Goal: Task Accomplishment & Management: Use online tool/utility

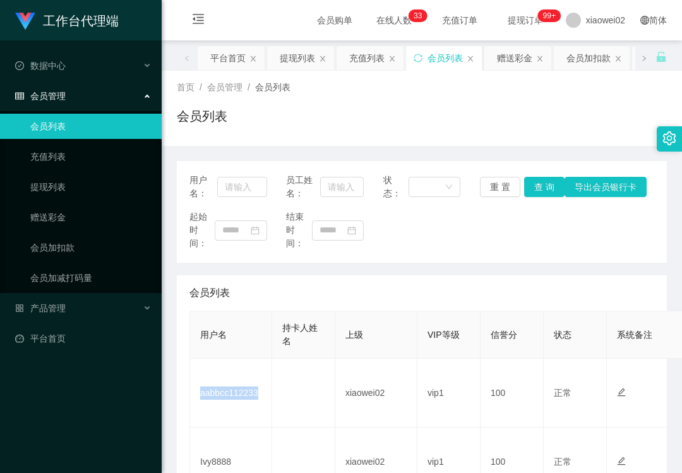
scroll to position [84, 0]
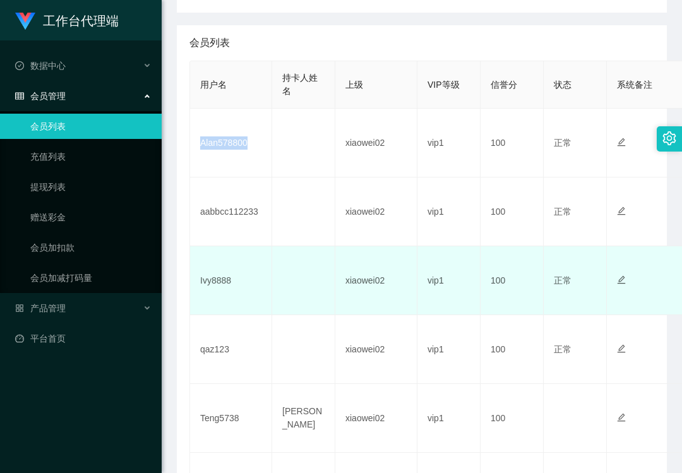
scroll to position [252, 0]
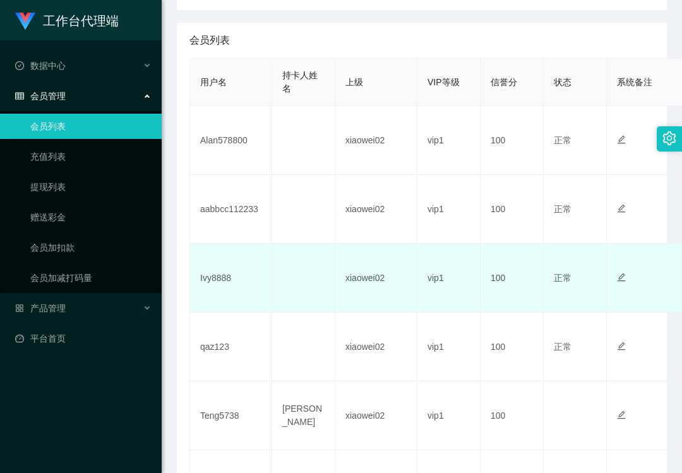
click at [218, 276] on td "Ivy8888" at bounding box center [231, 278] width 82 height 69
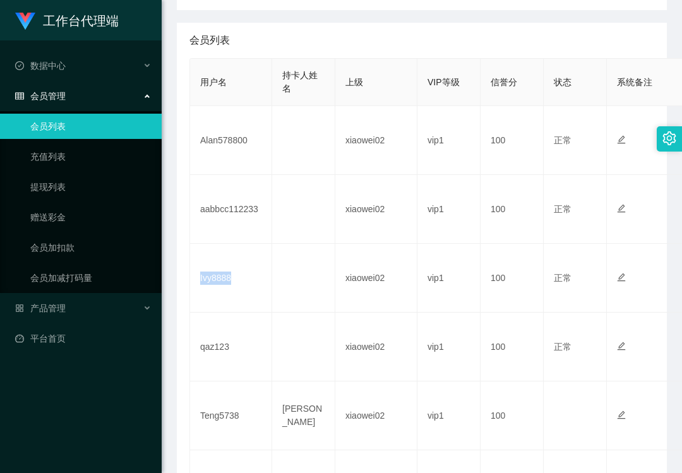
copy td "Ivy8888"
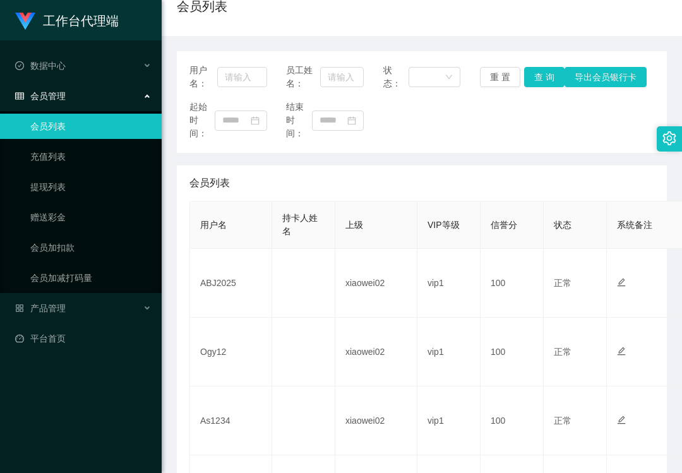
scroll to position [252, 0]
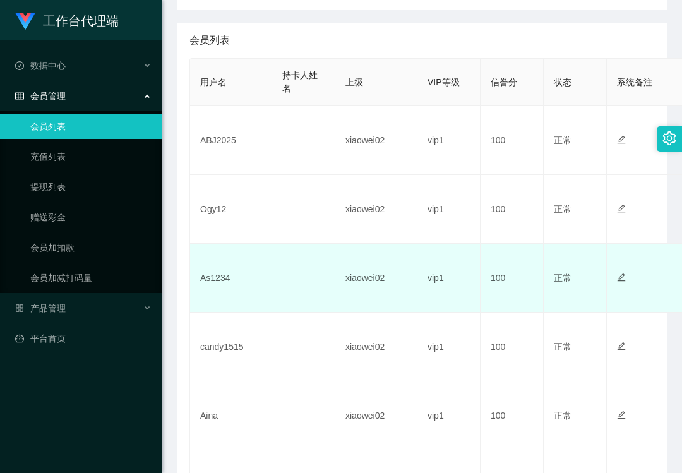
click at [215, 271] on td "As1234" at bounding box center [231, 278] width 82 height 69
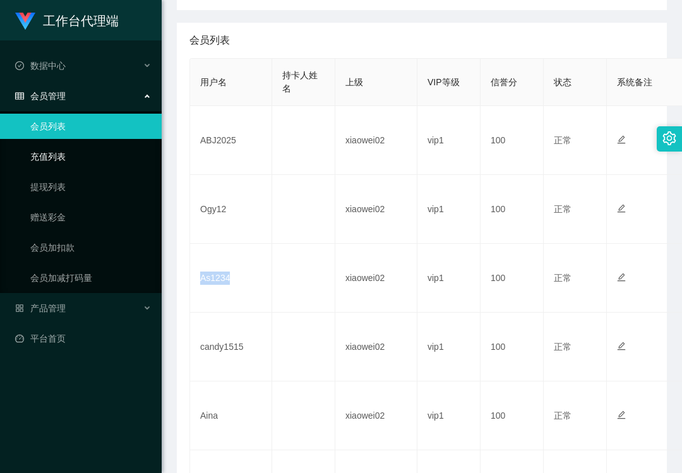
copy td "As1234"
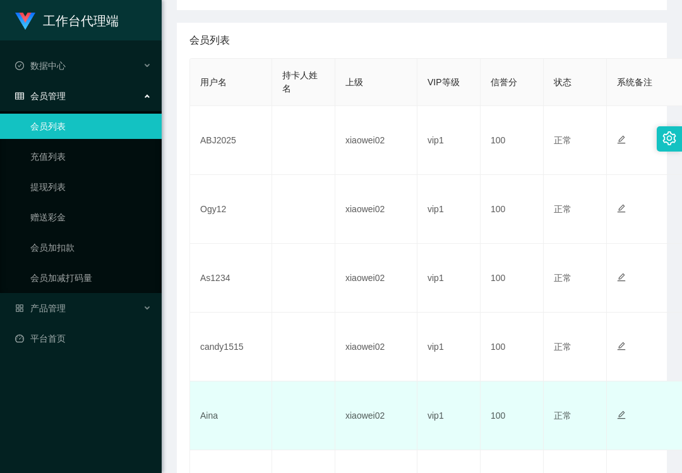
click at [211, 420] on td "Aina" at bounding box center [231, 415] width 82 height 69
copy td "Aina"
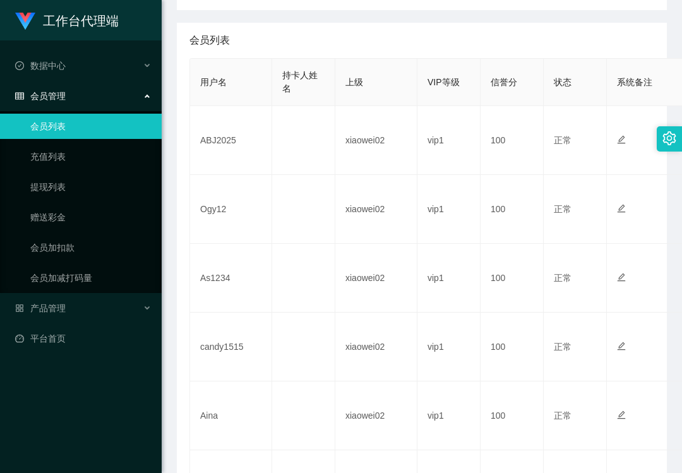
drag, startPoint x: 40, startPoint y: 407, endPoint x: 86, endPoint y: 379, distance: 53.5
click at [40, 407] on div "工作台代理端 数据中心 会员管理 会员列表 充值列表 提现列表 赠送彩金 会员加扣款 会员加减打码量 产品管理 平台首页" at bounding box center [81, 236] width 162 height 473
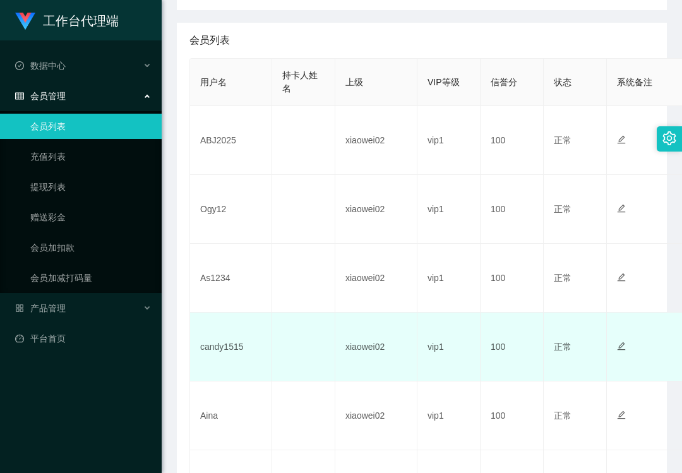
click at [229, 347] on td "candy1515" at bounding box center [231, 346] width 82 height 69
click at [230, 347] on td "candy1515" at bounding box center [231, 346] width 82 height 69
copy td "candy1515"
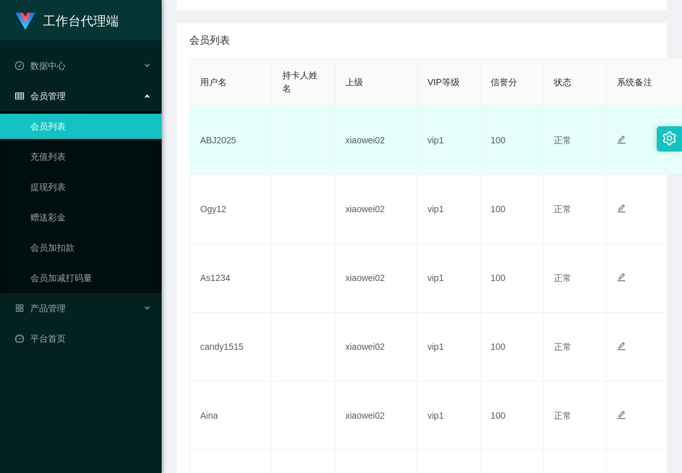
click at [221, 140] on td "ABJ2025" at bounding box center [231, 140] width 82 height 69
copy td "ABJ2025"
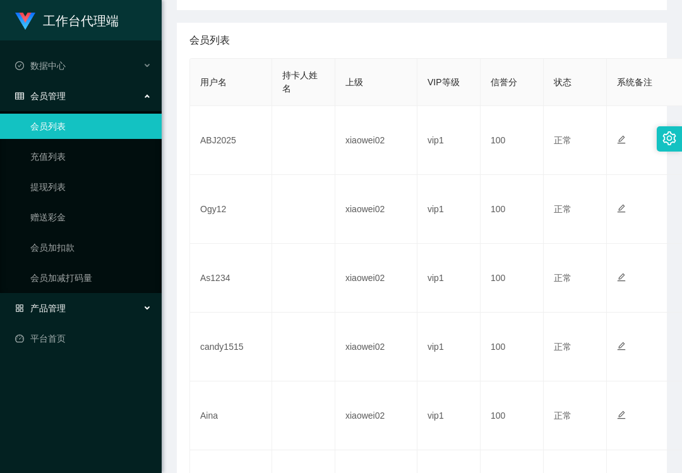
click at [37, 309] on span "产品管理" at bounding box center [40, 308] width 50 height 10
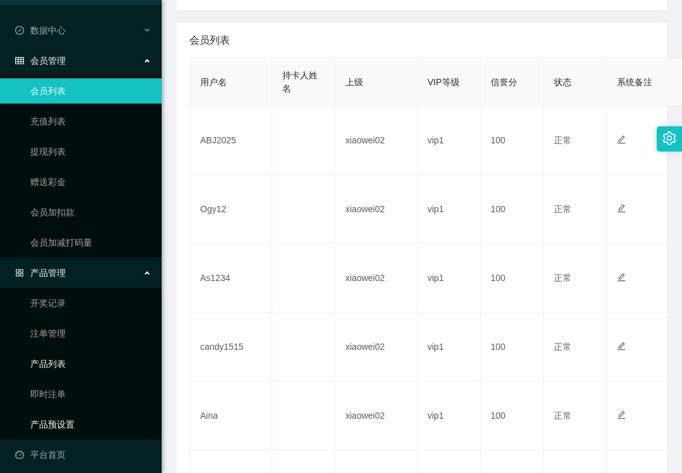
scroll to position [39, 0]
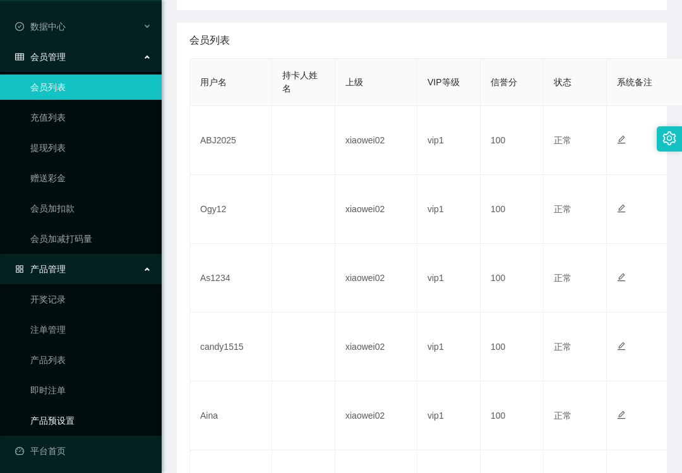
click at [61, 420] on link "产品预设置" at bounding box center [90, 420] width 121 height 25
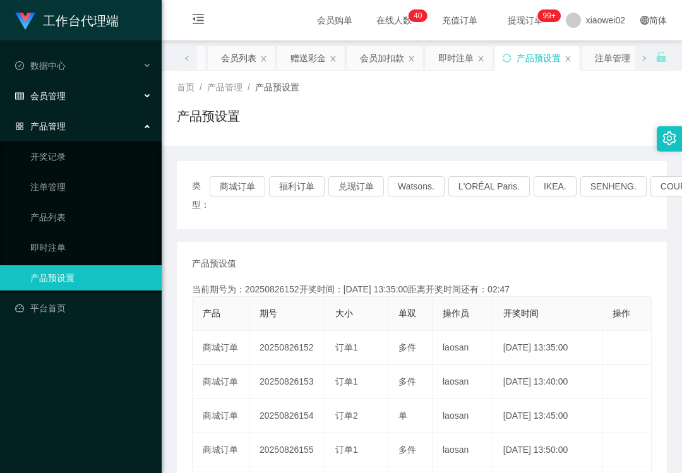
click at [53, 95] on span "会员管理" at bounding box center [40, 96] width 50 height 10
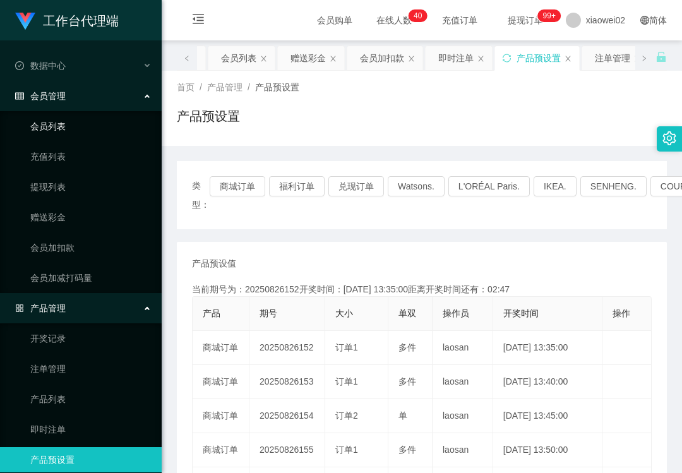
click at [67, 128] on link "会员列表" at bounding box center [90, 126] width 121 height 25
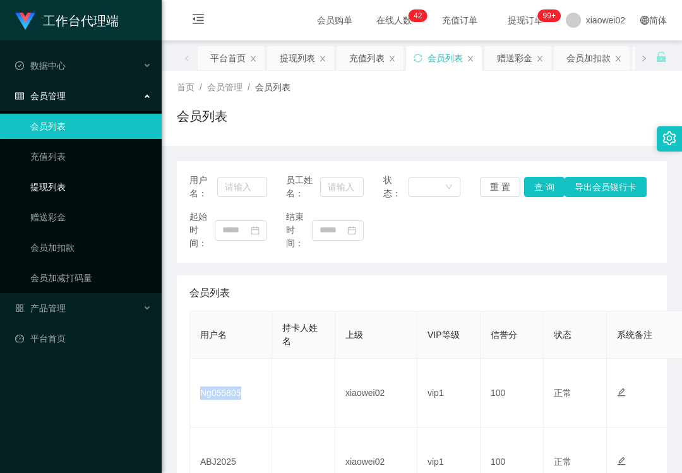
click at [77, 188] on link "提现列表" at bounding box center [90, 186] width 121 height 25
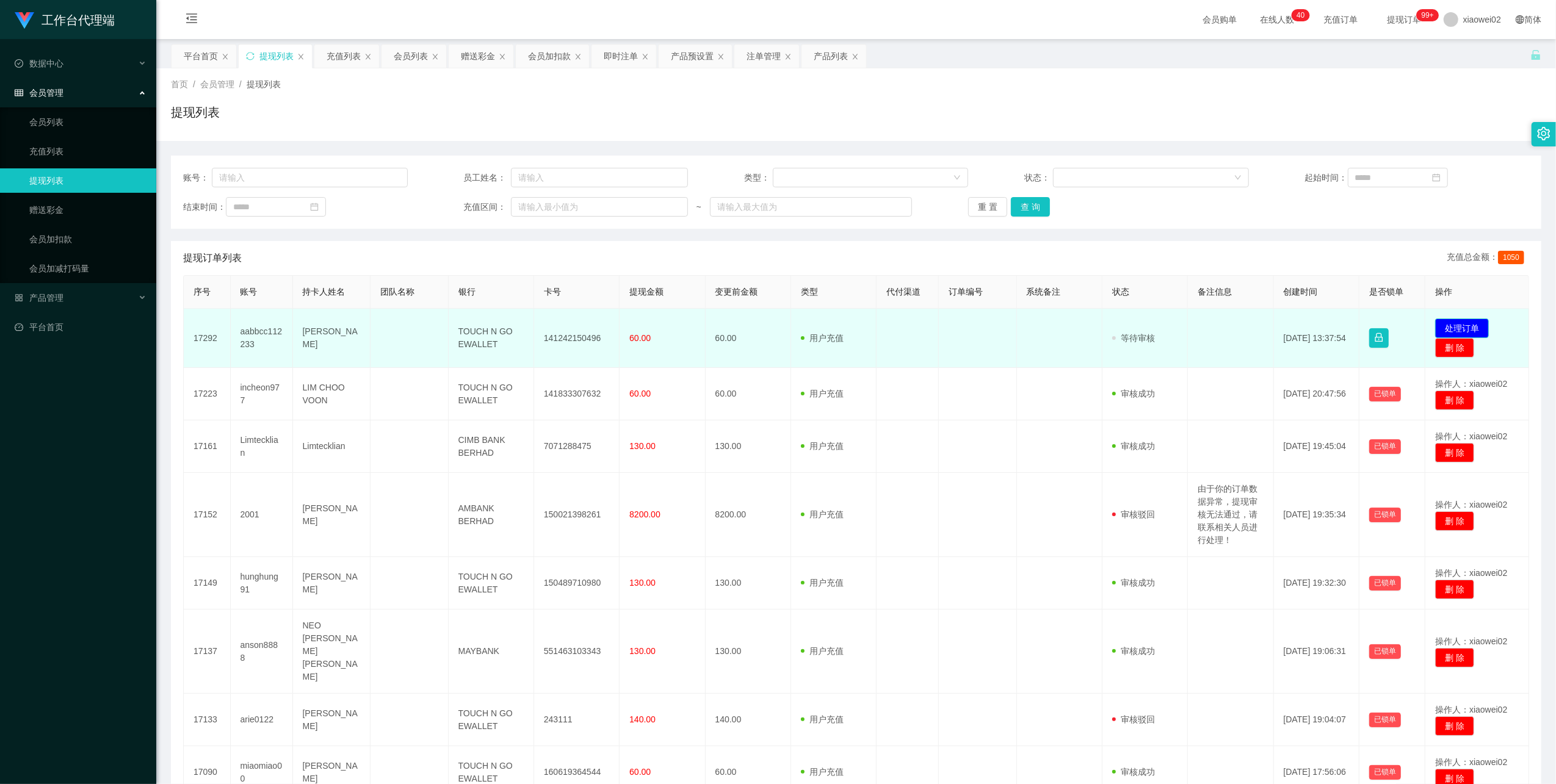
click at [1466, 329] on button "处理订单" at bounding box center [1462, 329] width 54 height 19
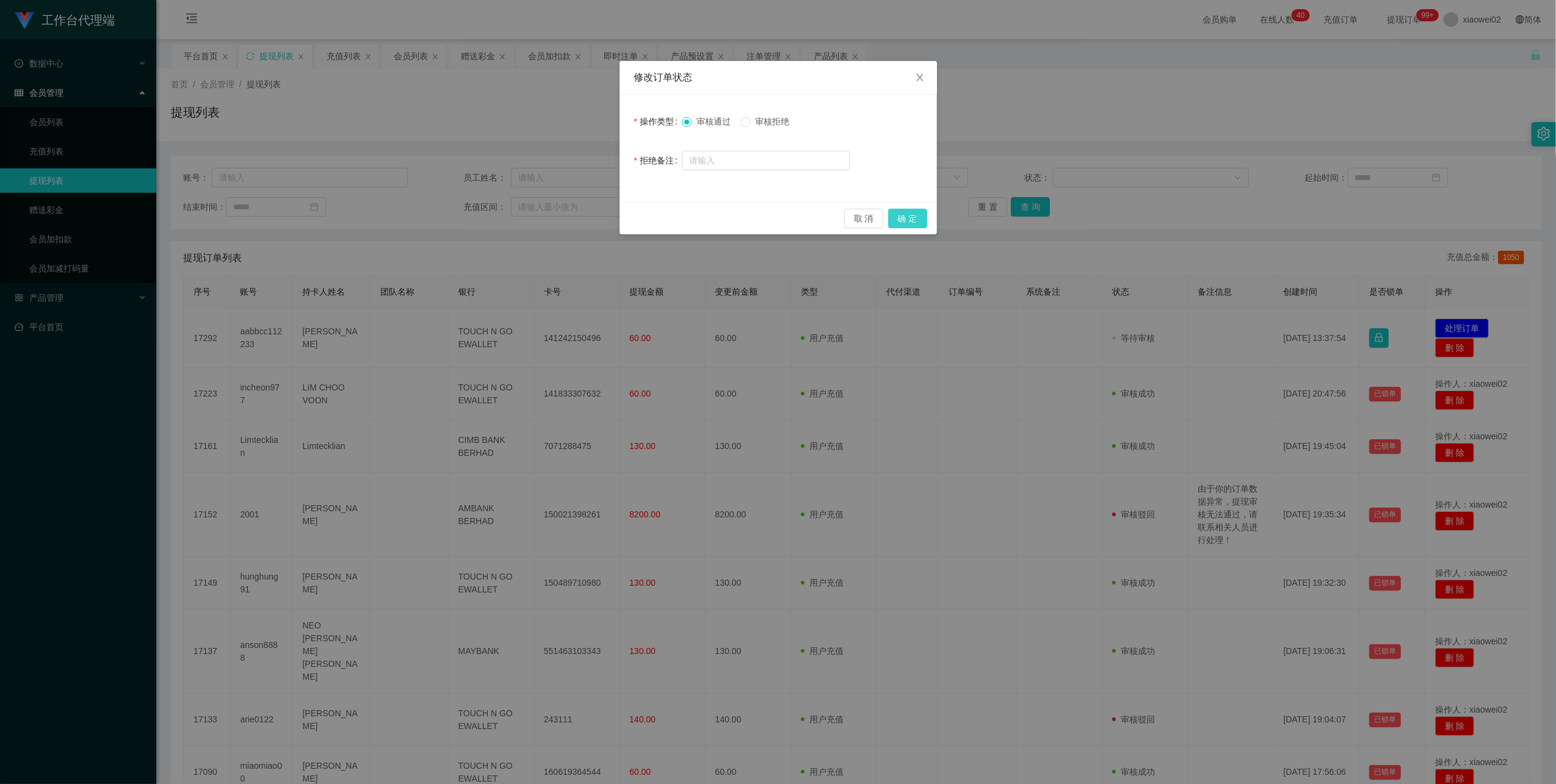
click at [923, 214] on button "确 定" at bounding box center [907, 218] width 39 height 19
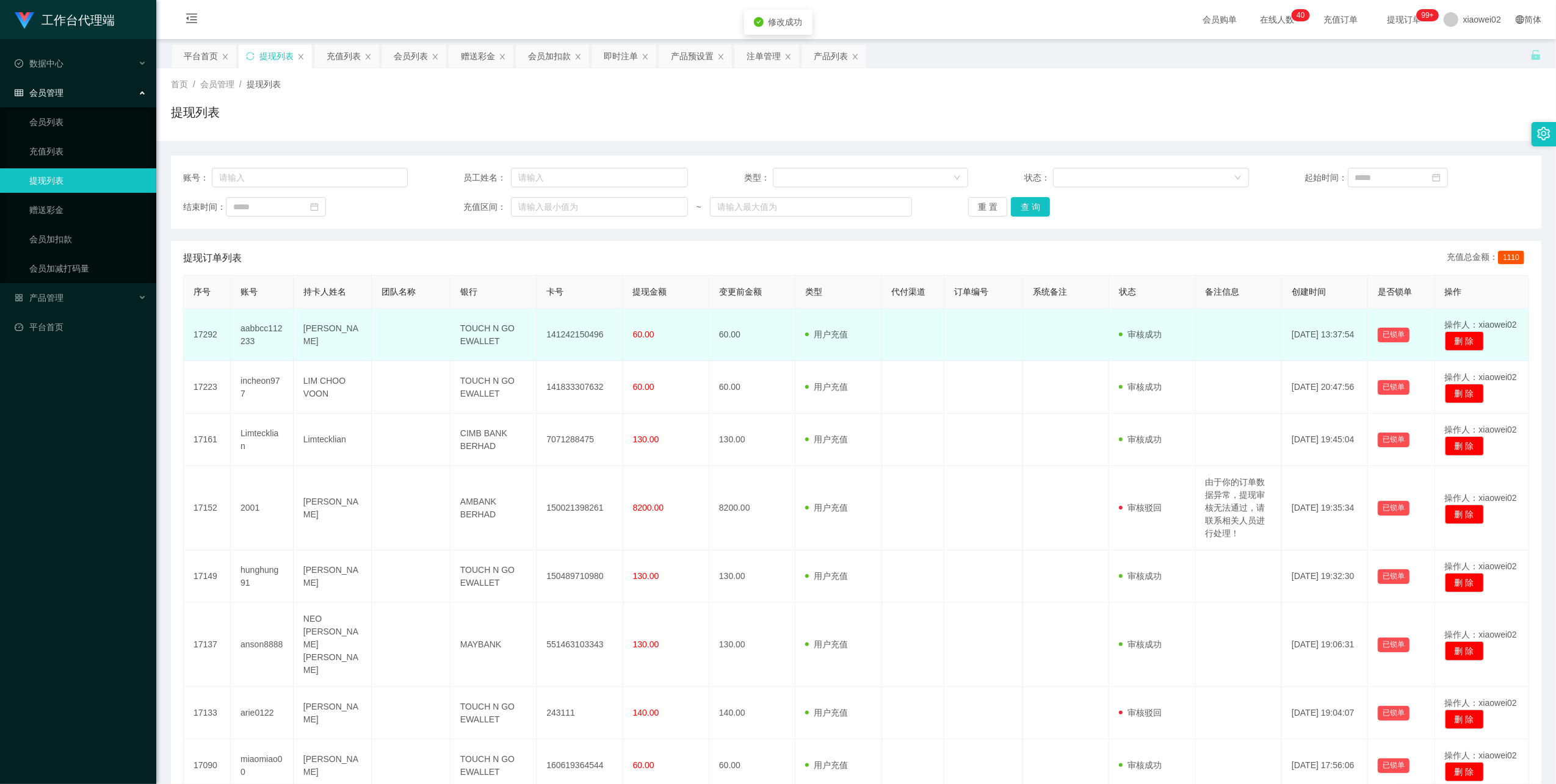
click at [572, 327] on td "141242150496" at bounding box center [579, 334] width 86 height 52
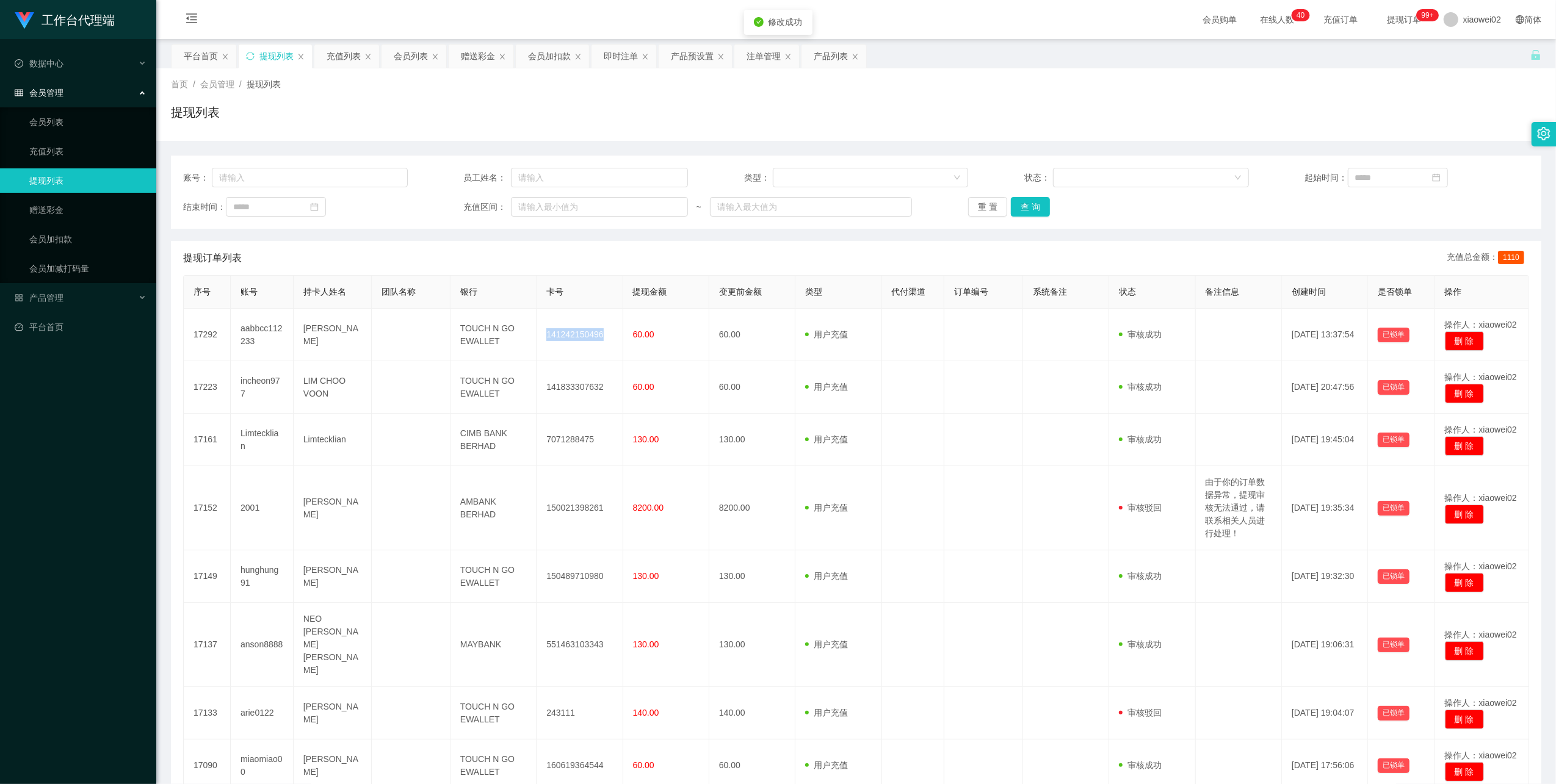
copy td "141242150496"
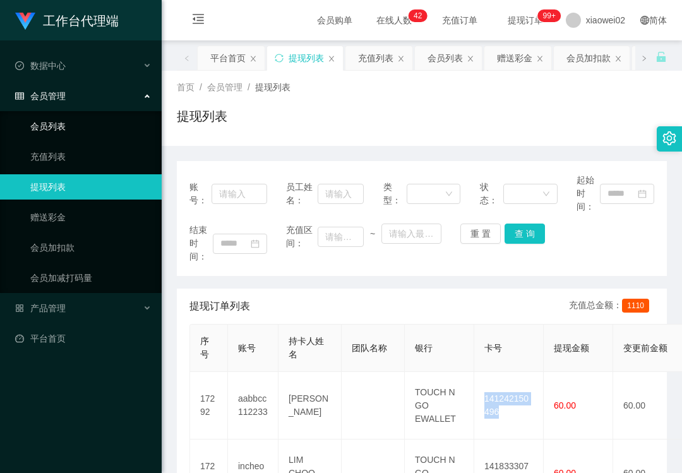
drag, startPoint x: 49, startPoint y: 119, endPoint x: 42, endPoint y: 51, distance: 68.6
click at [49, 119] on link "会员列表" at bounding box center [90, 126] width 121 height 25
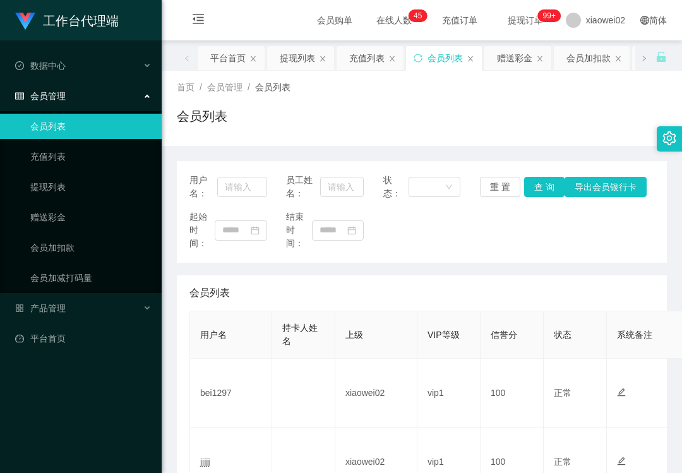
drag, startPoint x: 364, startPoint y: 252, endPoint x: 342, endPoint y: 293, distance: 45.7
click at [364, 252] on div "用户名： 员工姓名： 状态： 重 置 查 询 导出会员银行卡 起始时间： 结束时间：" at bounding box center [422, 212] width 490 height 102
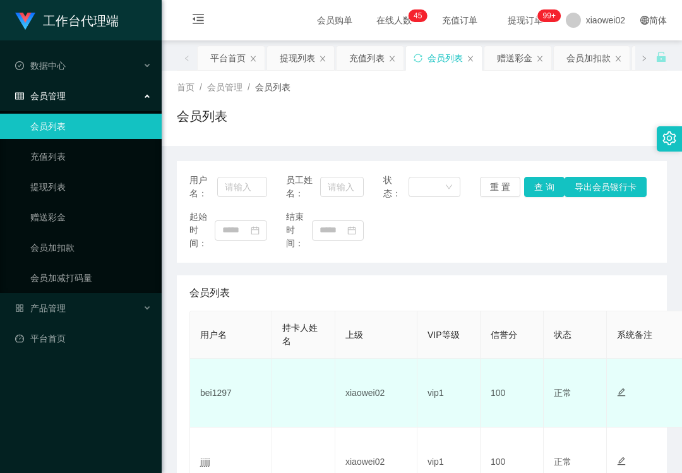
click at [220, 388] on td "bei1297" at bounding box center [231, 393] width 82 height 69
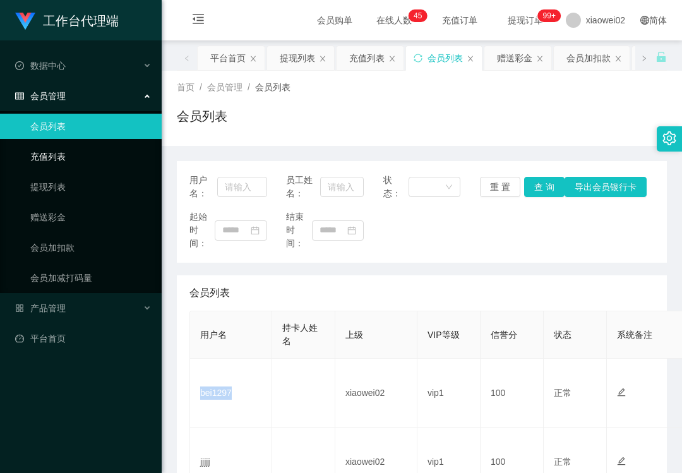
copy td "bei1297"
click at [244, 188] on input "text" at bounding box center [241, 187] width 49 height 20
paste input "Ivy8888"
type input "Ivy8888"
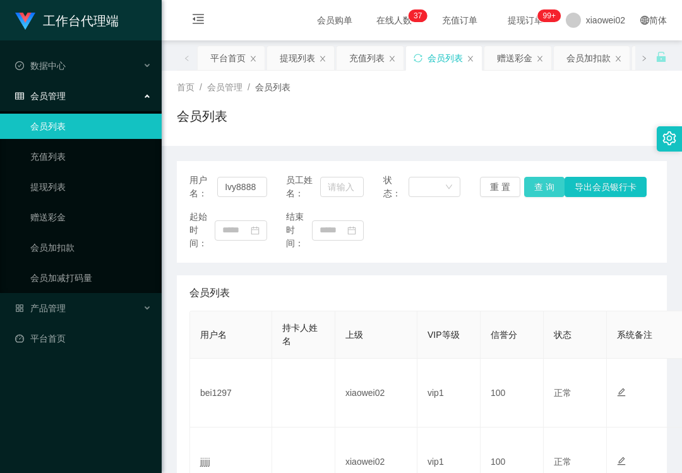
click at [525, 187] on button "查 询" at bounding box center [544, 187] width 40 height 20
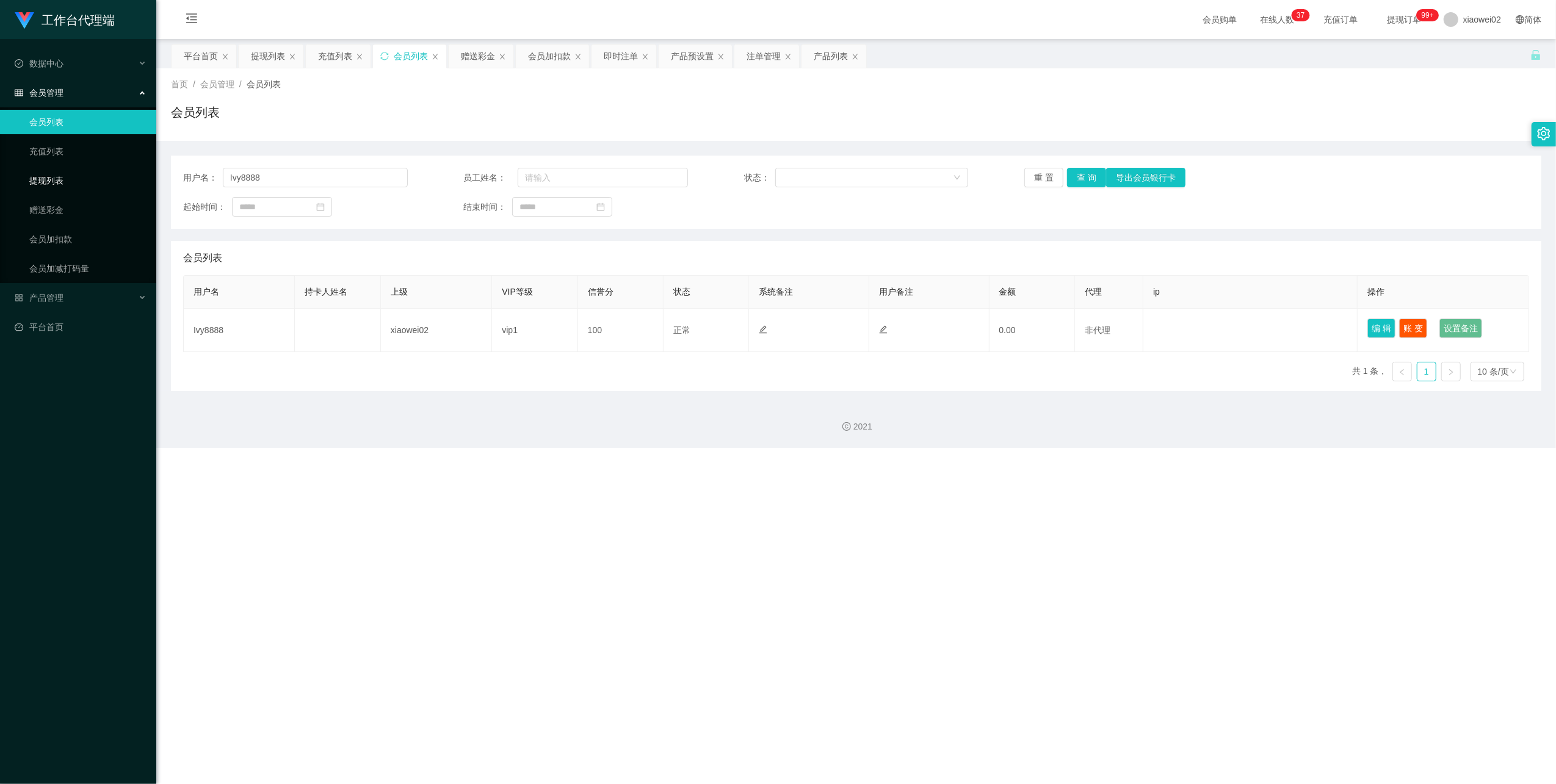
drag, startPoint x: 98, startPoint y: 181, endPoint x: 103, endPoint y: 185, distance: 6.4
click at [98, 181] on link "提现列表" at bounding box center [87, 180] width 117 height 24
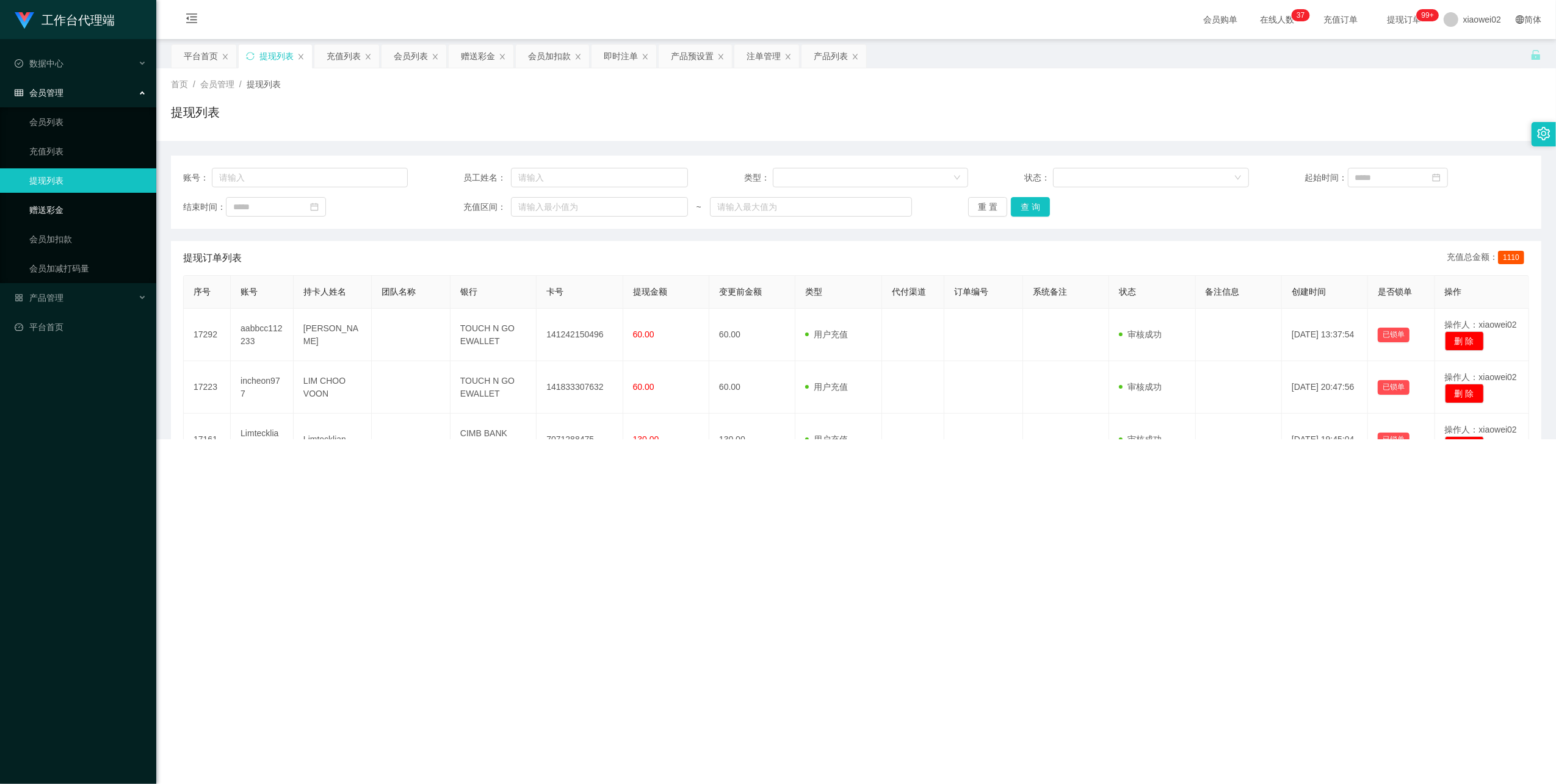
click at [73, 199] on link "赠送彩金" at bounding box center [87, 210] width 117 height 24
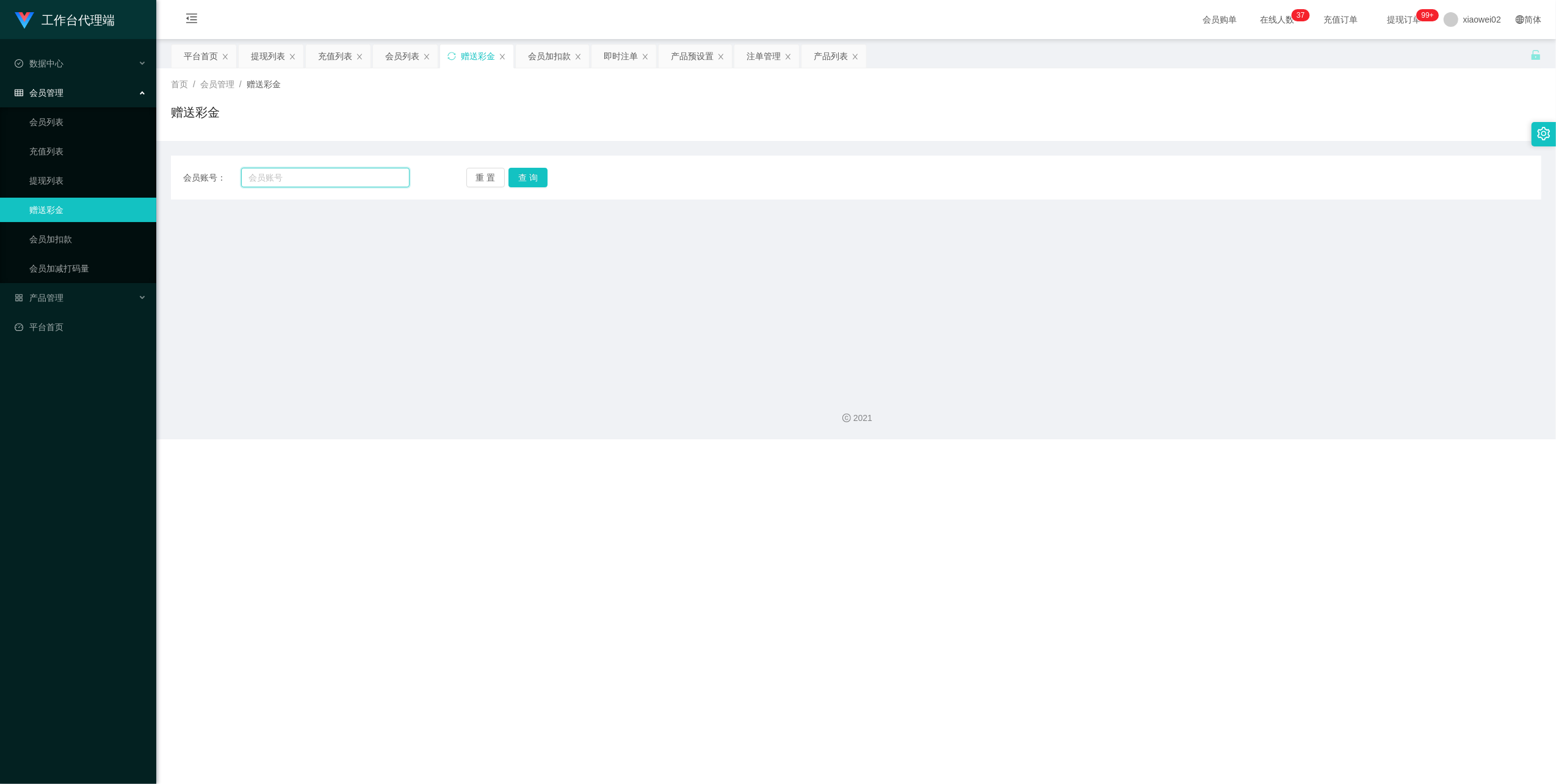
drag, startPoint x: 378, startPoint y: 181, endPoint x: 434, endPoint y: 187, distance: 56.3
click at [378, 181] on input "text" at bounding box center [325, 178] width 168 height 19
paste input "Ivy8888"
type input "Ivy8888"
click at [524, 177] on button "查 询" at bounding box center [528, 178] width 39 height 19
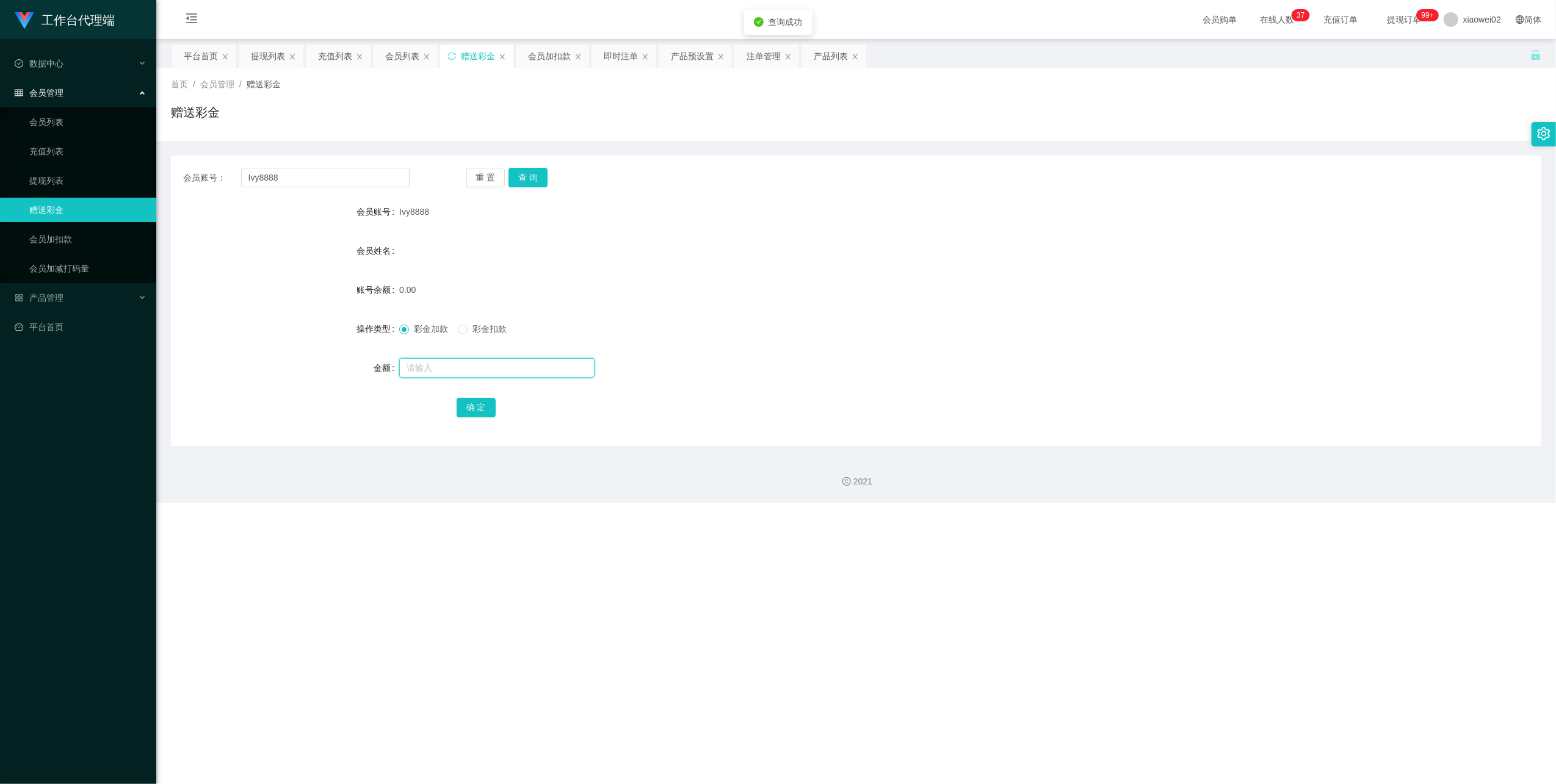
click at [482, 374] on input "text" at bounding box center [497, 368] width 195 height 19
type input "60"
click at [473, 415] on button "确 定" at bounding box center [476, 408] width 39 height 19
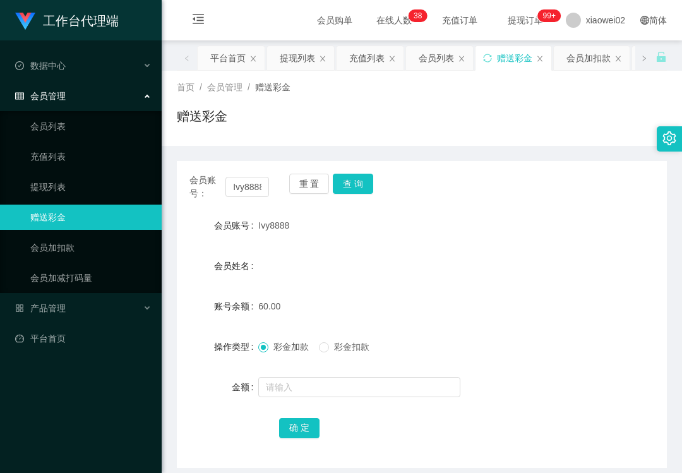
click at [425, 184] on div "会员账号： Ivy8888 重 置 查 询" at bounding box center [422, 187] width 490 height 27
click at [64, 303] on span "产品管理" at bounding box center [40, 308] width 50 height 10
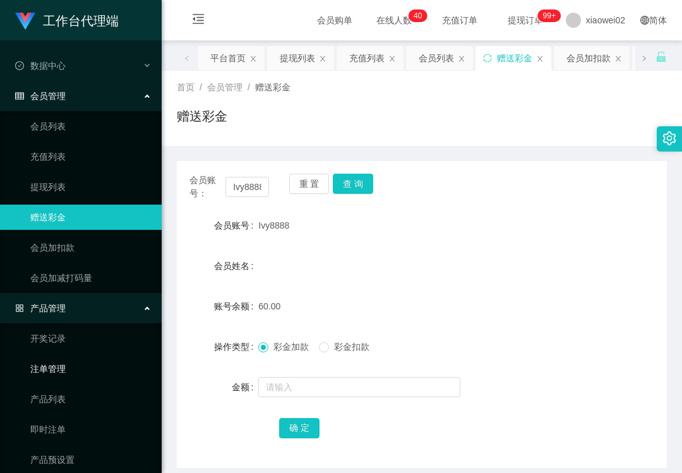
click at [56, 369] on link "注单管理" at bounding box center [90, 368] width 121 height 25
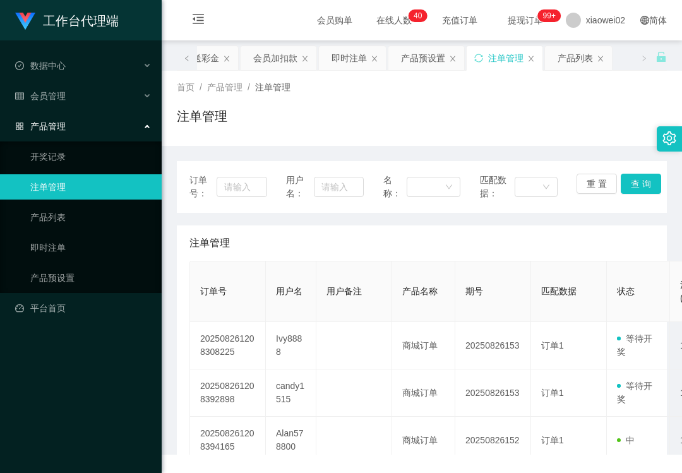
click at [275, 184] on div "订单号： 用户名： 名称： 匹配数据： 重 置 查 询" at bounding box center [421, 187] width 465 height 27
drag, startPoint x: 332, startPoint y: 190, endPoint x: 372, endPoint y: 190, distance: 39.8
click at [332, 190] on input "text" at bounding box center [338, 187] width 49 height 20
paste input "Chai88"
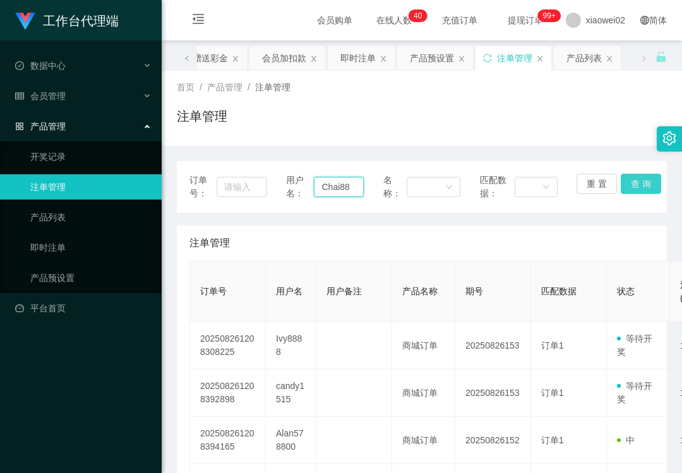
type input "Chai88"
click at [643, 185] on button "查 询" at bounding box center [641, 184] width 40 height 20
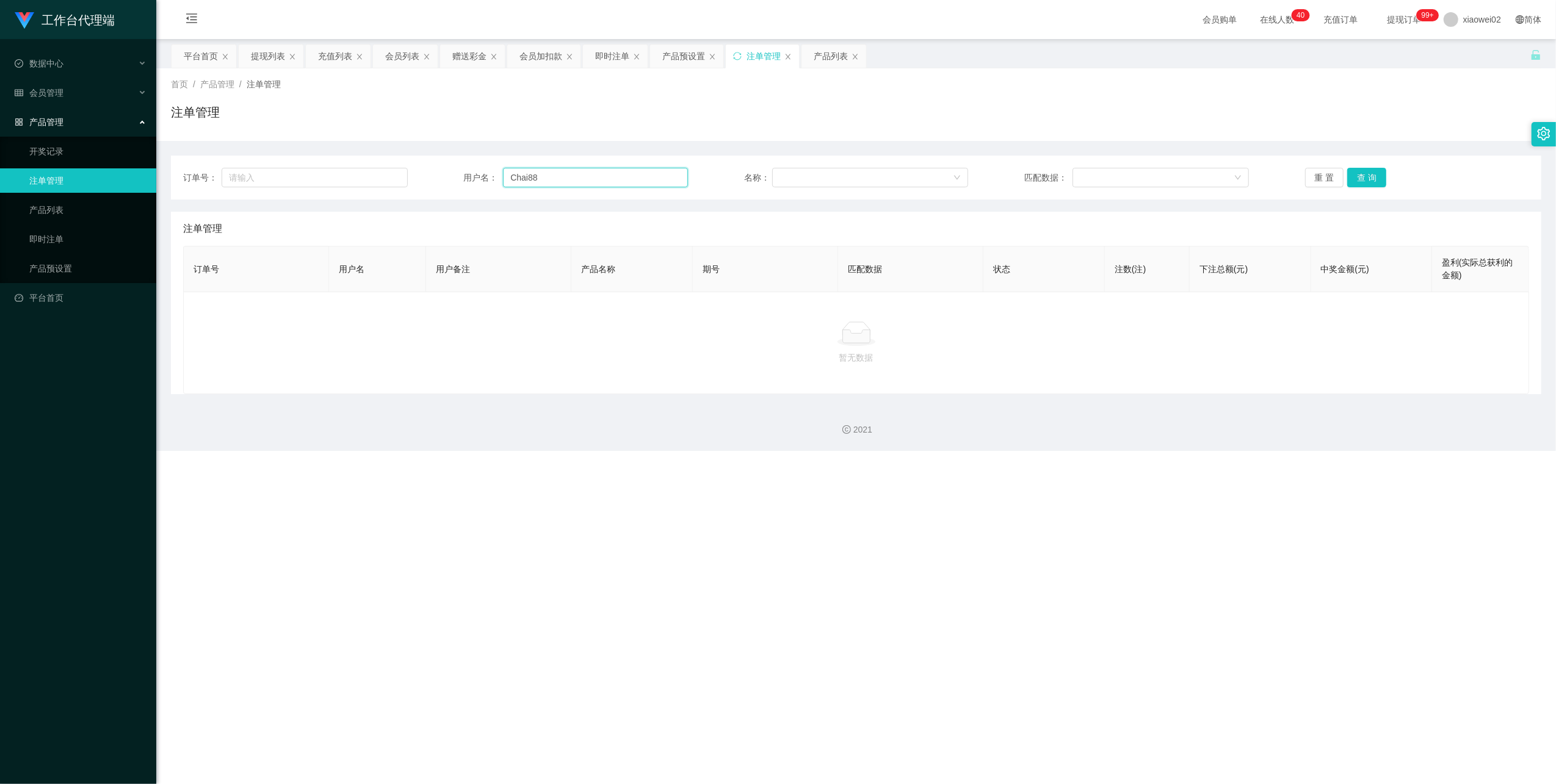
click at [558, 180] on input "Chai88" at bounding box center [595, 178] width 185 height 19
click at [659, 185] on button "查 询" at bounding box center [1366, 178] width 39 height 19
click at [659, 182] on button "查 询" at bounding box center [1366, 178] width 39 height 19
click at [659, 178] on button "重 置" at bounding box center [1325, 178] width 39 height 19
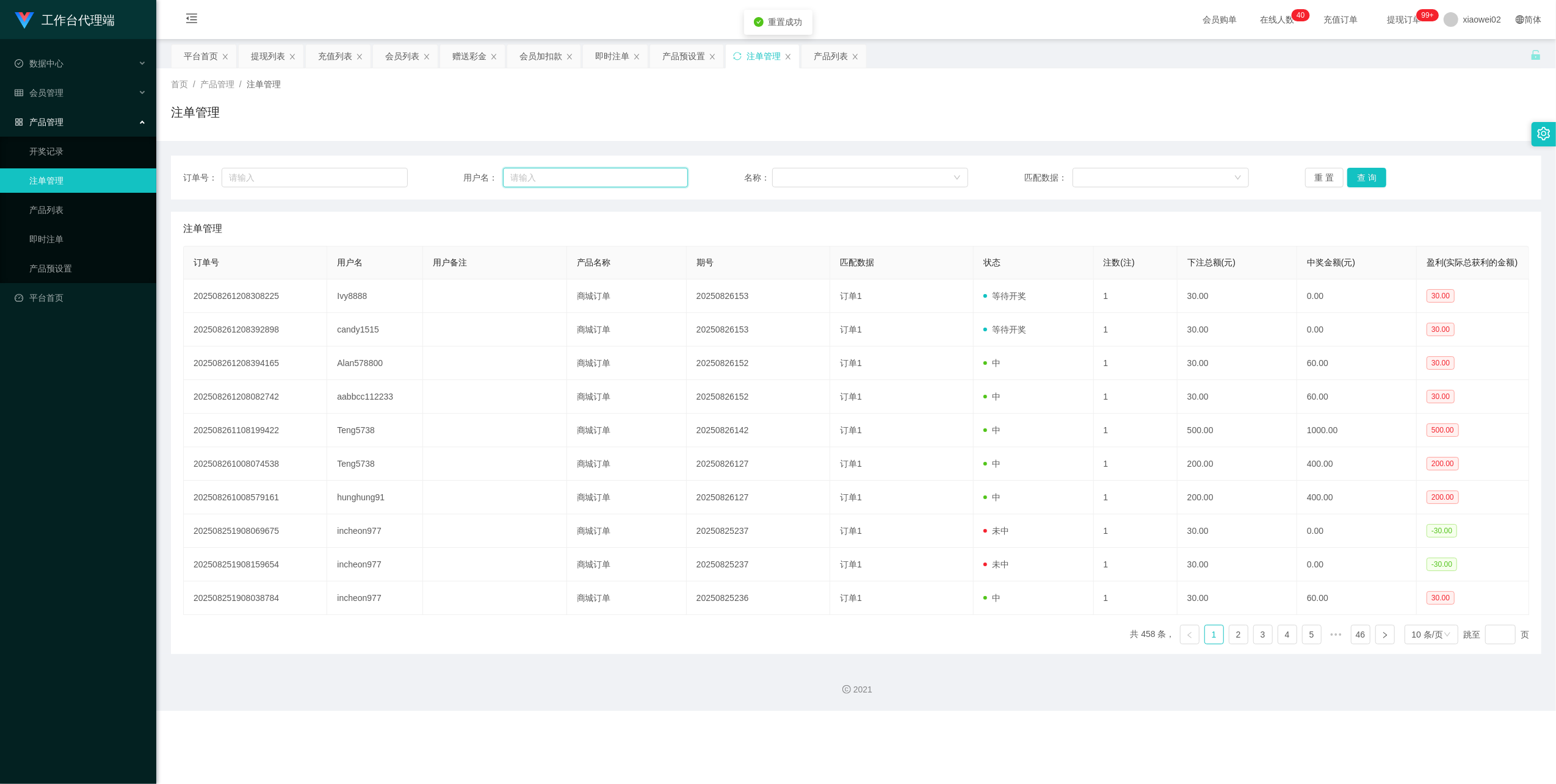
drag, startPoint x: 608, startPoint y: 171, endPoint x: 623, endPoint y: 171, distance: 15.0
click at [608, 171] on input "text" at bounding box center [595, 178] width 185 height 19
paste input "Chai88"
type input "Chai88"
click at [659, 176] on button "查 询" at bounding box center [1366, 178] width 39 height 19
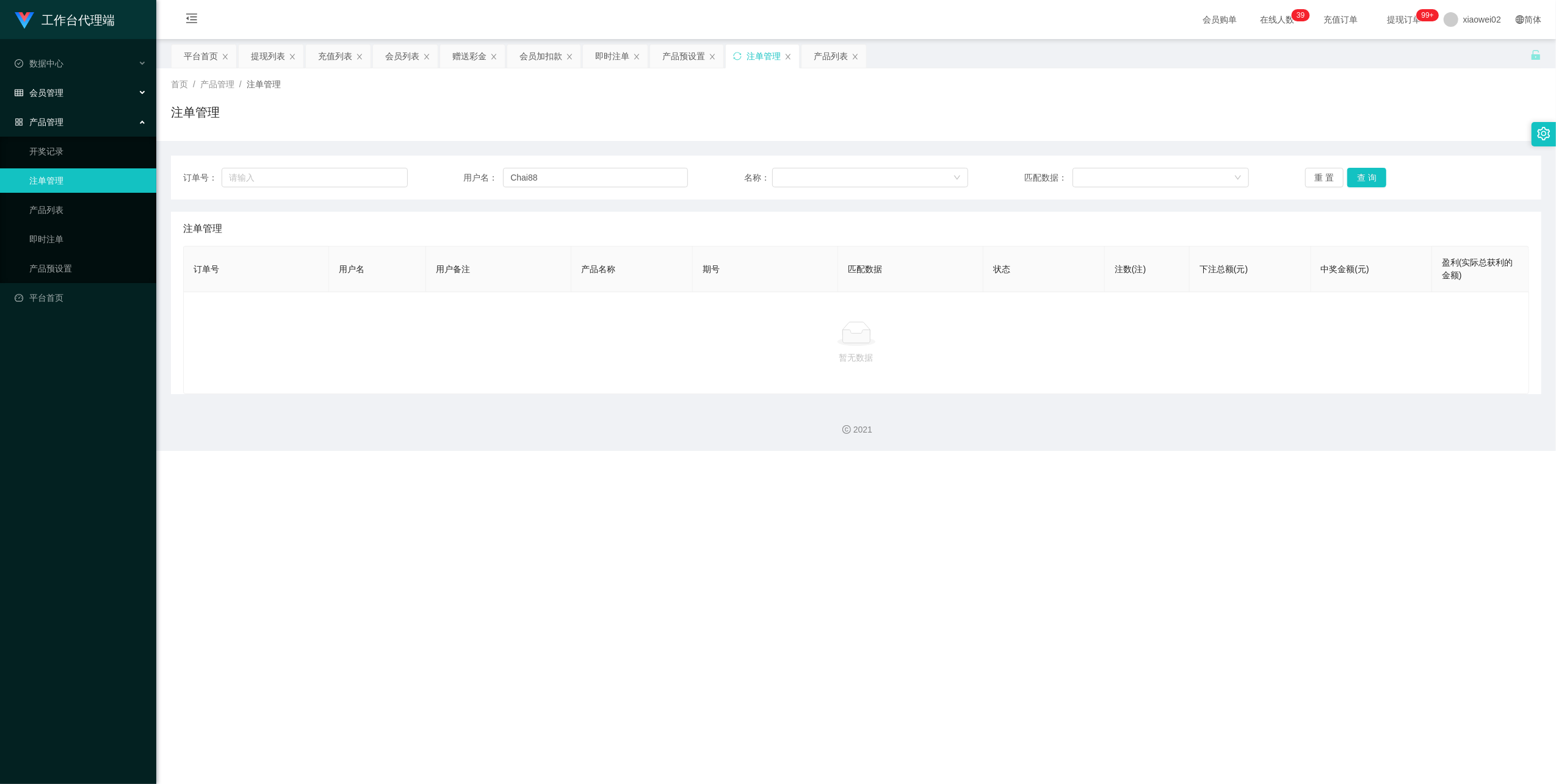
click at [80, 91] on div "会员管理" at bounding box center [78, 92] width 157 height 24
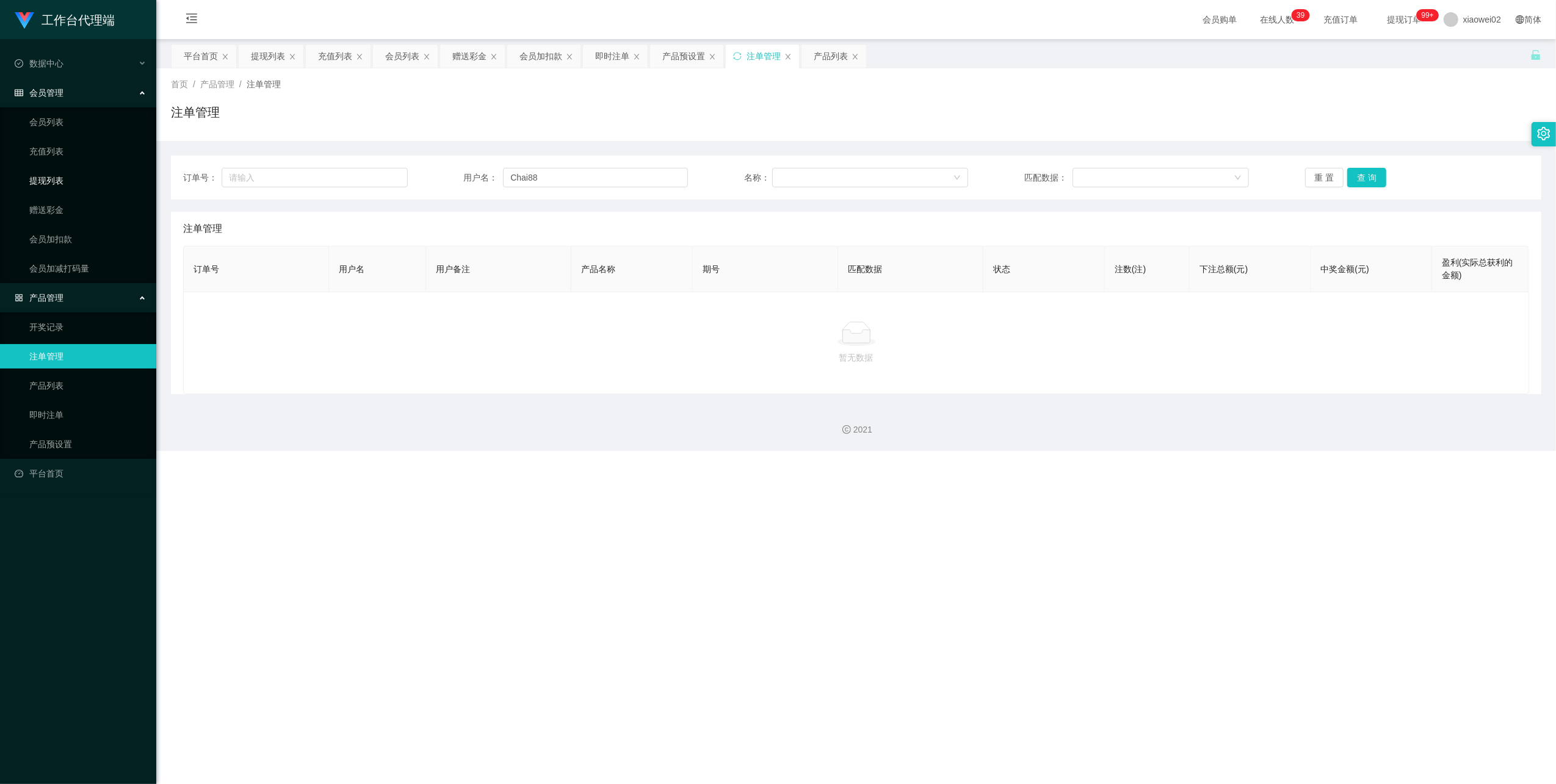
drag, startPoint x: 64, startPoint y: 178, endPoint x: 83, endPoint y: 181, distance: 19.2
click at [64, 178] on link "提现列表" at bounding box center [87, 180] width 117 height 24
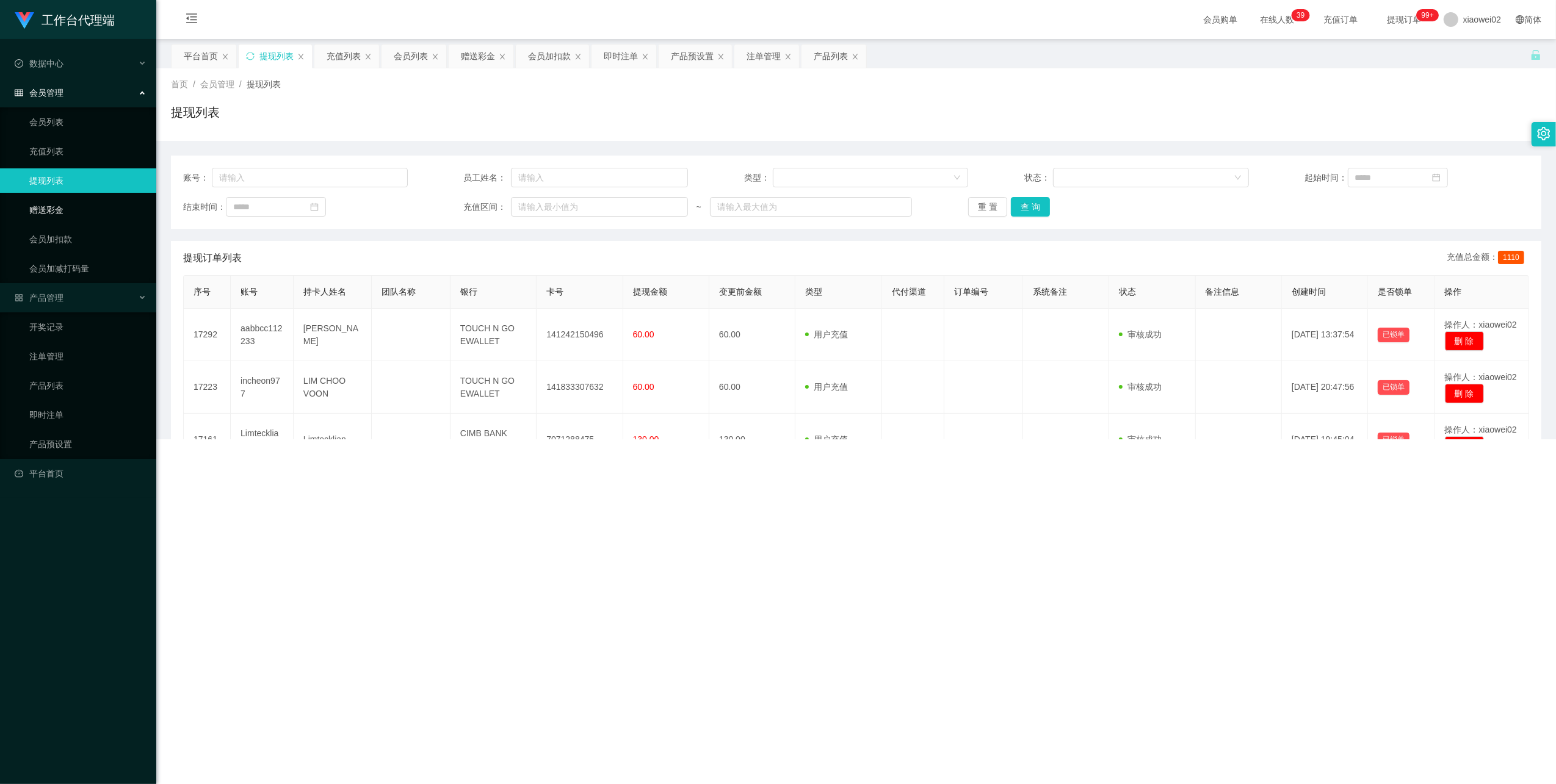
click at [73, 203] on link "赠送彩金" at bounding box center [87, 210] width 117 height 24
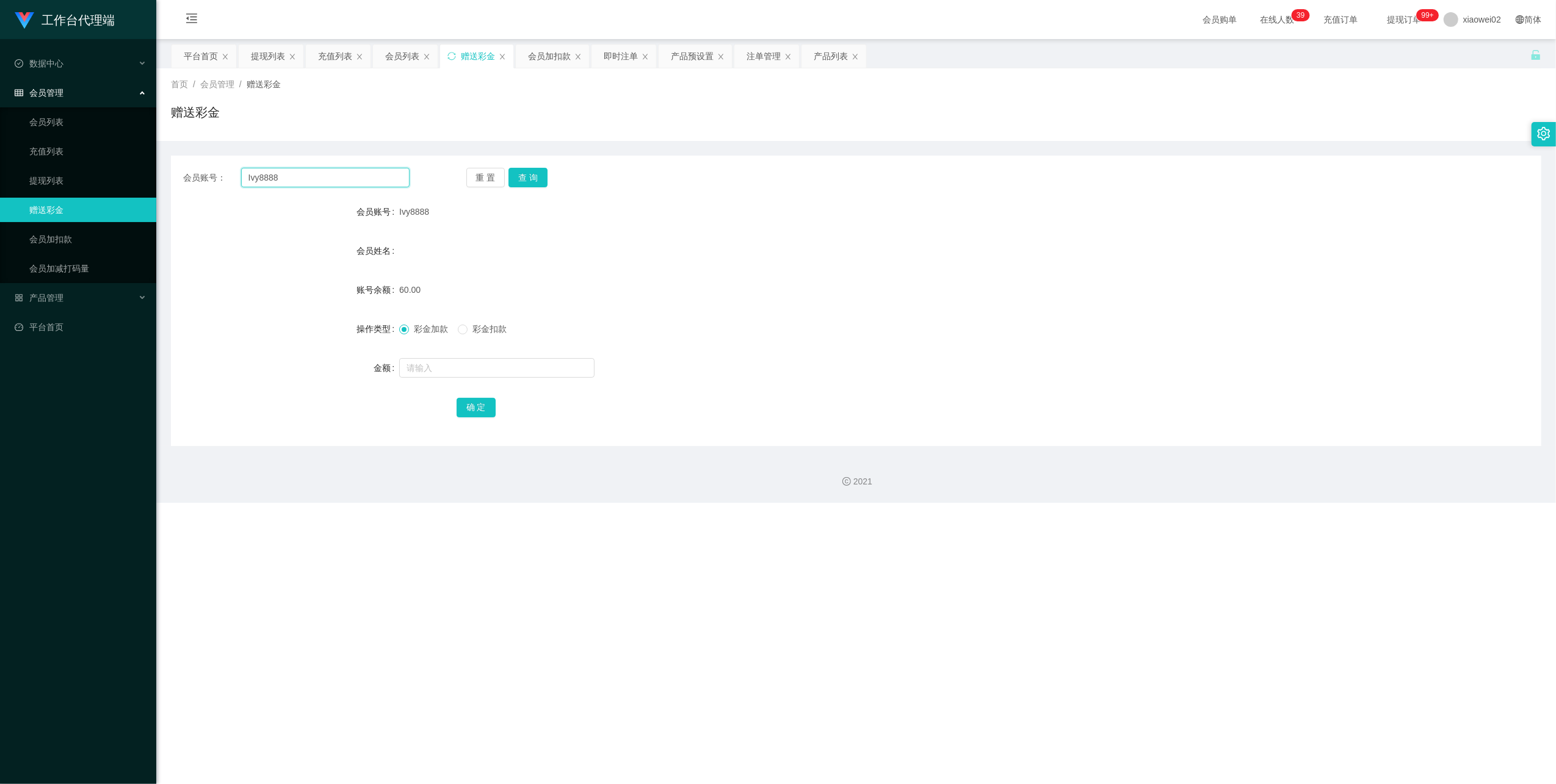
drag, startPoint x: 380, startPoint y: 181, endPoint x: 394, endPoint y: 181, distance: 14.0
click at [380, 181] on input "Ivy8888" at bounding box center [325, 178] width 168 height 19
drag, startPoint x: 489, startPoint y: 175, endPoint x: 410, endPoint y: 175, distance: 79.0
click at [485, 175] on button "重 置" at bounding box center [485, 178] width 39 height 19
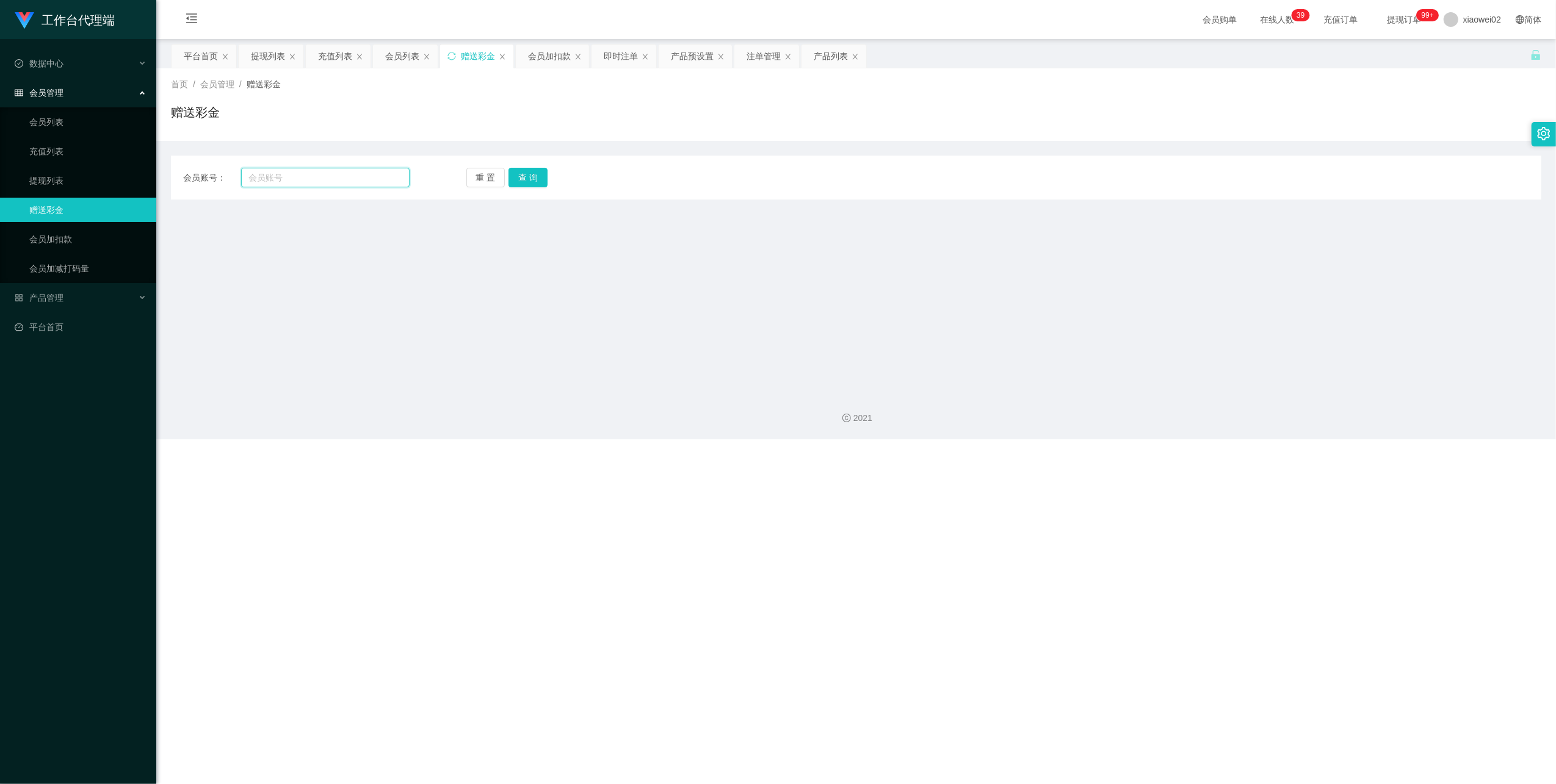
click at [348, 173] on input "text" at bounding box center [325, 178] width 168 height 19
paste input "Chai88"
type input "Chai88"
click at [515, 178] on button "查 询" at bounding box center [528, 178] width 39 height 19
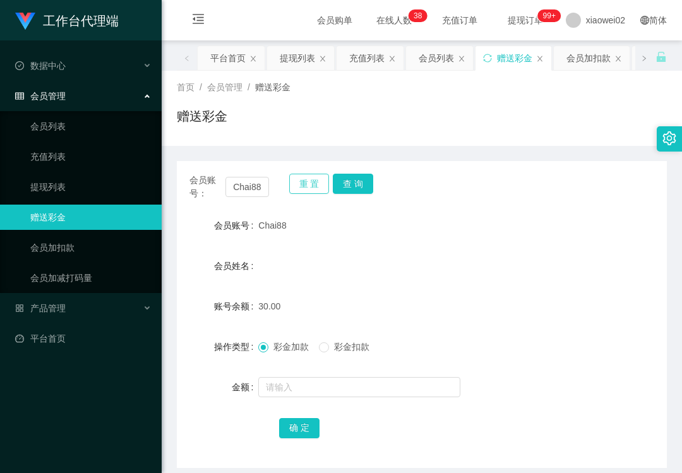
click at [304, 186] on button "重 置" at bounding box center [309, 184] width 40 height 20
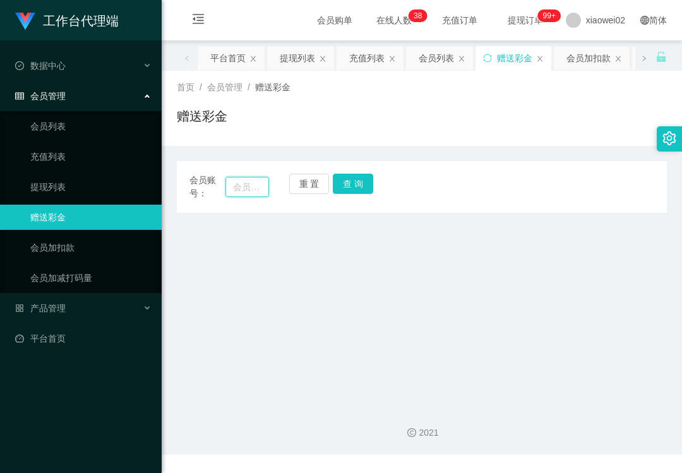
click at [248, 186] on input "text" at bounding box center [247, 187] width 44 height 20
paste input "candy1515"
type input "candy1515"
click at [344, 188] on button "查 询" at bounding box center [353, 184] width 40 height 20
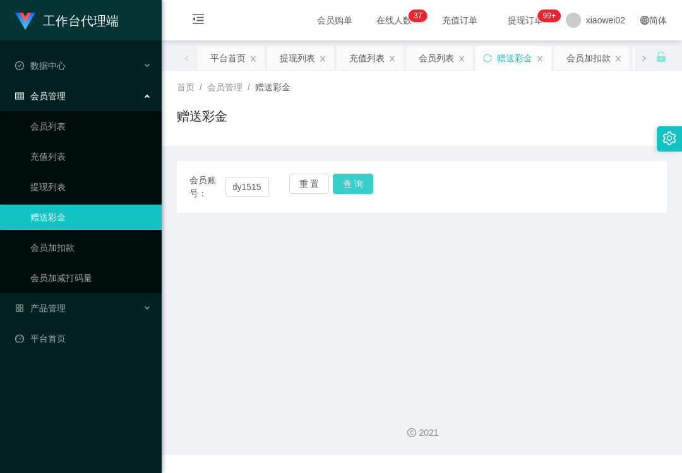
scroll to position [0, 0]
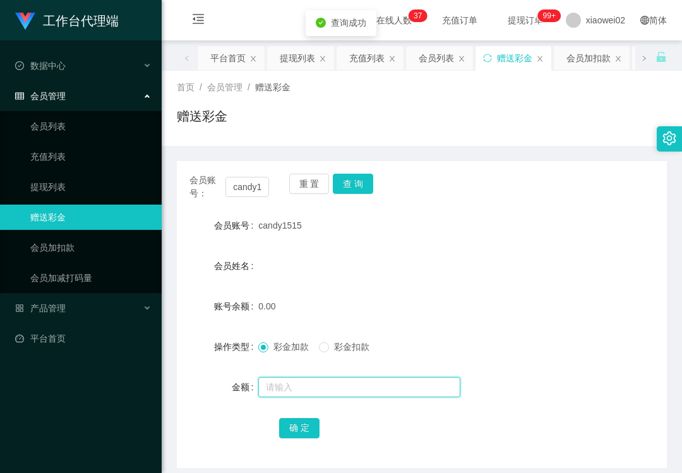
click at [297, 380] on input "text" at bounding box center [359, 387] width 202 height 20
type input "60"
drag, startPoint x: 302, startPoint y: 429, endPoint x: 395, endPoint y: 414, distance: 94.0
click at [303, 429] on button "确 定" at bounding box center [299, 428] width 40 height 20
click at [9, 436] on div "工作台代理端 数据中心 会员管理 会员列表 充值列表 提现列表 赠送彩金 会员加扣款 会员加减打码量 产品管理 开奖记录 注单管理 产品列表 即时注单 产品预…" at bounding box center [81, 236] width 162 height 473
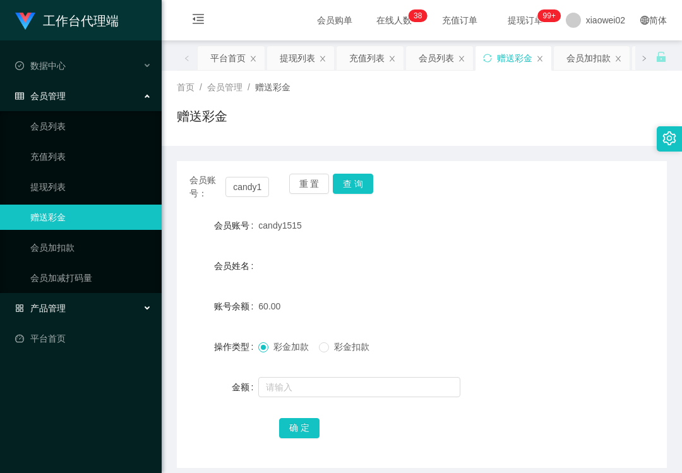
click at [76, 313] on div "产品管理" at bounding box center [81, 307] width 162 height 25
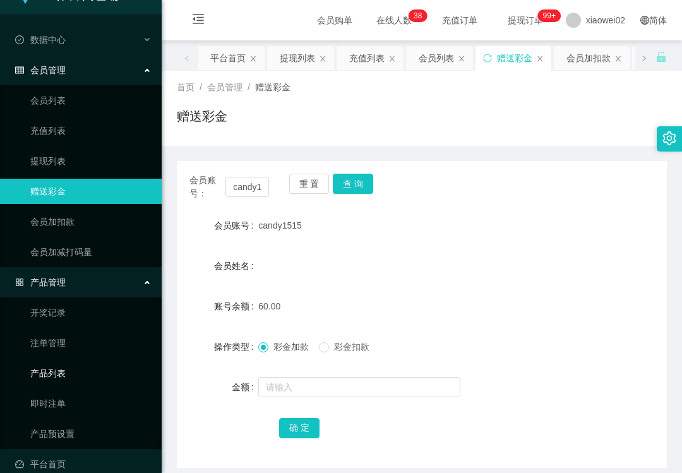
scroll to position [39, 0]
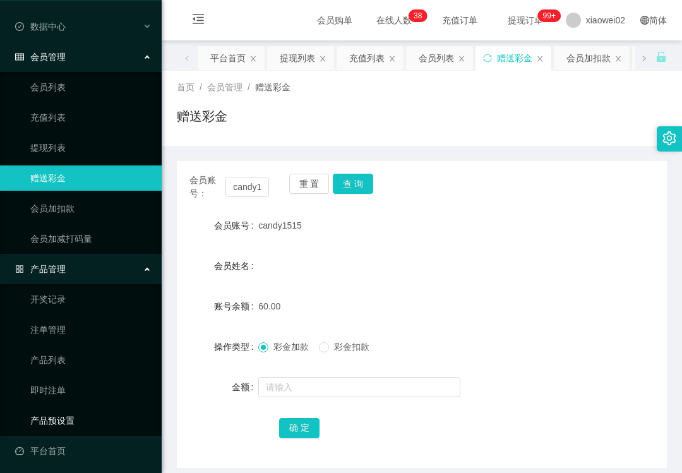
click at [74, 417] on link "产品预设置" at bounding box center [90, 420] width 121 height 25
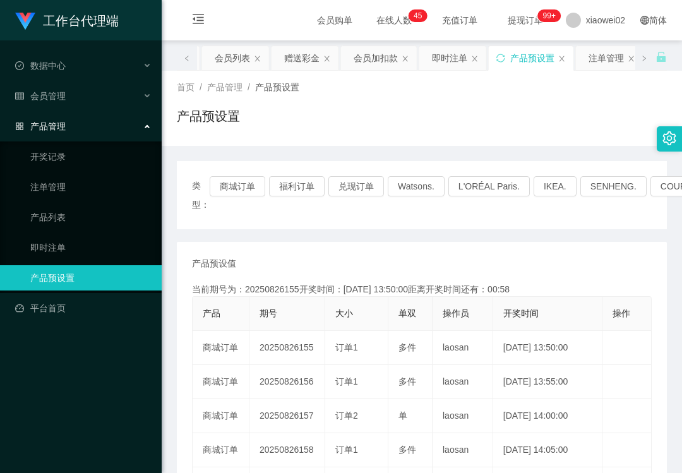
click at [86, 387] on div "工作台代理端 数据中心 会员管理 产品管理 开奖记录 注单管理 产品列表 即时注单 产品预设置 平台首页" at bounding box center [81, 236] width 162 height 473
click at [59, 96] on span "会员管理" at bounding box center [40, 96] width 50 height 10
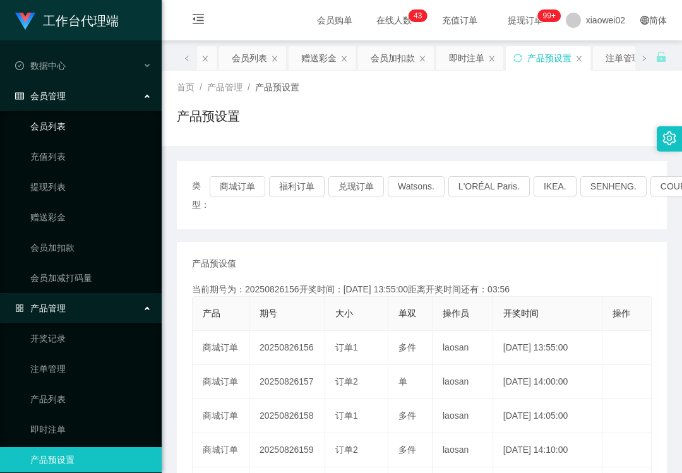
click at [67, 132] on link "会员列表" at bounding box center [90, 126] width 121 height 25
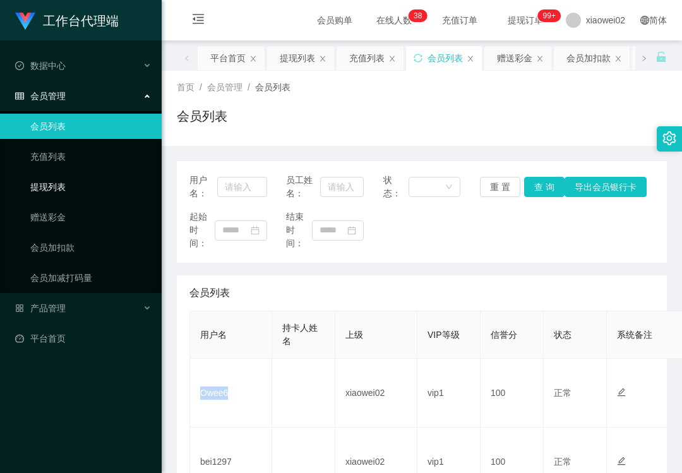
click at [59, 175] on link "提现列表" at bounding box center [90, 186] width 121 height 25
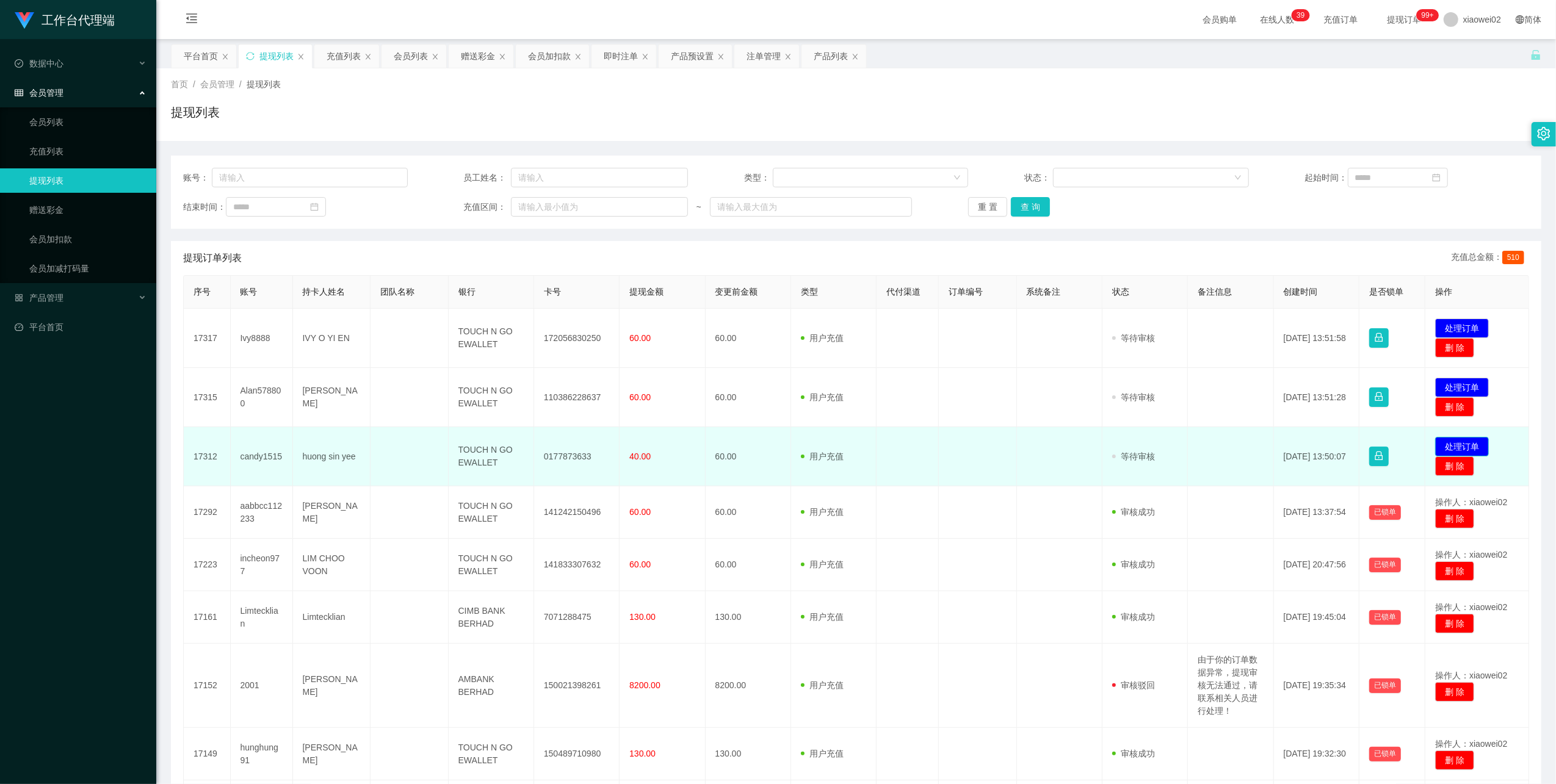
click at [1436, 445] on button "处理订单" at bounding box center [1462, 447] width 54 height 19
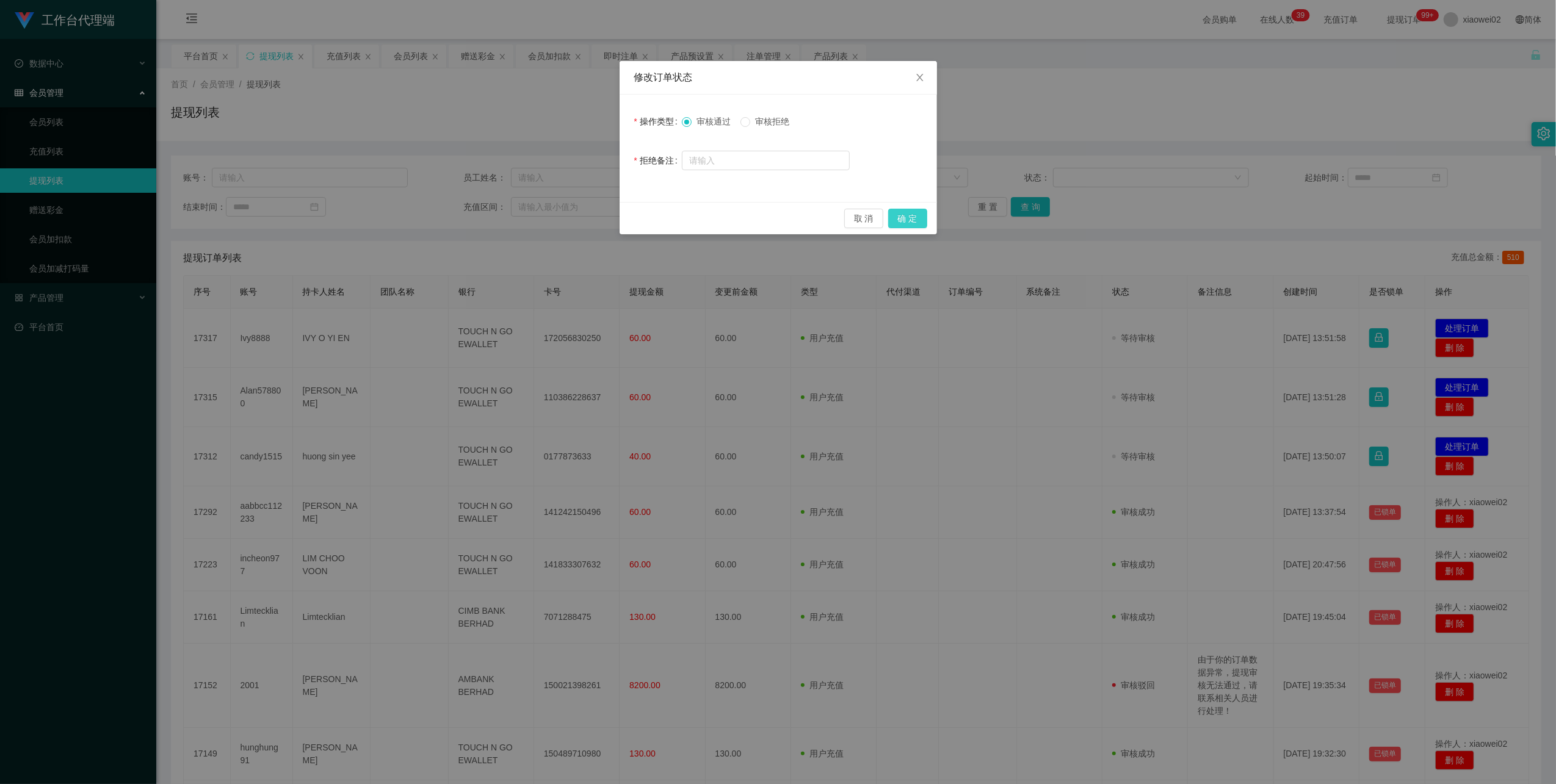
click at [912, 220] on button "确 定" at bounding box center [907, 218] width 39 height 19
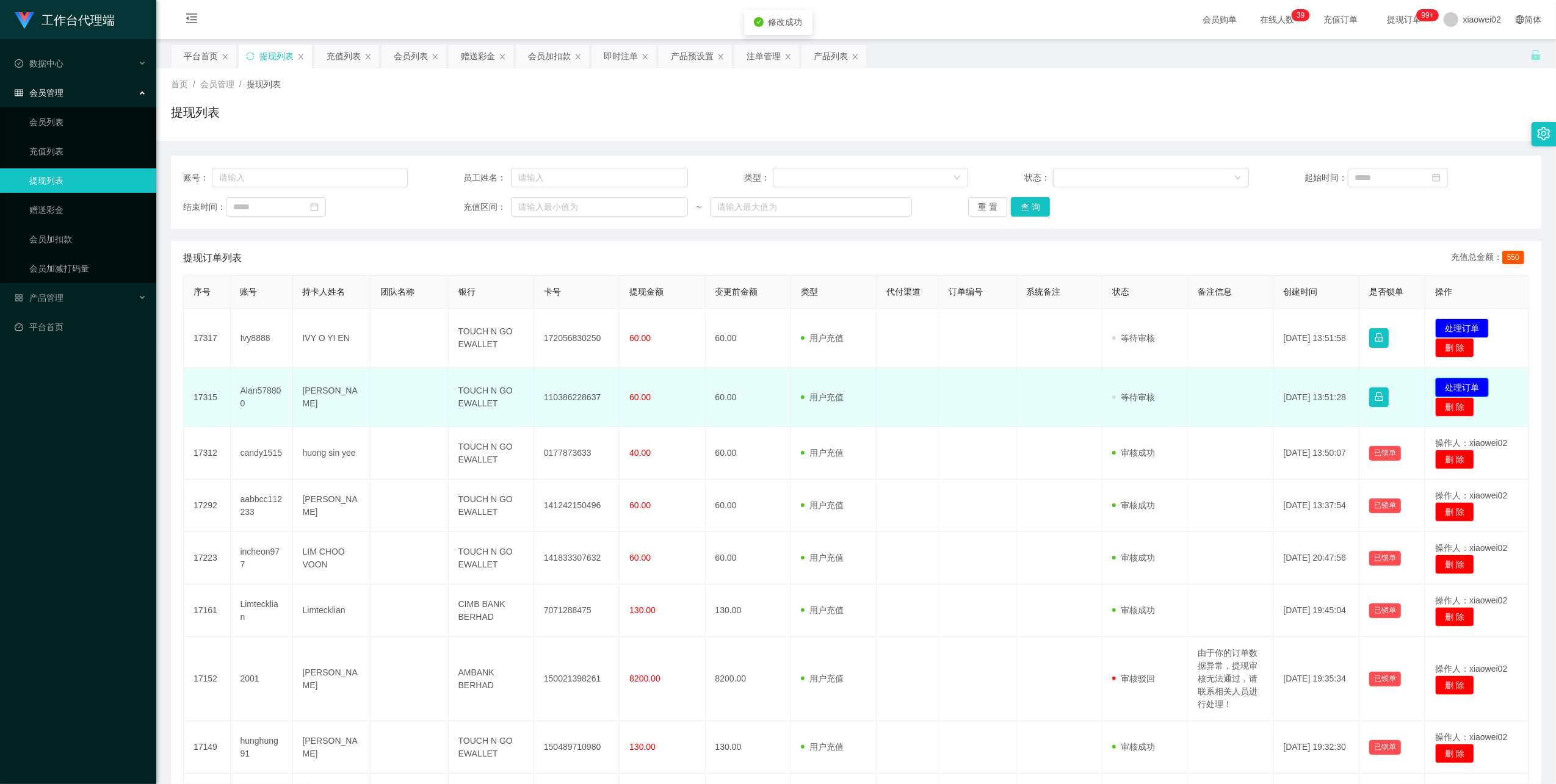
click at [1462, 387] on button "处理订单" at bounding box center [1462, 388] width 54 height 19
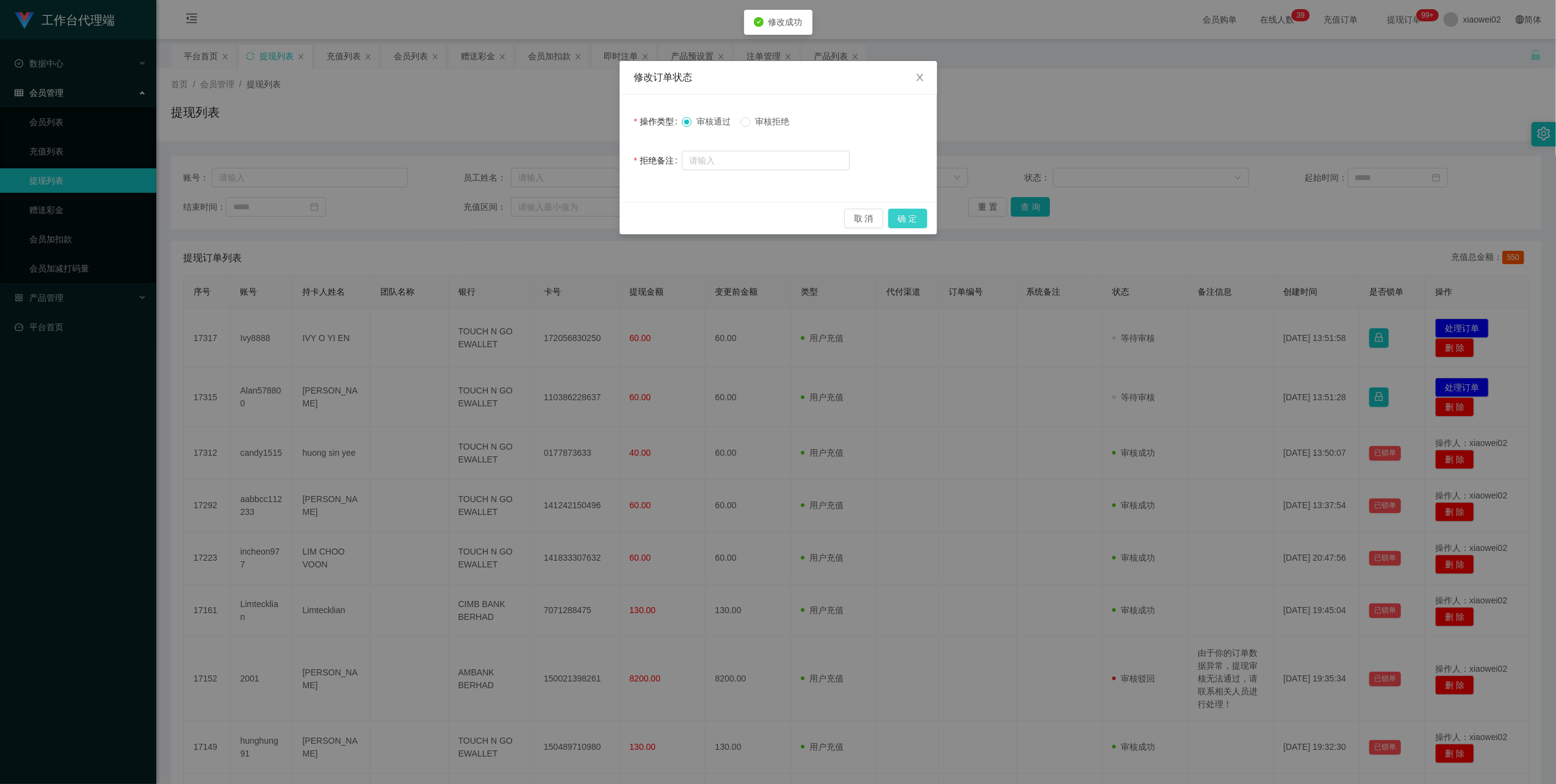
drag, startPoint x: 909, startPoint y: 215, endPoint x: 1231, endPoint y: 267, distance: 326.2
click at [910, 216] on button "确 定" at bounding box center [907, 218] width 39 height 19
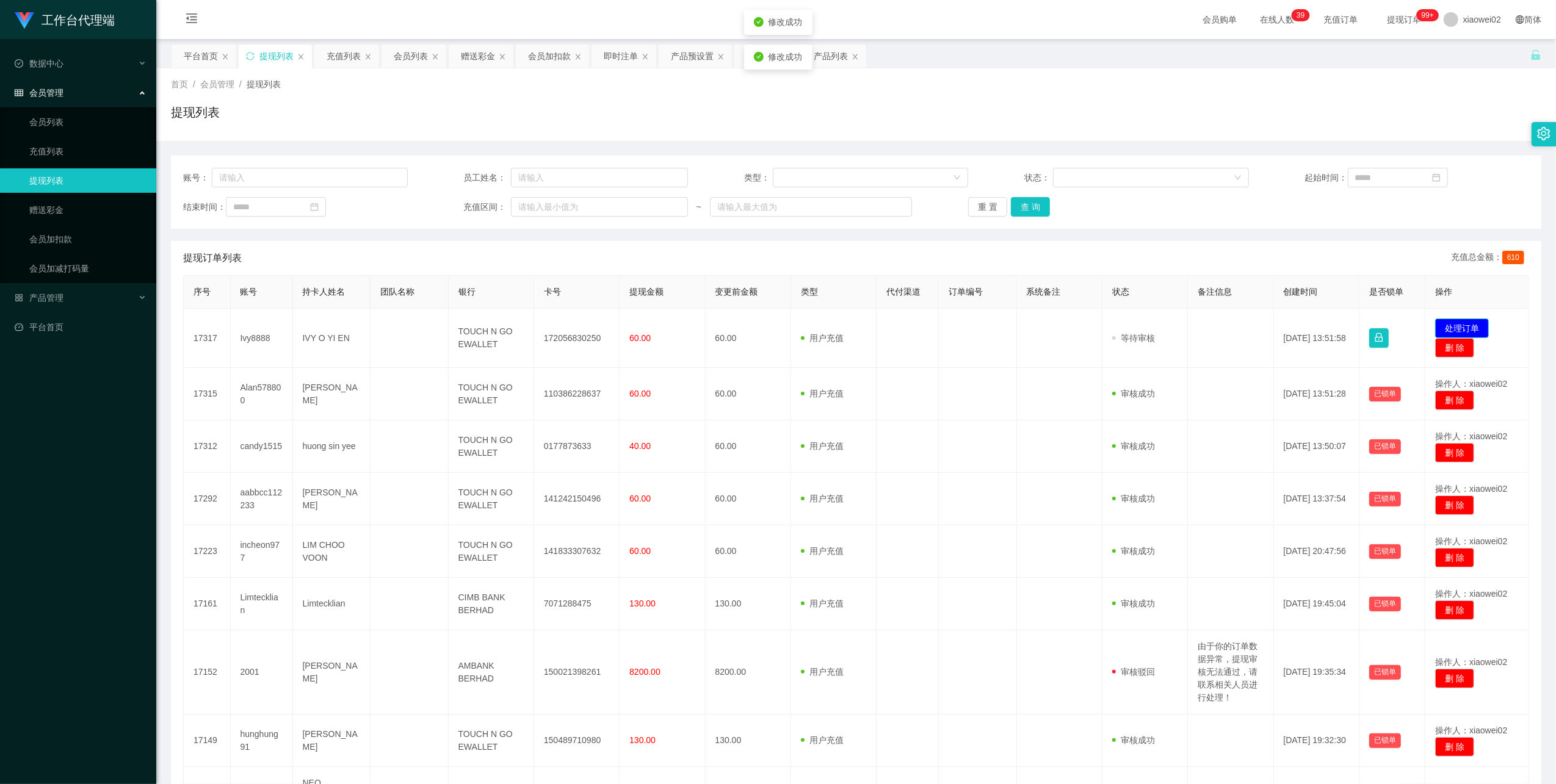
drag, startPoint x: 1439, startPoint y: 325, endPoint x: 1415, endPoint y: 320, distance: 24.5
click at [1439, 325] on button "处理订单" at bounding box center [1462, 329] width 54 height 19
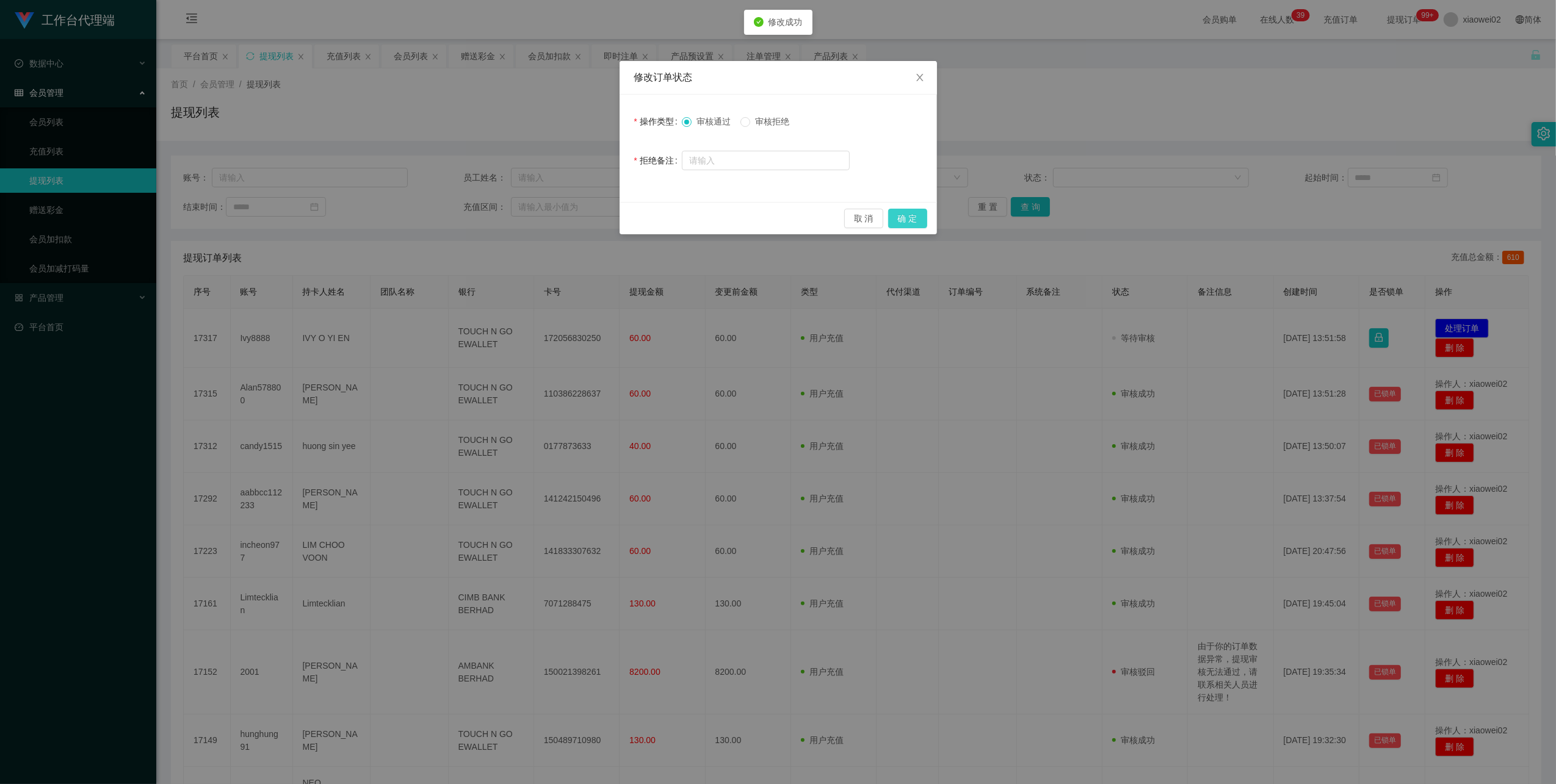
click at [906, 213] on button "确 定" at bounding box center [907, 218] width 39 height 19
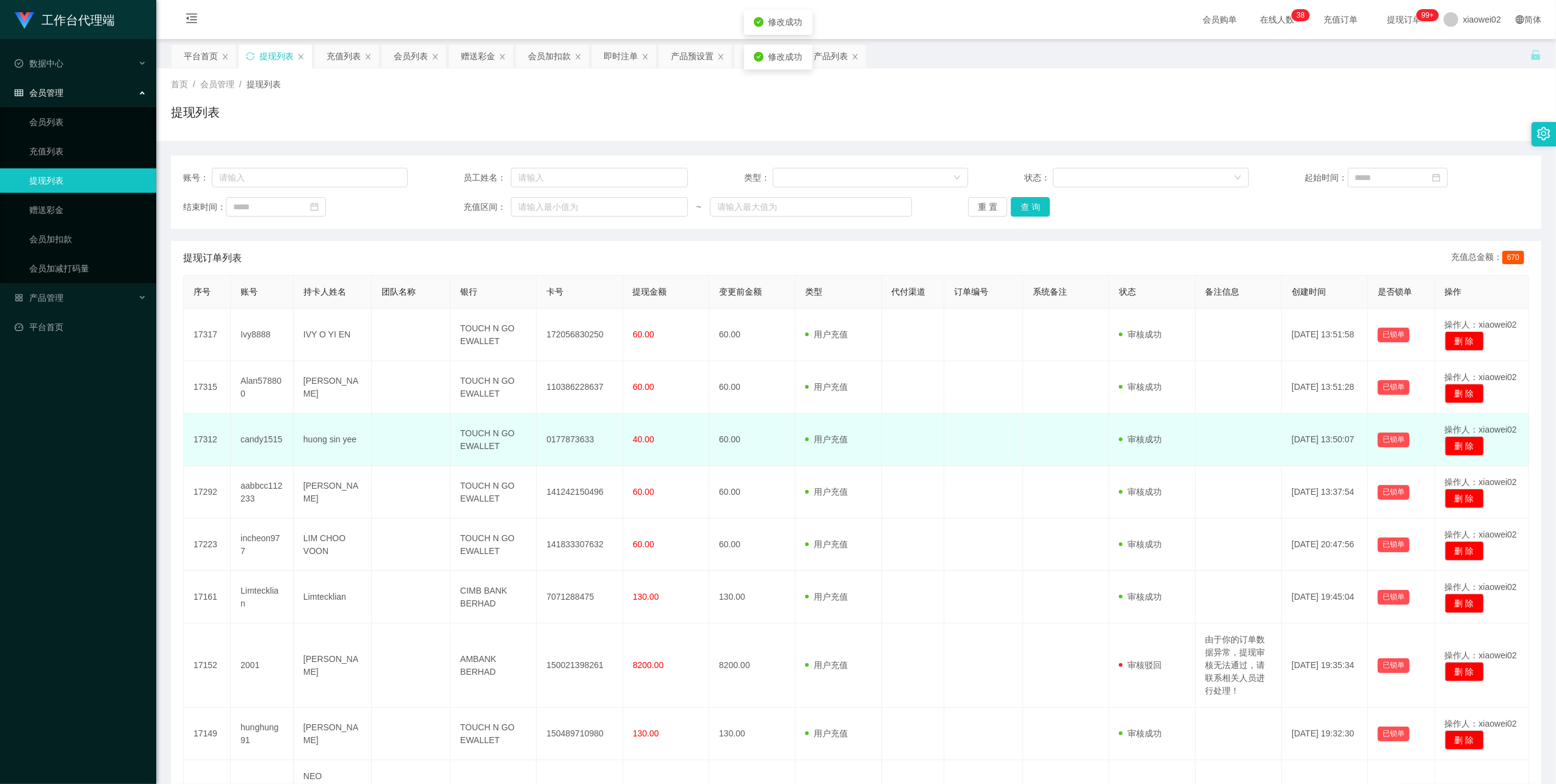
click at [572, 438] on td "0177873633" at bounding box center [579, 440] width 86 height 52
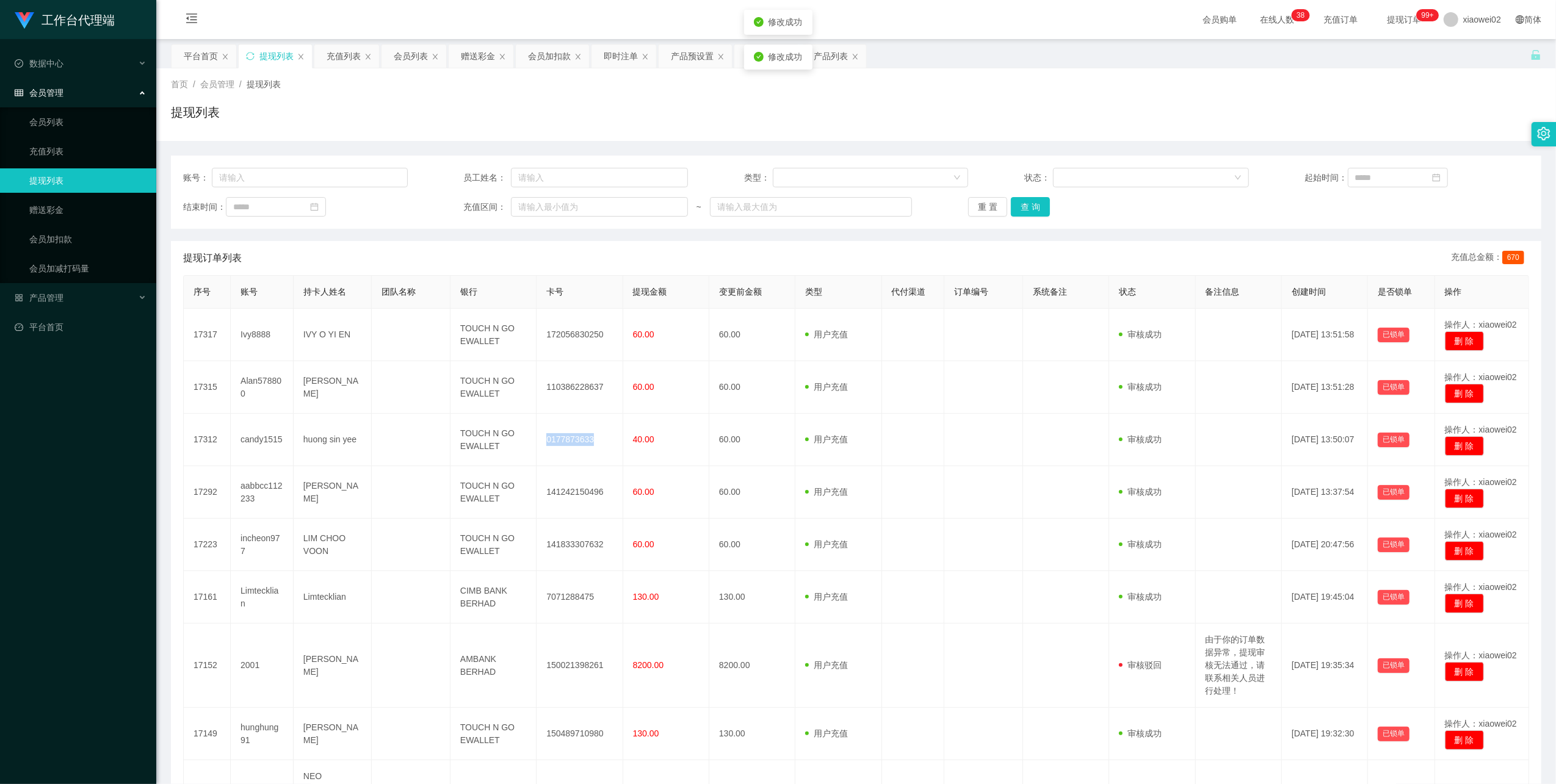
copy td "0177873633"
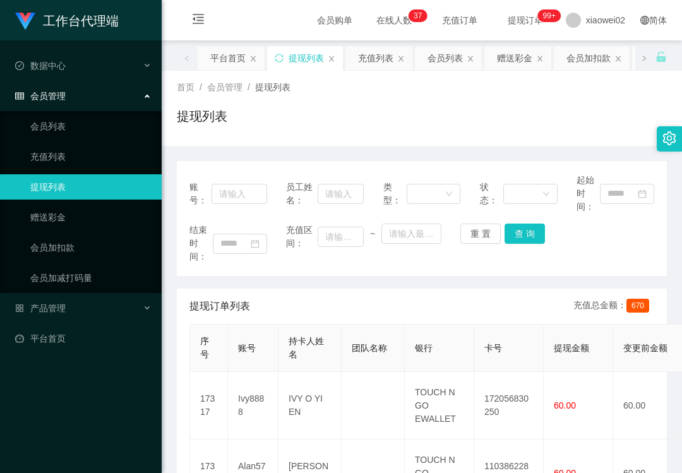
click at [401, 352] on th "团队名称" at bounding box center [372, 347] width 63 height 47
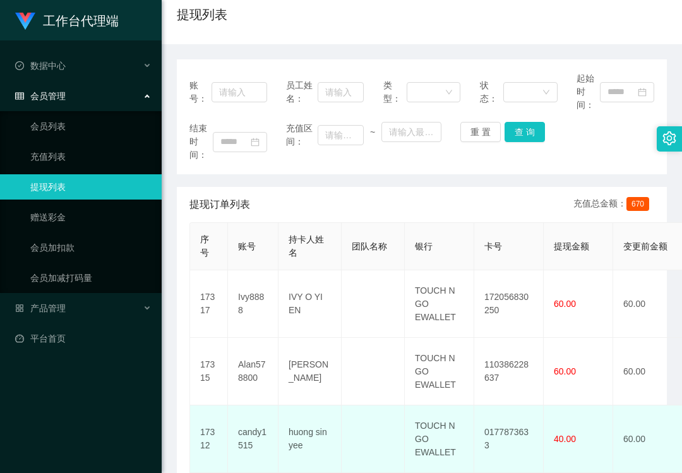
scroll to position [168, 0]
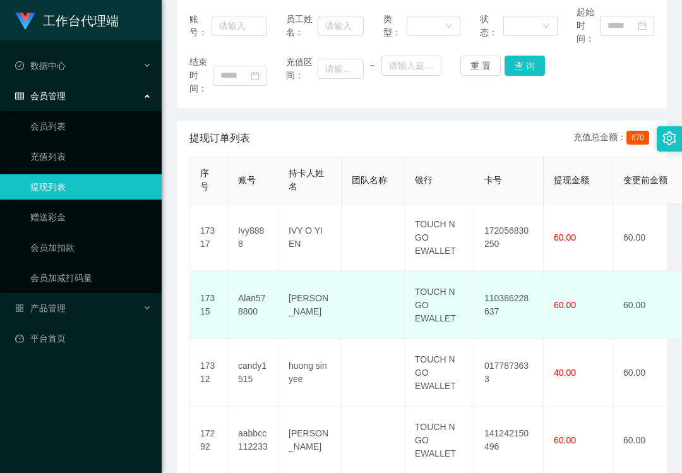
click at [509, 294] on td "110386228637" at bounding box center [508, 305] width 69 height 68
copy td "110386228637"
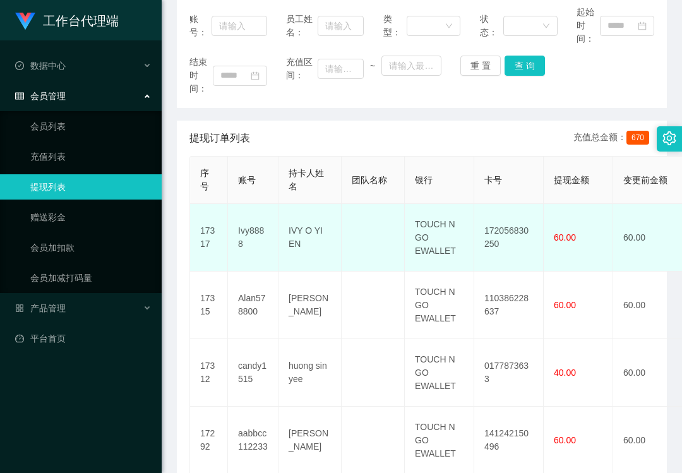
click at [511, 228] on td "172056830250" at bounding box center [508, 238] width 69 height 68
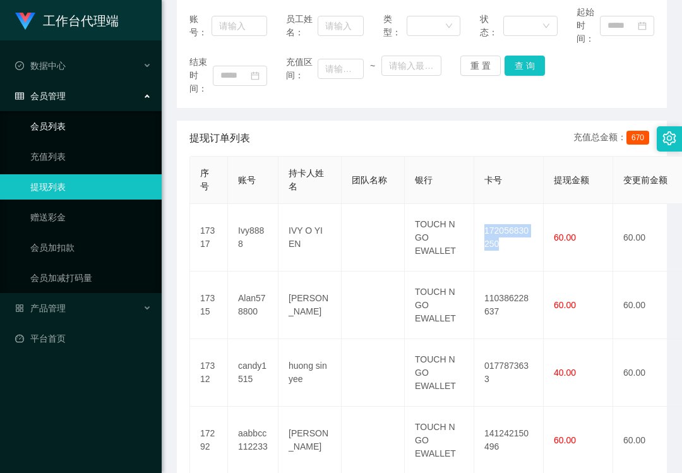
copy td "172056830250"
click at [86, 211] on link "赠送彩金" at bounding box center [90, 217] width 121 height 25
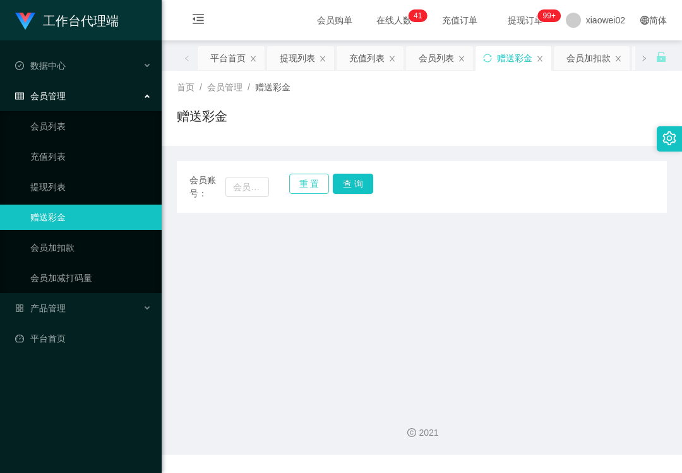
click at [293, 189] on button "重 置" at bounding box center [309, 184] width 40 height 20
click at [244, 182] on input "text" at bounding box center [247, 187] width 44 height 20
paste input "bei1297"
type input "bei1297"
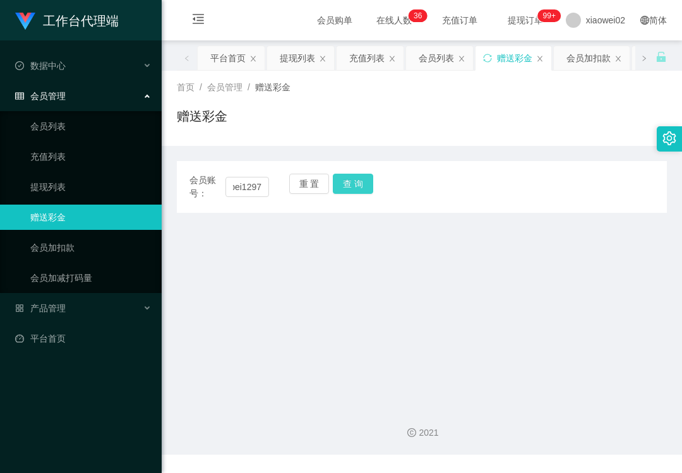
click at [352, 180] on button "查 询" at bounding box center [353, 184] width 40 height 20
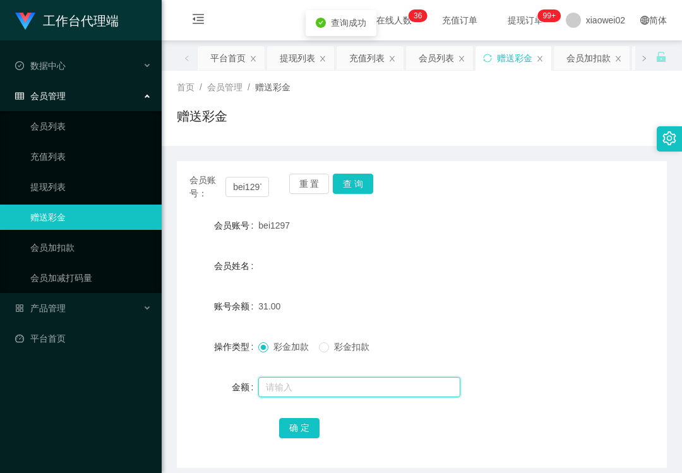
click at [288, 386] on input "text" at bounding box center [359, 387] width 202 height 20
type input "29"
click at [299, 432] on button "确 定" at bounding box center [299, 428] width 40 height 20
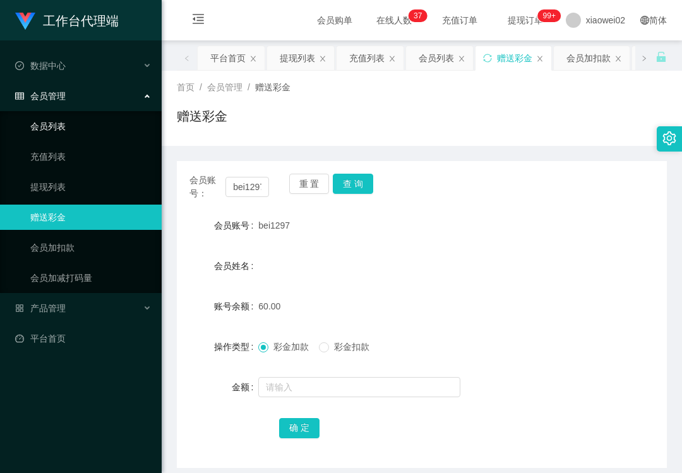
click at [61, 122] on link "会员列表" at bounding box center [90, 126] width 121 height 25
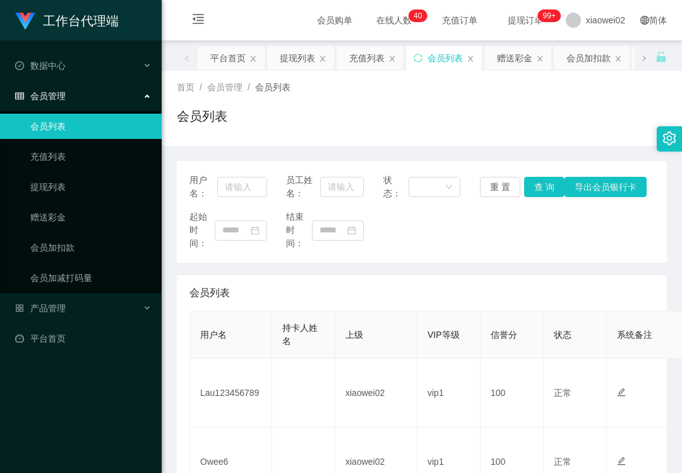
drag, startPoint x: 74, startPoint y: 377, endPoint x: 90, endPoint y: 357, distance: 25.6
click at [74, 377] on div "工作台代理端 数据中心 会员管理 会员列表 充值列表 提现列表 赠送彩金 会员加扣款 会员加减打码量 产品管理 平台首页" at bounding box center [81, 236] width 162 height 473
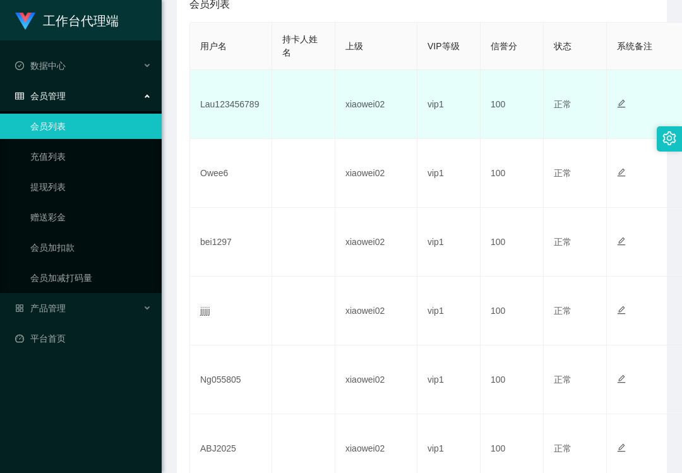
scroll to position [336, 0]
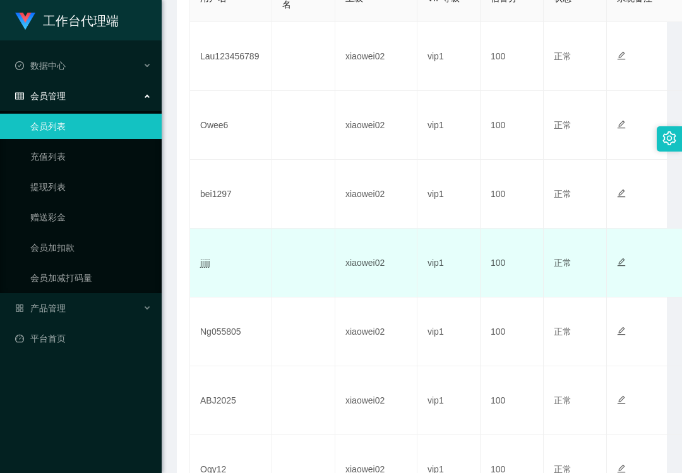
click at [205, 266] on td "jjjjj" at bounding box center [231, 263] width 82 height 69
copy td "jjjjj"
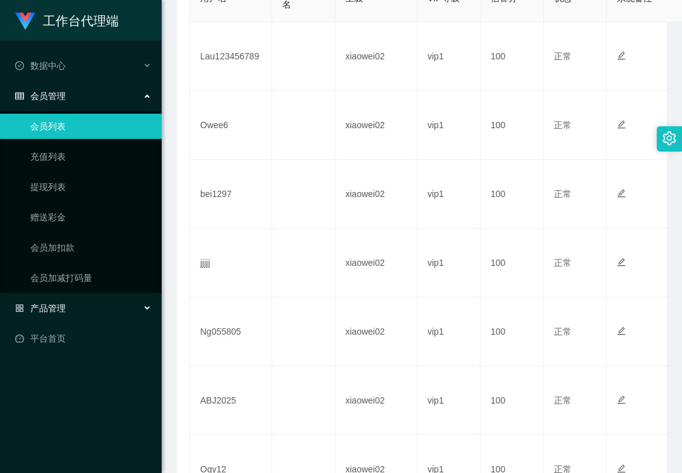
click at [59, 307] on span "产品管理" at bounding box center [40, 308] width 50 height 10
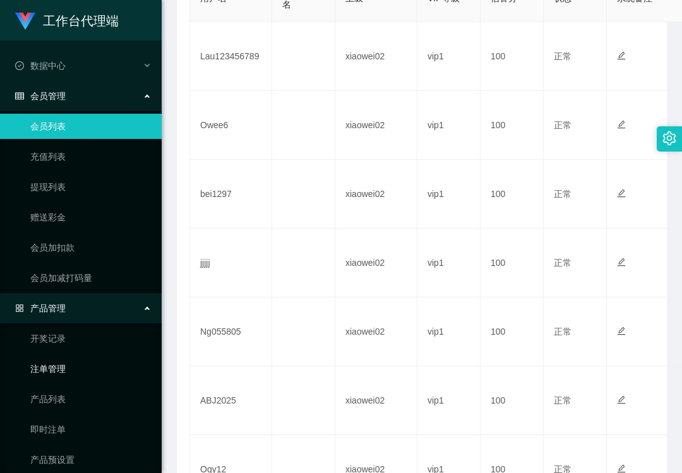
click at [71, 357] on link "注单管理" at bounding box center [90, 368] width 121 height 25
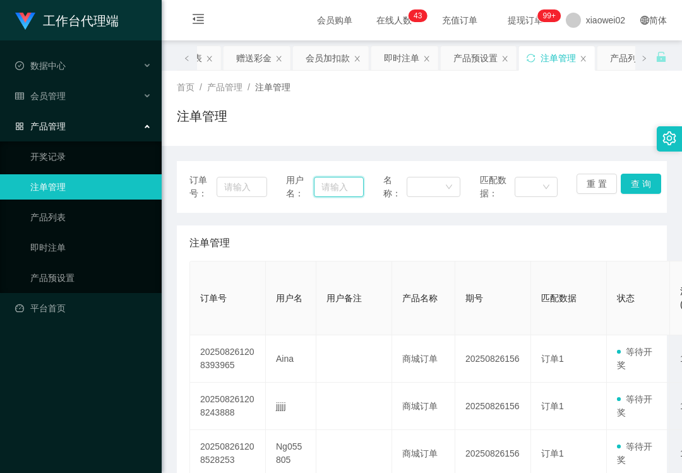
click at [326, 185] on input "text" at bounding box center [338, 187] width 49 height 20
paste input "jjjjj"
type input "jjjjj"
click at [637, 182] on button "查 询" at bounding box center [641, 184] width 40 height 20
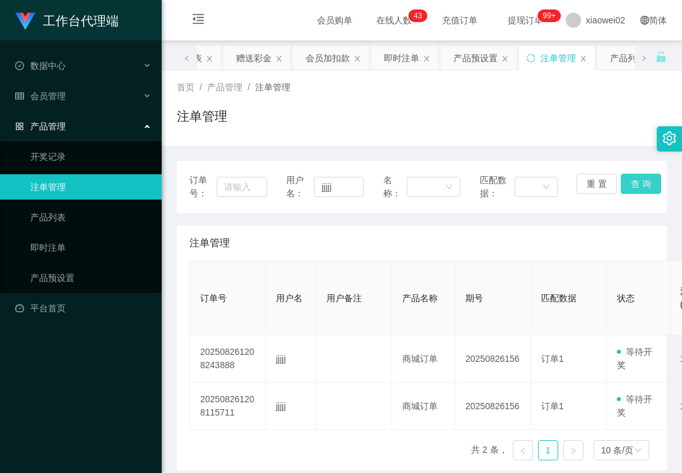
click at [632, 182] on button "查 询" at bounding box center [641, 184] width 40 height 20
click at [632, 182] on div "重 置 查 询" at bounding box center [615, 187] width 78 height 27
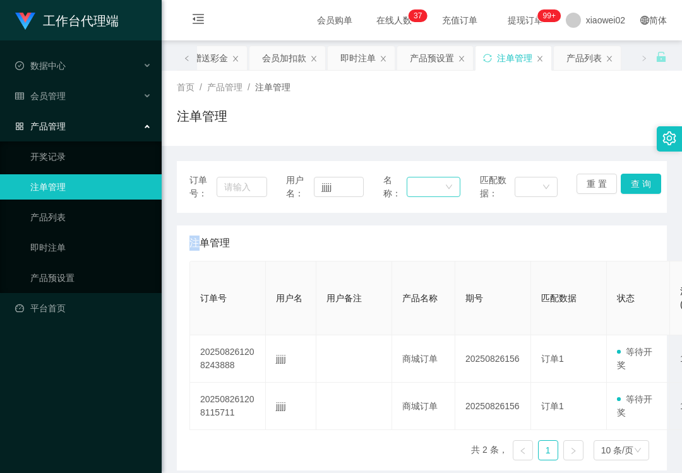
click at [425, 187] on div at bounding box center [429, 186] width 31 height 19
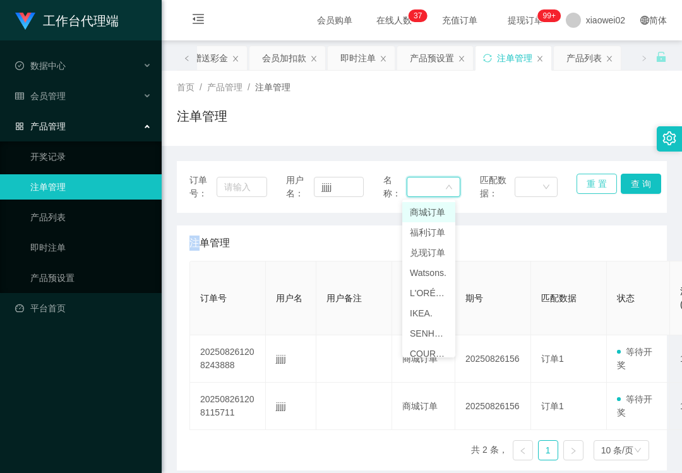
click at [605, 186] on button "重 置" at bounding box center [596, 184] width 40 height 20
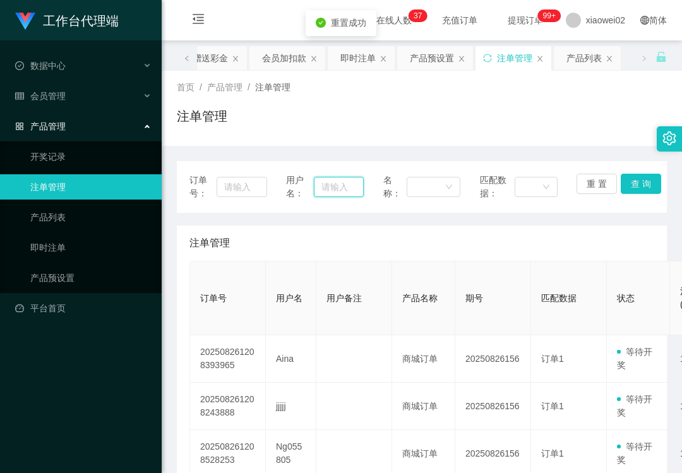
click at [331, 180] on input "text" at bounding box center [338, 187] width 49 height 20
paste input "As1234"
click at [639, 182] on button "查 询" at bounding box center [641, 184] width 40 height 20
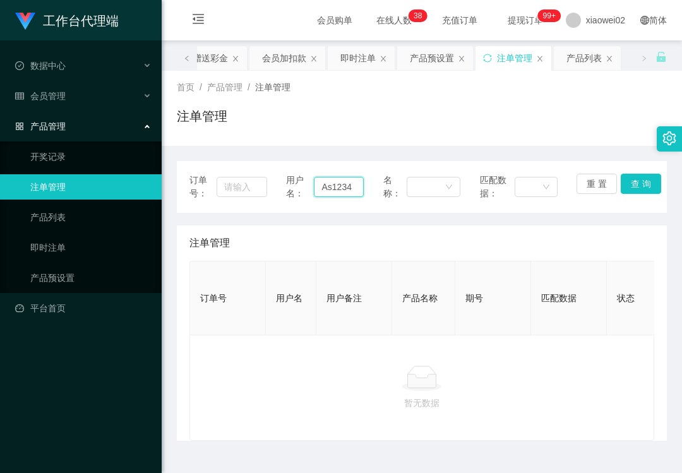
click at [341, 187] on input "As1234" at bounding box center [338, 187] width 49 height 20
paste input "Ng055805"
type input "Ng055805"
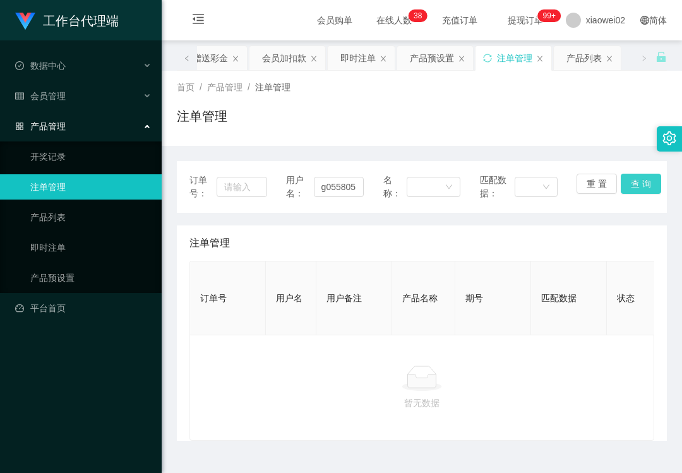
click at [632, 182] on button "查 询" at bounding box center [641, 184] width 40 height 20
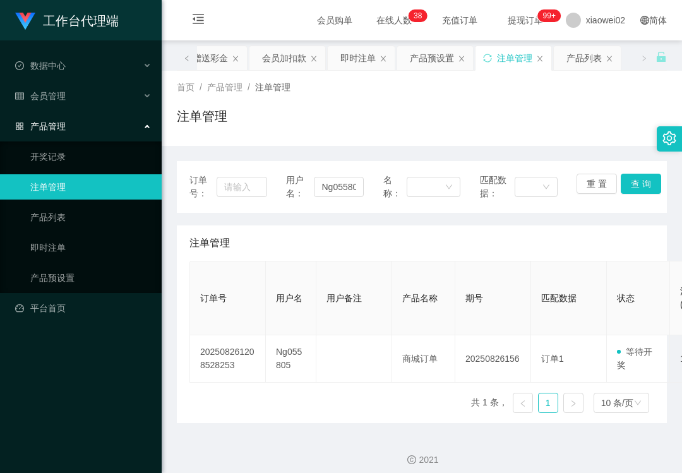
drag, startPoint x: 394, startPoint y: 135, endPoint x: 381, endPoint y: 129, distance: 13.8
click at [392, 134] on div "注单管理" at bounding box center [422, 121] width 490 height 29
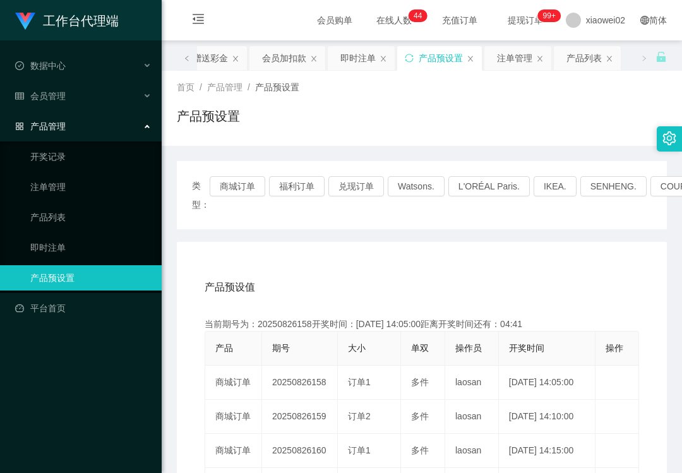
scroll to position [168, 0]
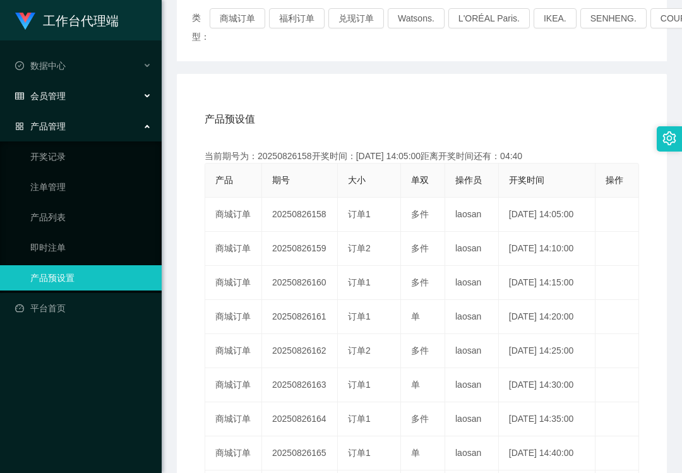
click at [79, 101] on div "会员管理" at bounding box center [81, 95] width 162 height 25
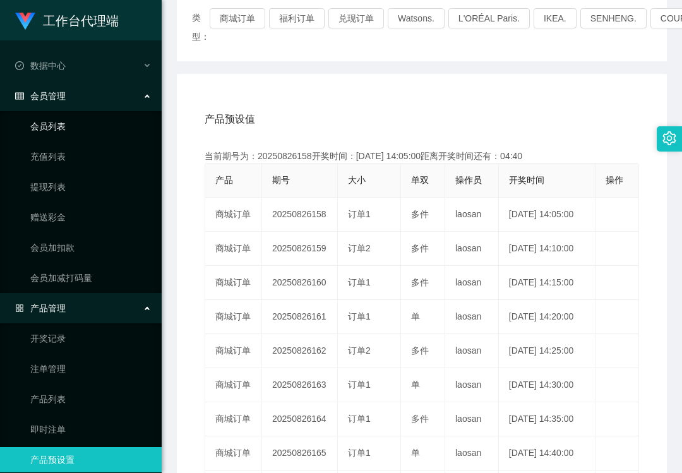
click at [86, 129] on link "会员列表" at bounding box center [90, 126] width 121 height 25
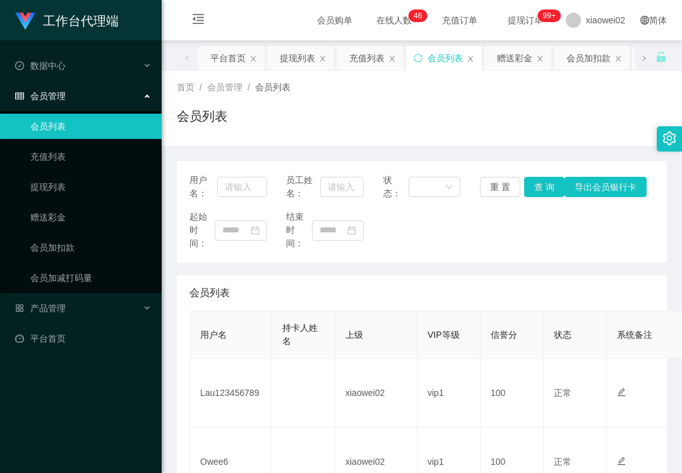
scroll to position [336, 0]
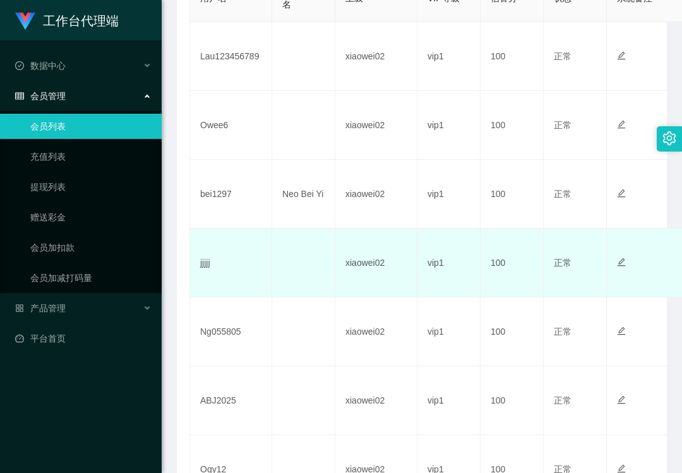
click at [205, 258] on td "jjjjj" at bounding box center [231, 263] width 82 height 69
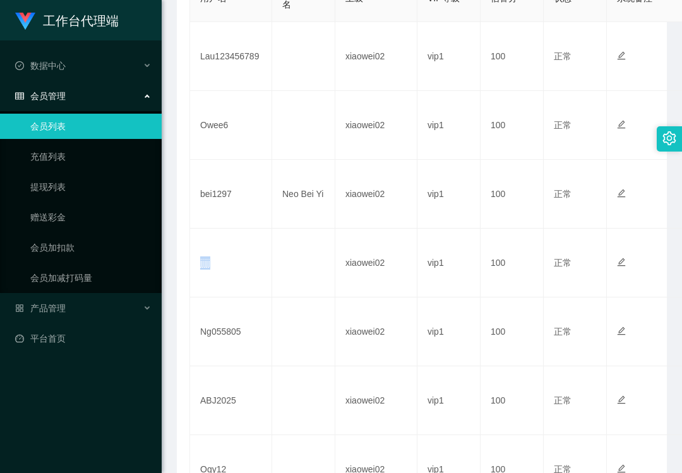
copy td "jjjjj"
click at [66, 306] on div "产品管理" at bounding box center [81, 307] width 162 height 25
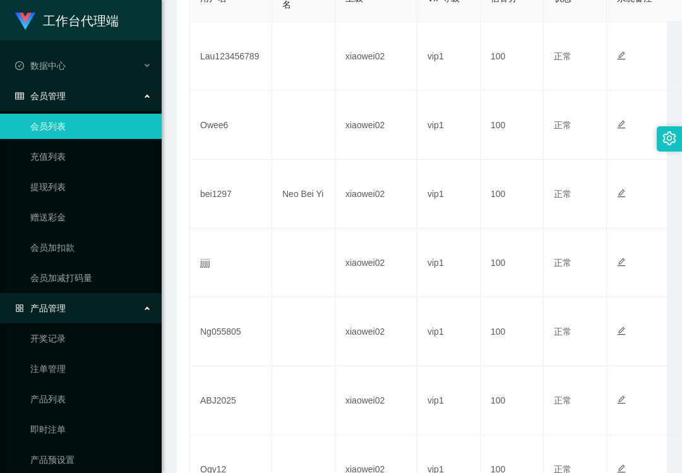
scroll to position [39, 0]
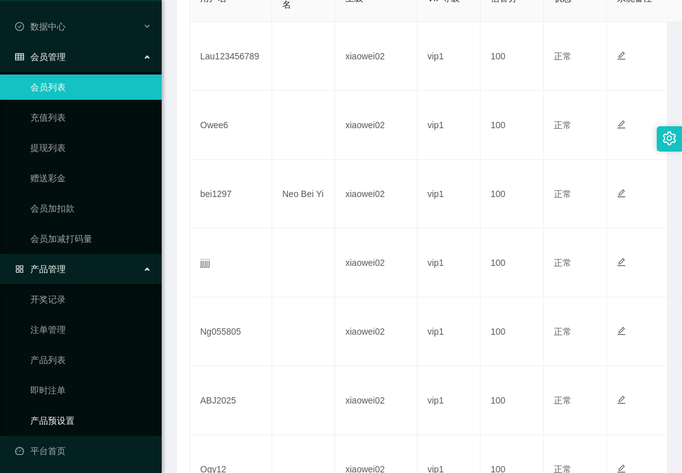
click at [80, 410] on link "产品预设置" at bounding box center [90, 420] width 121 height 25
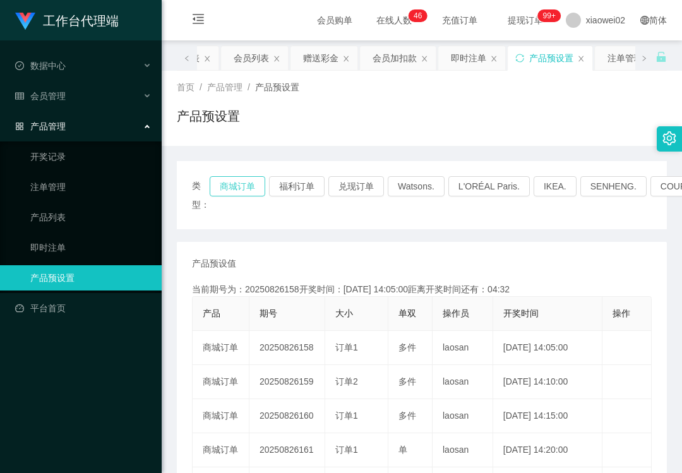
click at [230, 191] on button "商城订单" at bounding box center [238, 186] width 56 height 20
click at [400, 114] on div "产品预设置" at bounding box center [422, 121] width 490 height 29
click at [76, 183] on link "注单管理" at bounding box center [90, 186] width 121 height 25
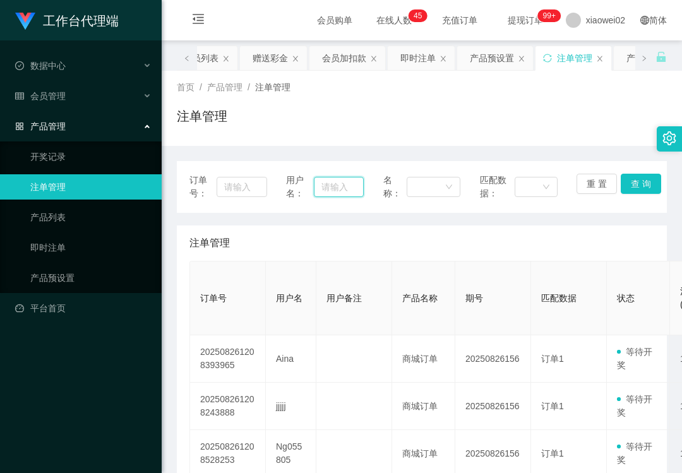
click at [324, 187] on input "text" at bounding box center [338, 187] width 49 height 20
paste input "jjjjj"
type input "jjjjj"
click at [648, 184] on button "查 询" at bounding box center [641, 184] width 40 height 20
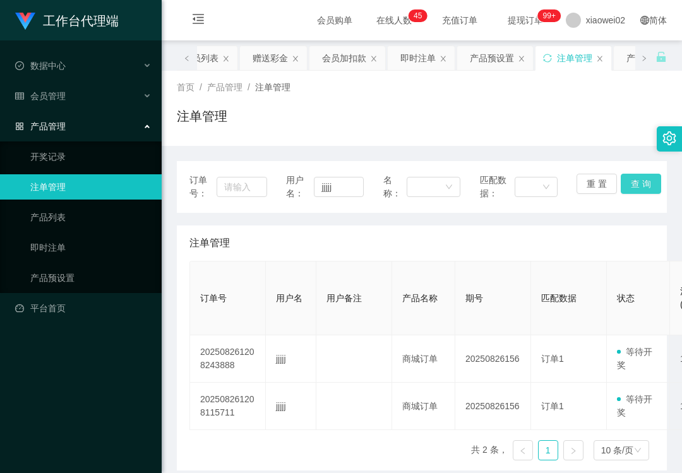
click at [643, 184] on button "查 询" at bounding box center [641, 184] width 40 height 20
click at [643, 184] on div "重 置 查 询" at bounding box center [615, 187] width 78 height 27
click at [643, 184] on button "查 询" at bounding box center [641, 184] width 40 height 20
click at [643, 184] on div "重 置 查 询" at bounding box center [615, 187] width 78 height 27
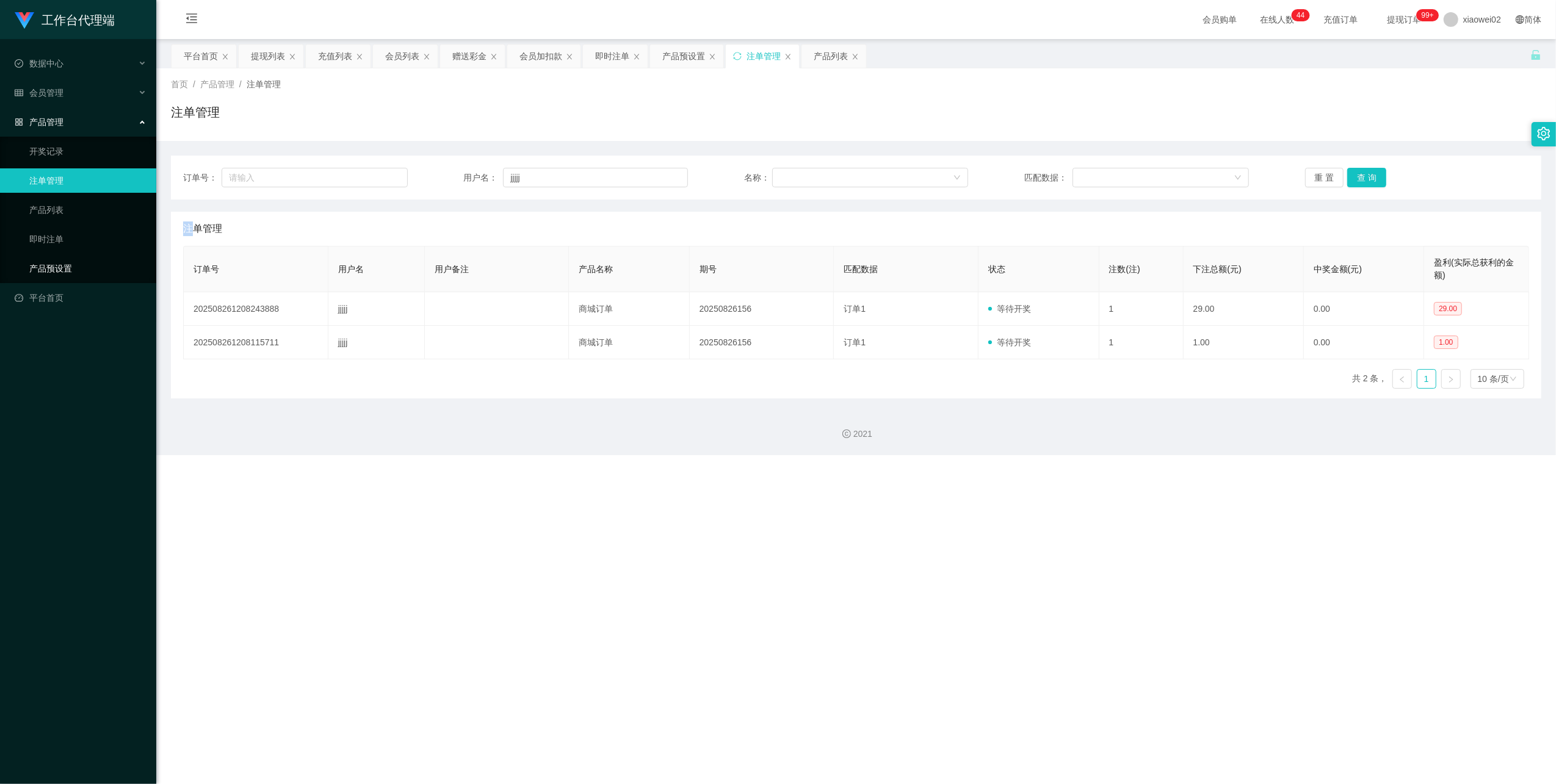
click at [85, 267] on link "产品预设置" at bounding box center [87, 268] width 117 height 24
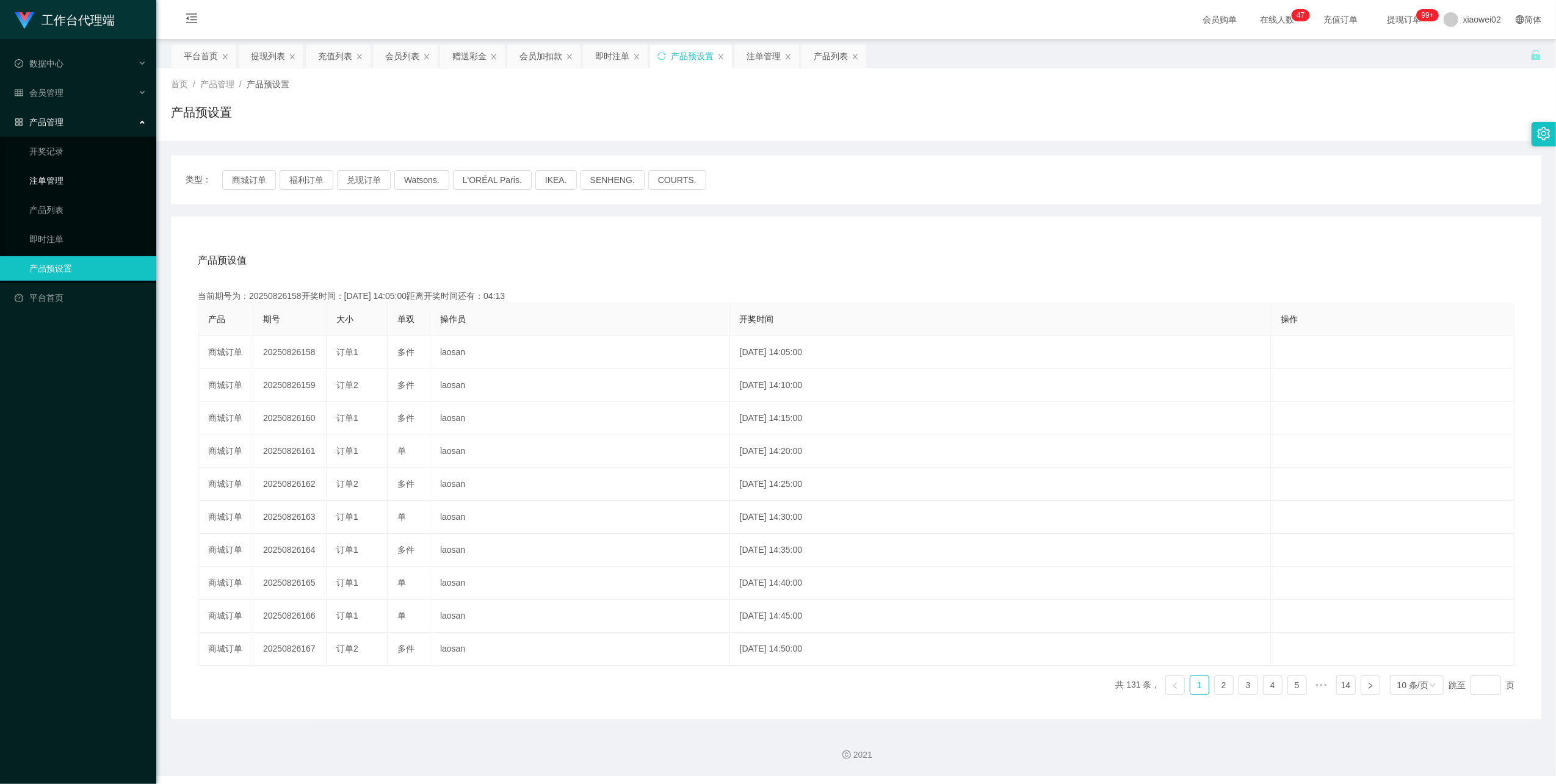
click at [83, 180] on link "注单管理" at bounding box center [87, 180] width 117 height 24
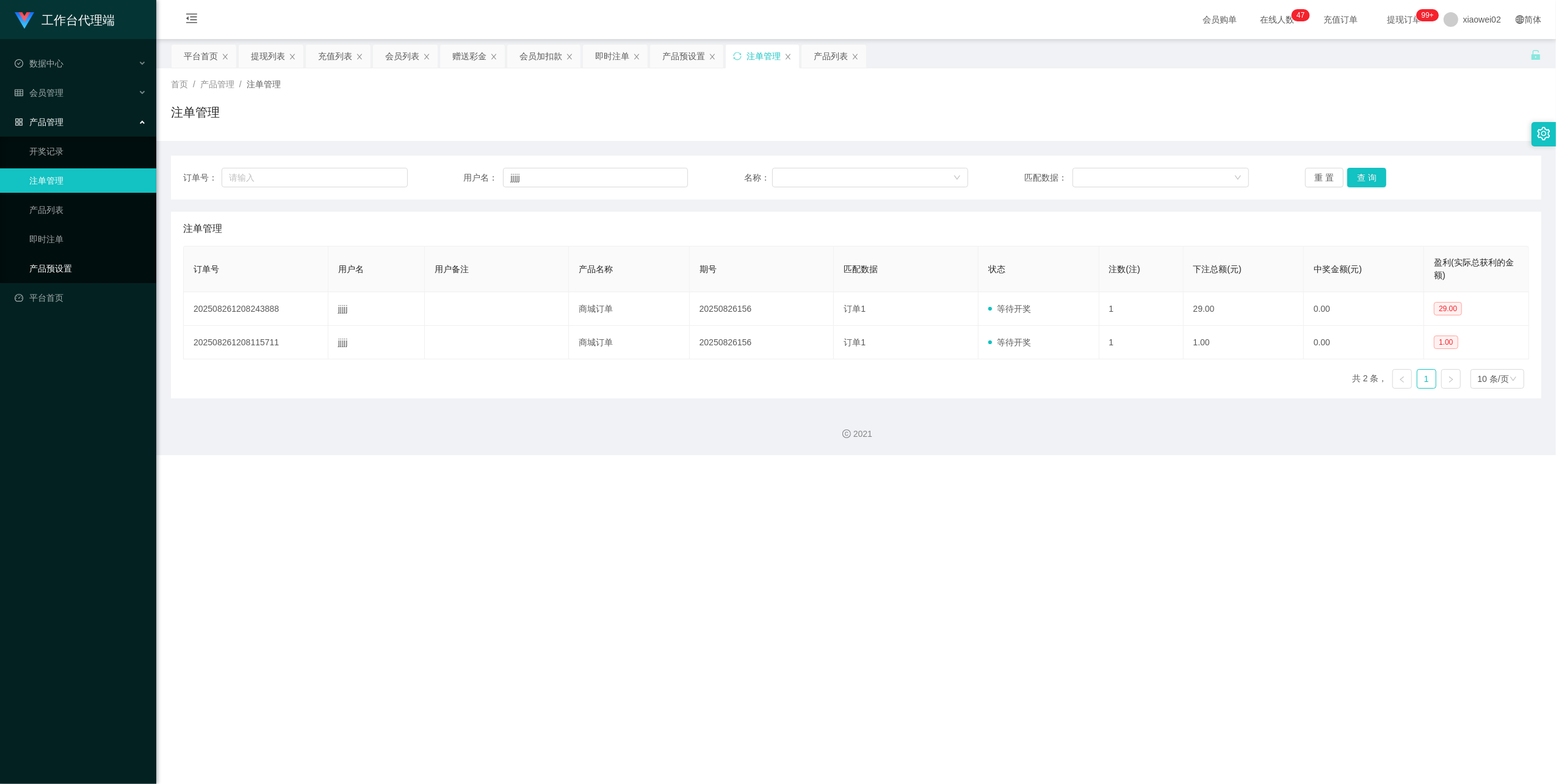
click at [113, 261] on link "产品预设置" at bounding box center [87, 268] width 117 height 24
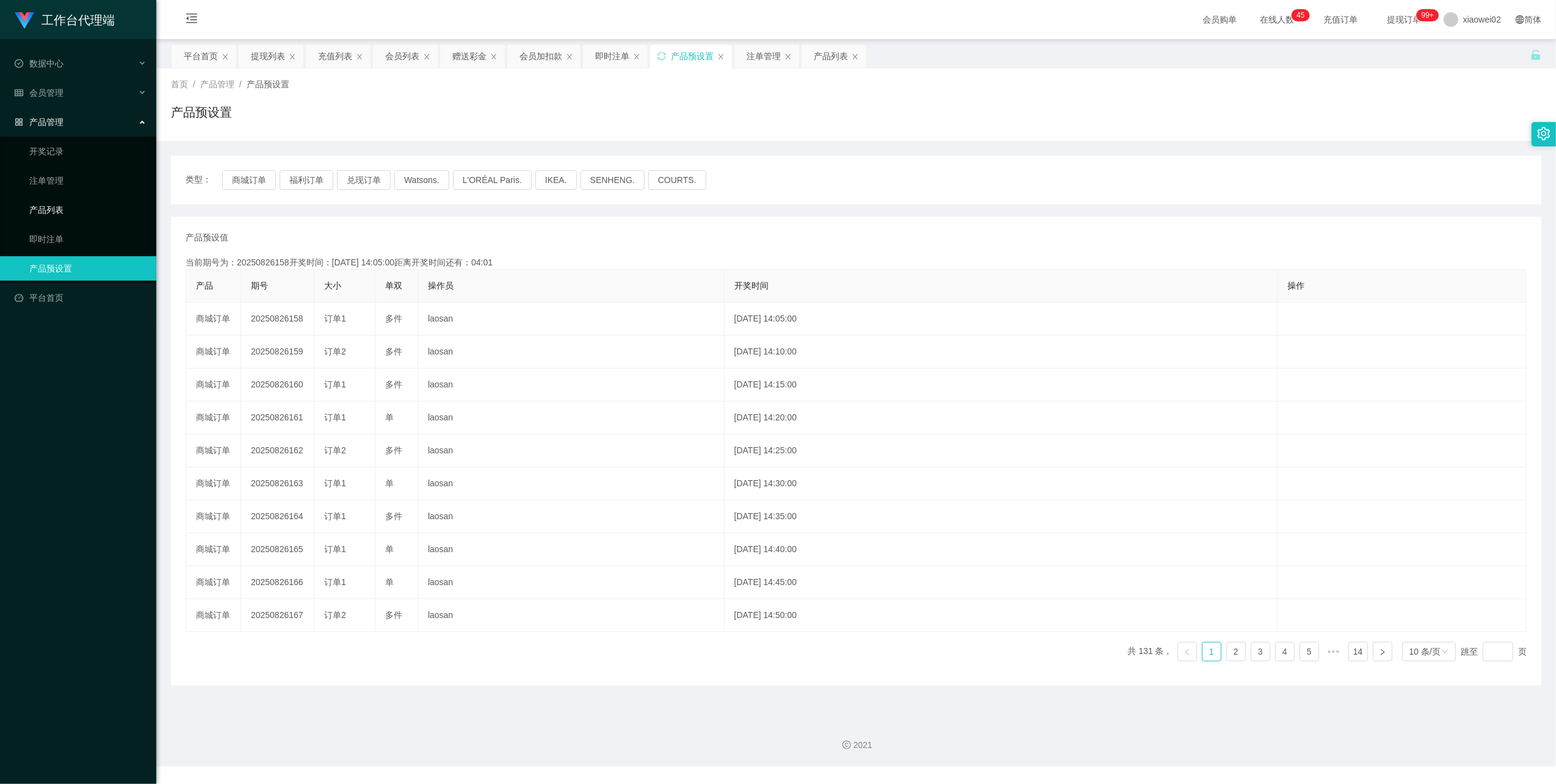
click at [112, 218] on ul "开奖记录 注单管理 产品列表 即时注单 产品预设置" at bounding box center [78, 209] width 157 height 146
drag, startPoint x: 112, startPoint y: 218, endPoint x: 101, endPoint y: 229, distance: 15.6
click at [112, 218] on ul "开奖记录 注单管理 产品列表 即时注单 产品预设置" at bounding box center [78, 209] width 157 height 146
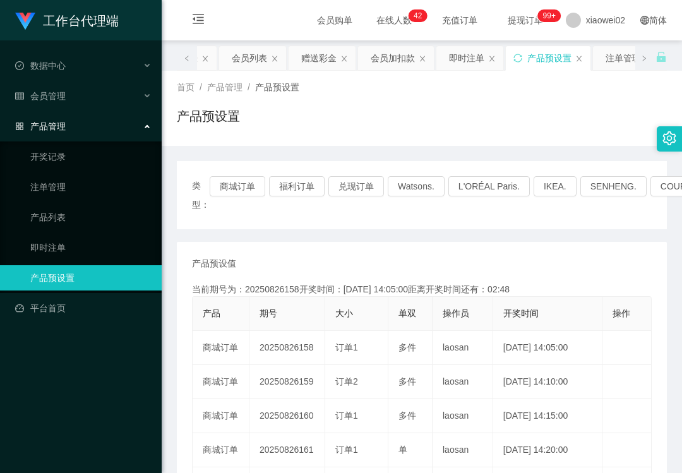
click at [502, 114] on div "产品预设置" at bounding box center [422, 121] width 490 height 29
click at [460, 100] on div "首页 / 产品管理 / 产品预设置 / 产品预设置" at bounding box center [422, 108] width 490 height 55
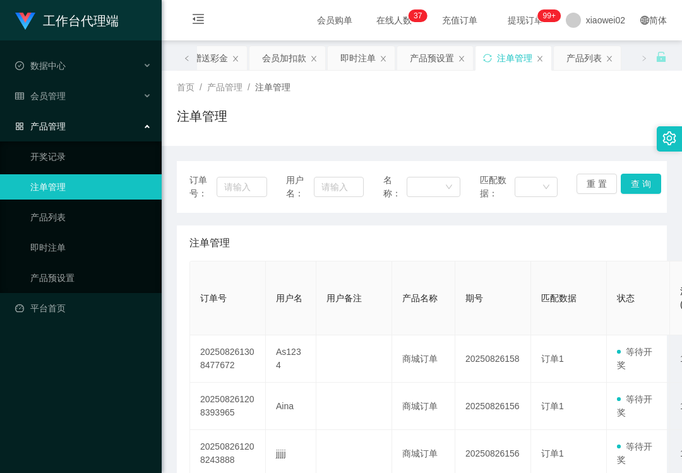
drag, startPoint x: 389, startPoint y: 246, endPoint x: 237, endPoint y: 167, distance: 171.4
click at [389, 246] on div "注单管理" at bounding box center [421, 242] width 465 height 35
click at [87, 97] on div "会员管理" at bounding box center [81, 95] width 162 height 25
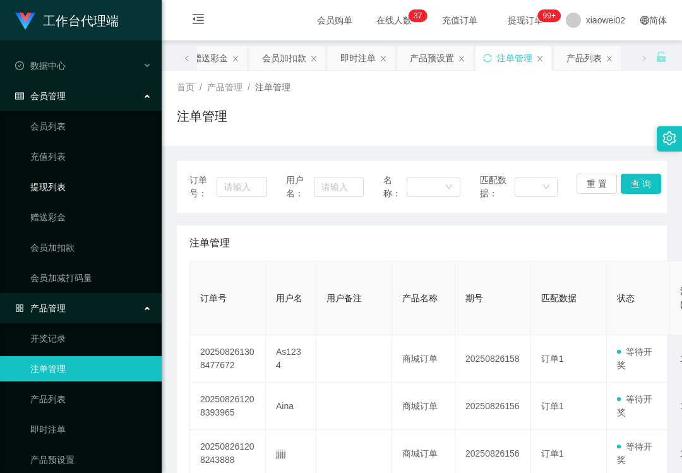
click at [86, 185] on link "提现列表" at bounding box center [90, 186] width 121 height 25
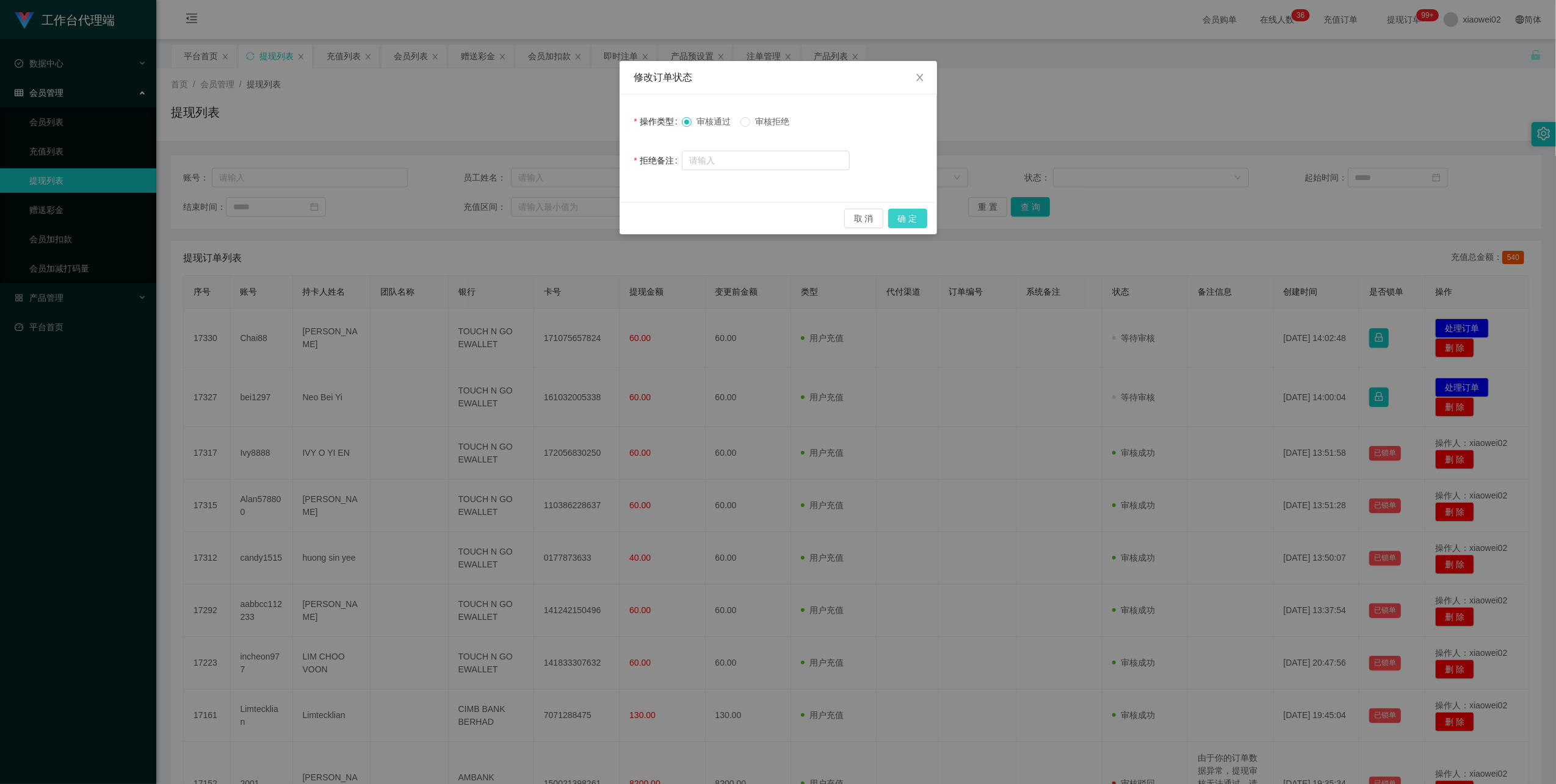
drag, startPoint x: 911, startPoint y: 216, endPoint x: 1087, endPoint y: 244, distance: 178.2
click at [912, 218] on button "确 定" at bounding box center [907, 218] width 39 height 19
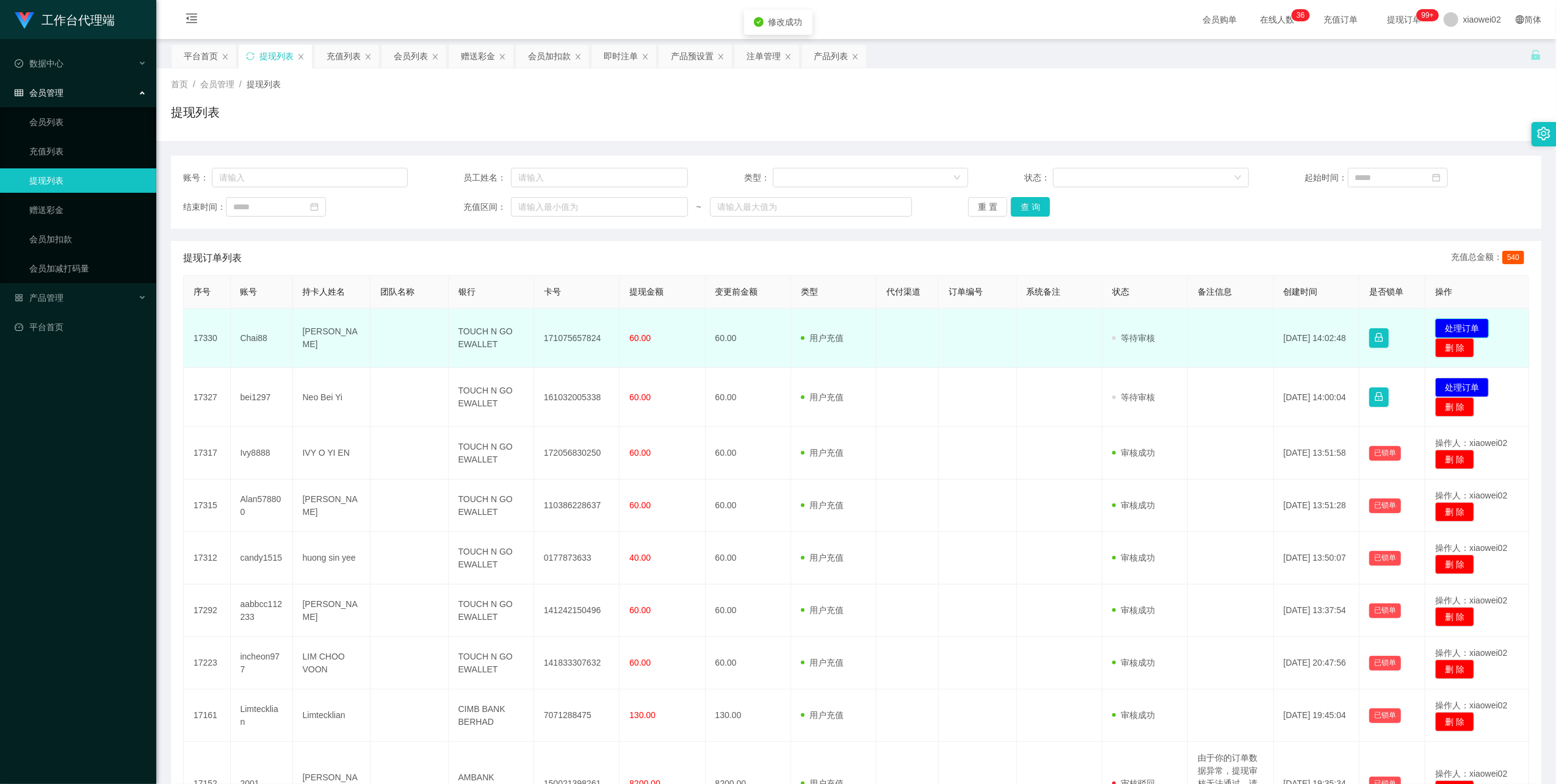
click at [1467, 327] on button "处理订单" at bounding box center [1462, 329] width 54 height 19
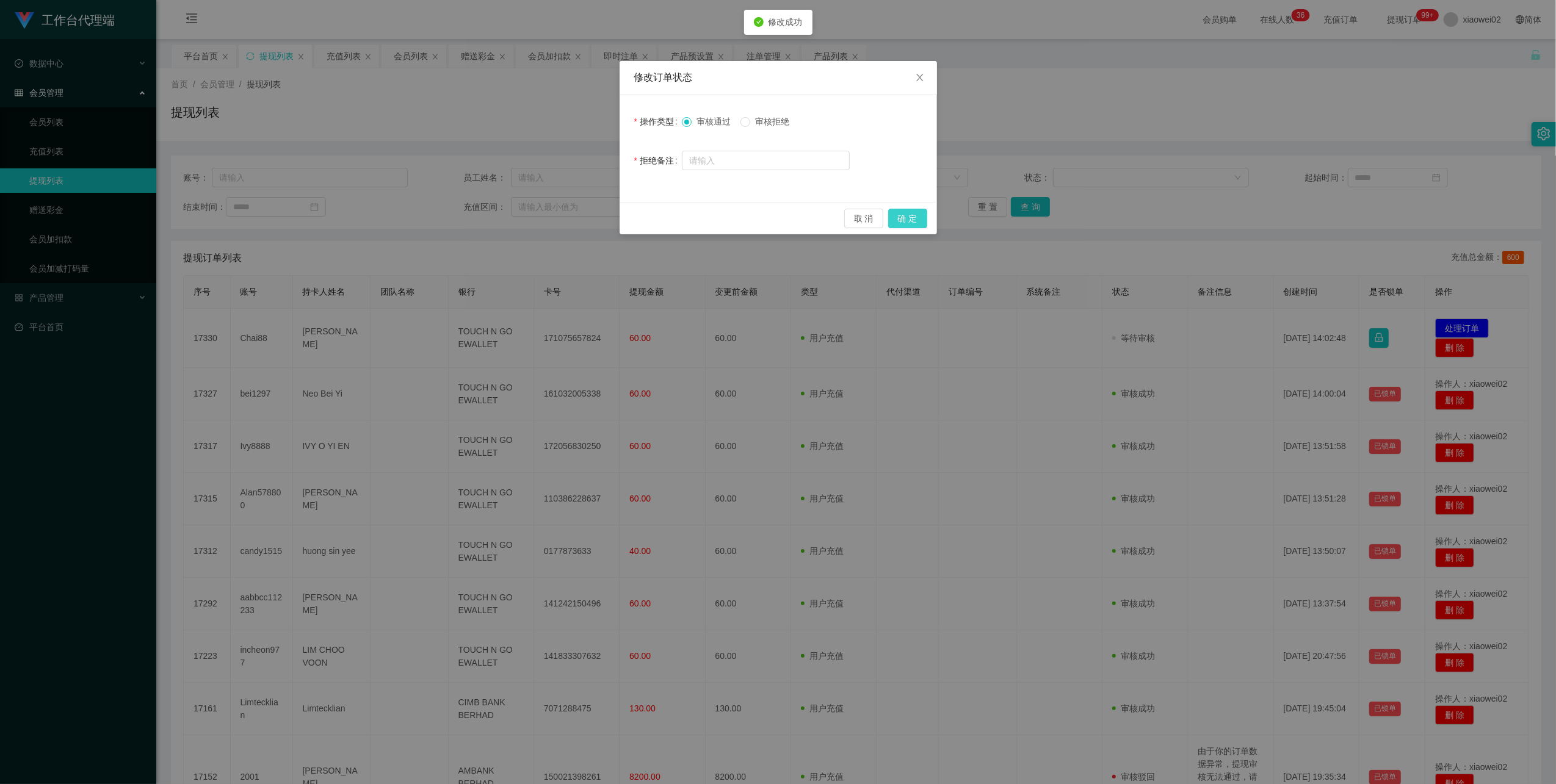
drag, startPoint x: 915, startPoint y: 213, endPoint x: 926, endPoint y: 215, distance: 11.2
click at [915, 216] on button "确 定" at bounding box center [907, 218] width 39 height 19
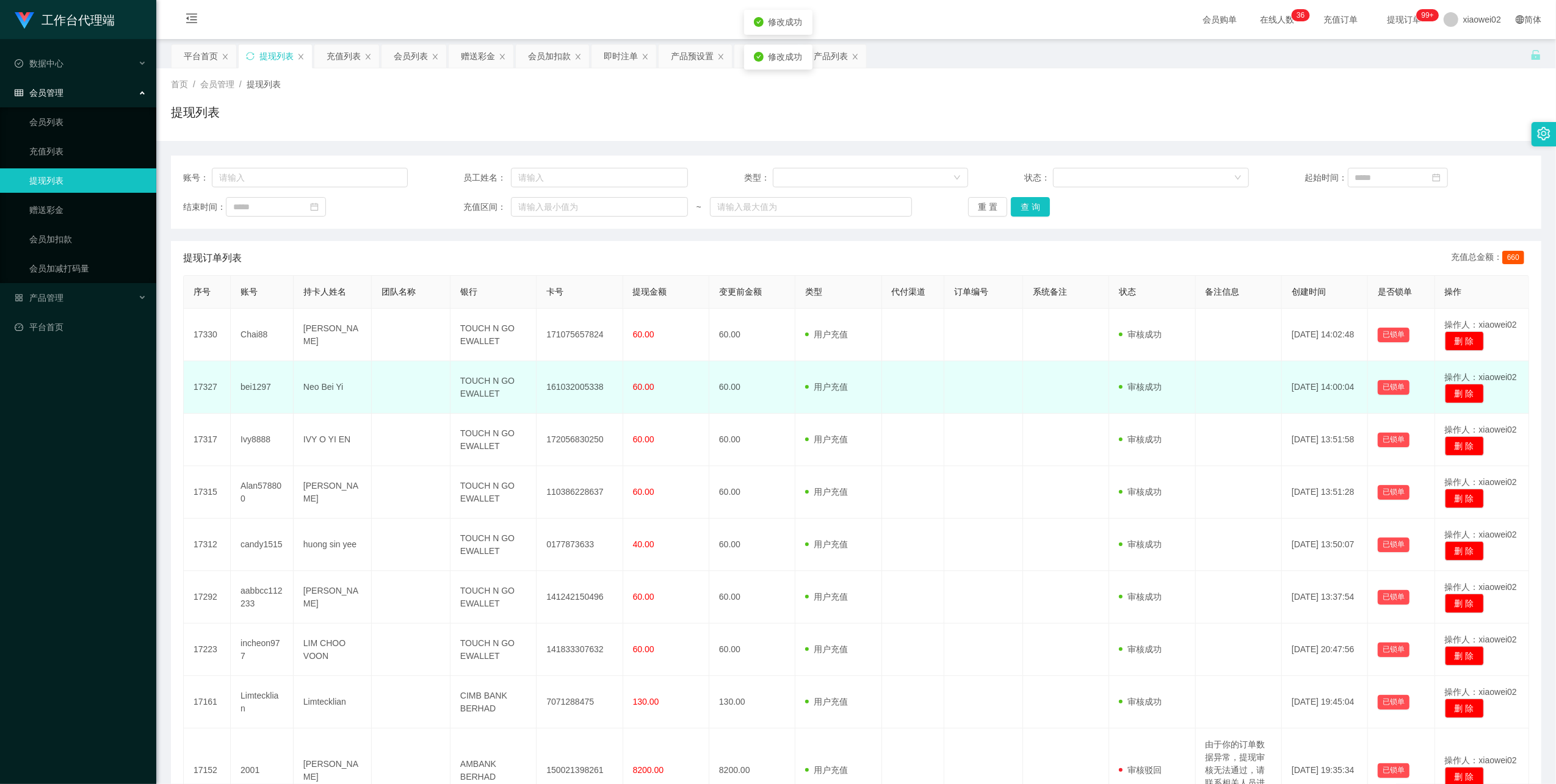
click at [557, 381] on td "161032005338" at bounding box center [579, 388] width 86 height 52
copy td "161032005338"
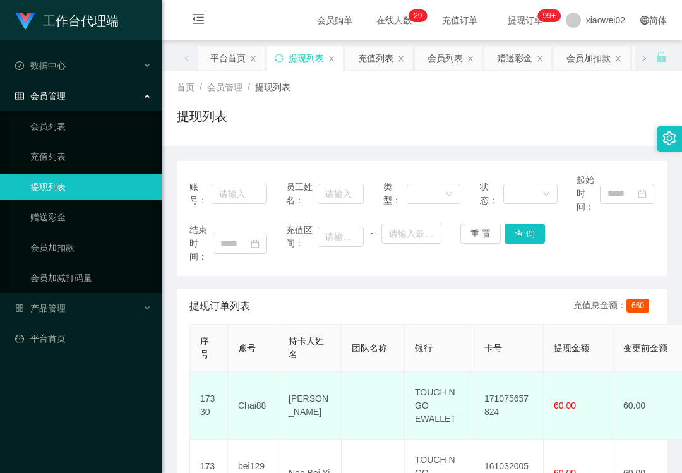
click at [506, 398] on td "171075657824" at bounding box center [508, 406] width 69 height 68
copy td "171075657824"
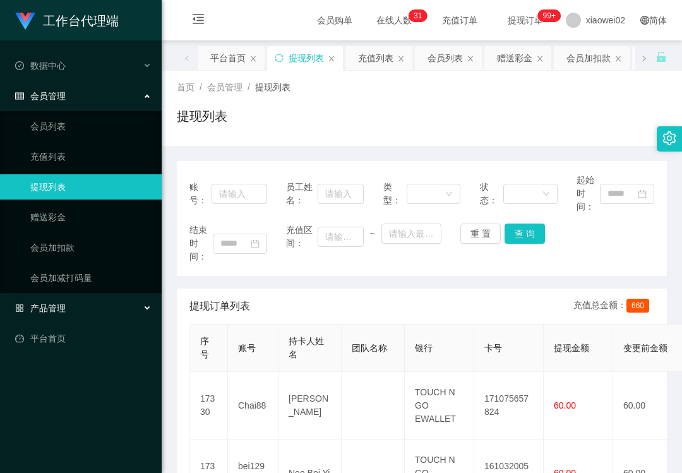
click at [69, 314] on div "产品管理" at bounding box center [81, 307] width 162 height 25
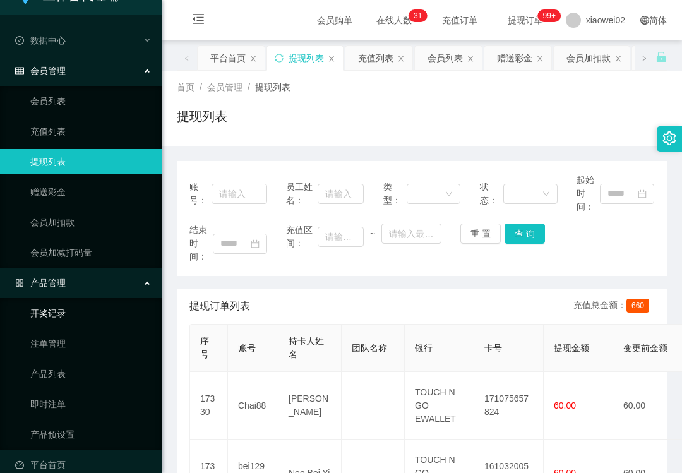
scroll to position [39, 0]
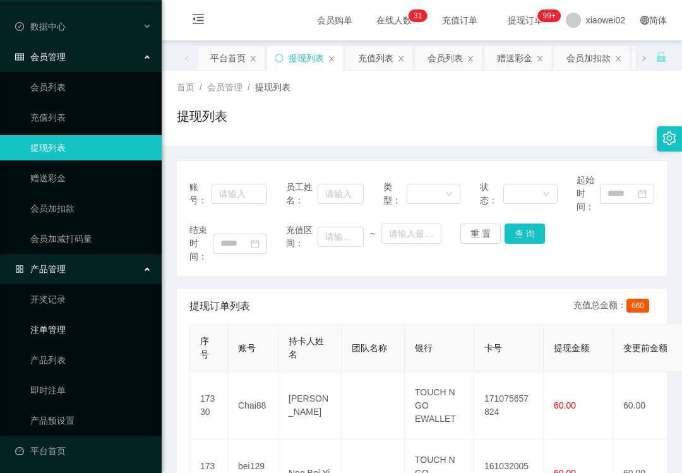
drag, startPoint x: 72, startPoint y: 324, endPoint x: 134, endPoint y: 263, distance: 87.0
click at [73, 324] on link "注单管理" at bounding box center [90, 329] width 121 height 25
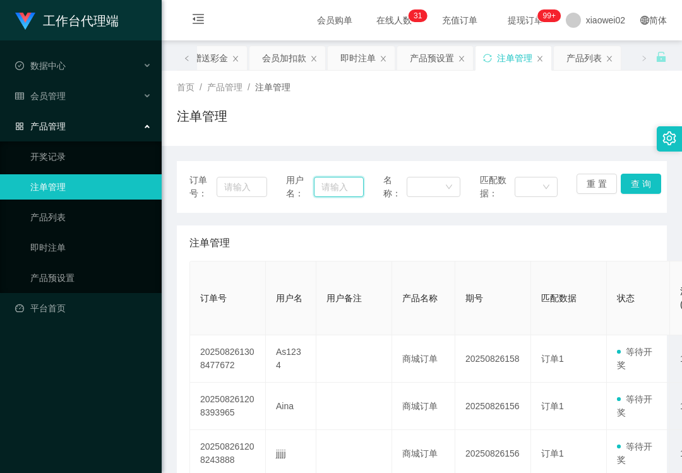
drag, startPoint x: 339, startPoint y: 179, endPoint x: 381, endPoint y: 182, distance: 42.4
click at [339, 179] on input "text" at bounding box center [338, 187] width 49 height 20
paste input "Aina"
type input "Aina"
click at [625, 182] on button "查 询" at bounding box center [641, 184] width 40 height 20
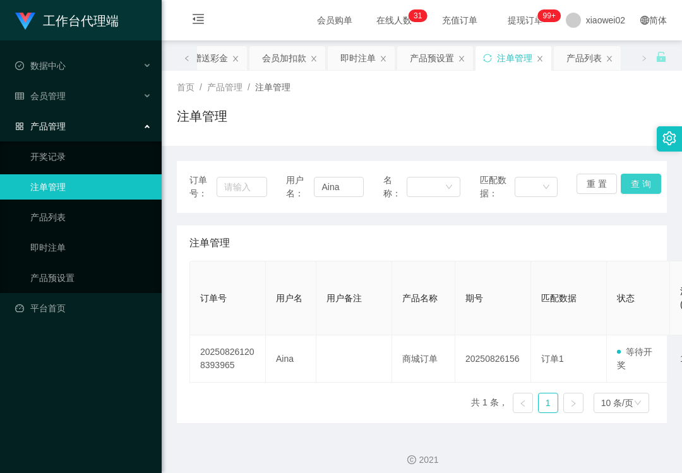
click at [625, 182] on button "查 询" at bounding box center [641, 184] width 40 height 20
click at [625, 182] on button "查 询" at bounding box center [648, 184] width 54 height 20
click at [71, 251] on link "即时注单" at bounding box center [90, 247] width 121 height 25
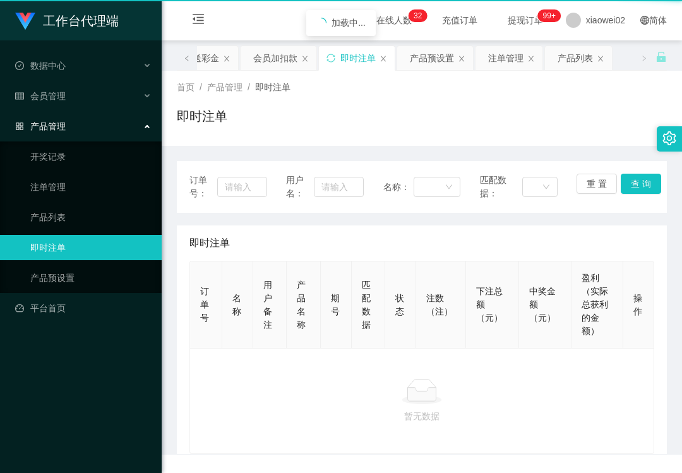
click at [71, 251] on link "即时注单" at bounding box center [90, 247] width 121 height 25
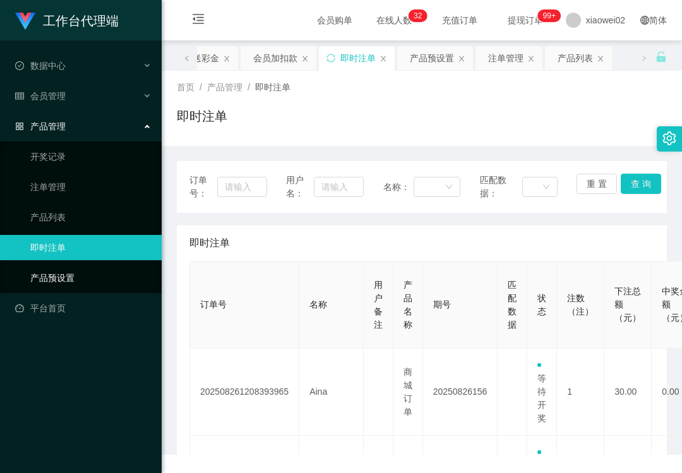
click at [69, 271] on link "产品预设置" at bounding box center [90, 277] width 121 height 25
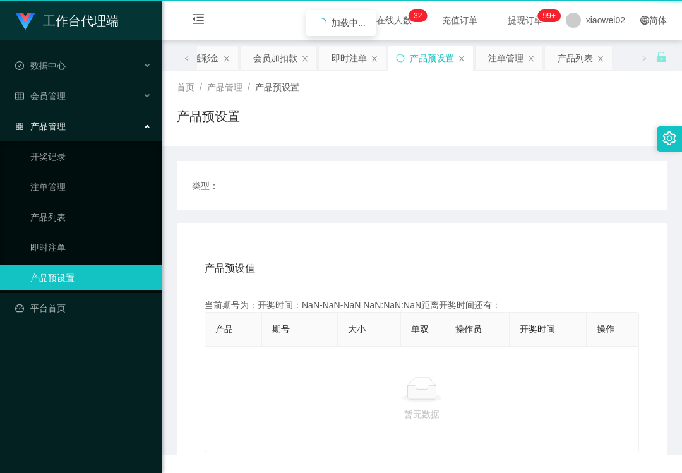
click at [69, 271] on link "产品预设置" at bounding box center [90, 277] width 121 height 25
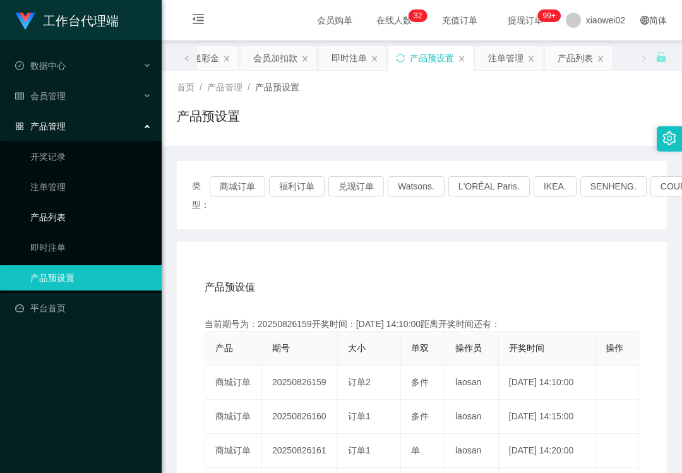
click at [92, 205] on link "产品列表" at bounding box center [90, 217] width 121 height 25
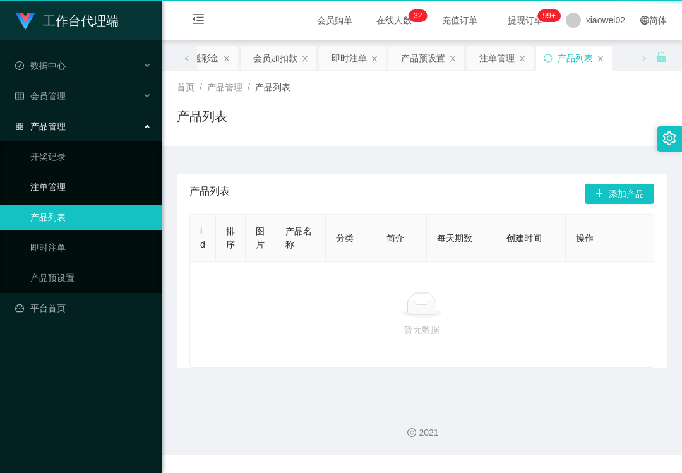
click at [81, 177] on link "注单管理" at bounding box center [90, 186] width 121 height 25
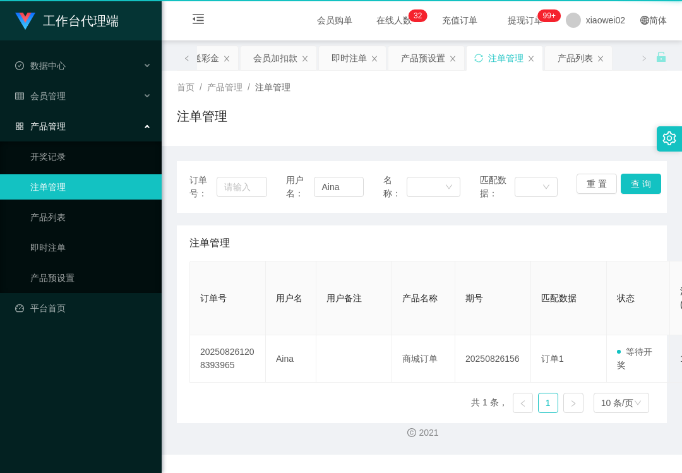
click at [81, 177] on link "注单管理" at bounding box center [90, 186] width 121 height 25
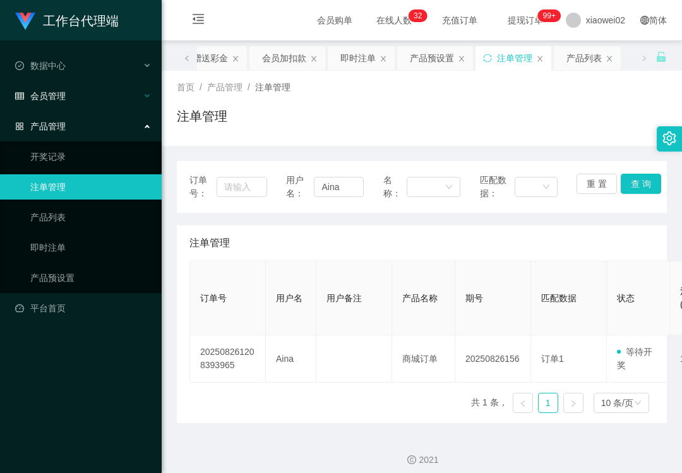
click at [87, 102] on div "会员管理" at bounding box center [81, 95] width 162 height 25
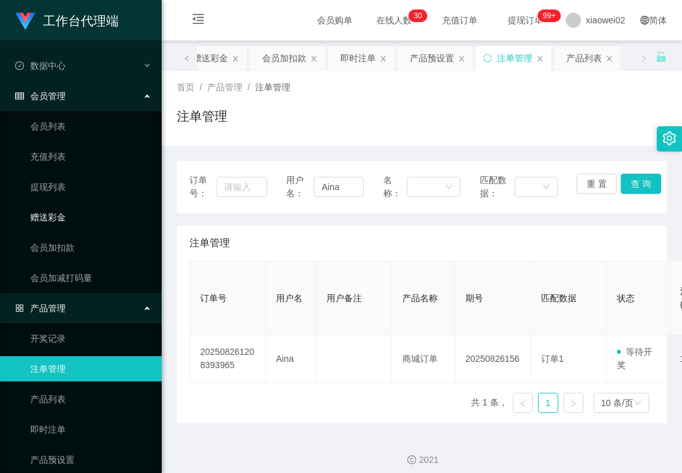
click at [64, 210] on link "赠送彩金" at bounding box center [90, 217] width 121 height 25
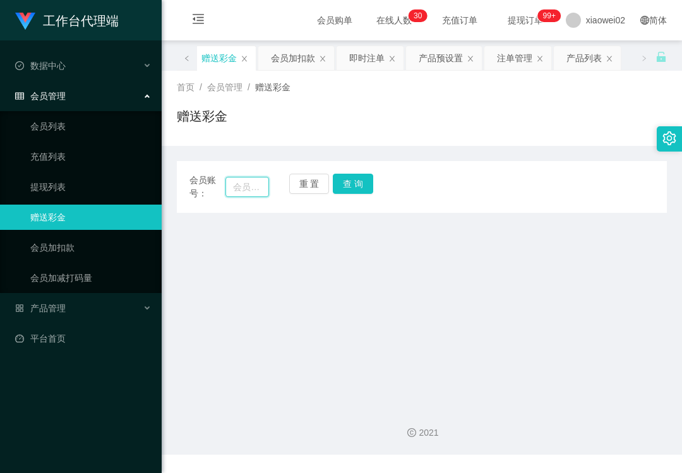
click at [266, 179] on input "text" at bounding box center [247, 187] width 44 height 20
paste input "Aina"
type input "Aina"
click at [357, 178] on button "查 询" at bounding box center [353, 184] width 40 height 20
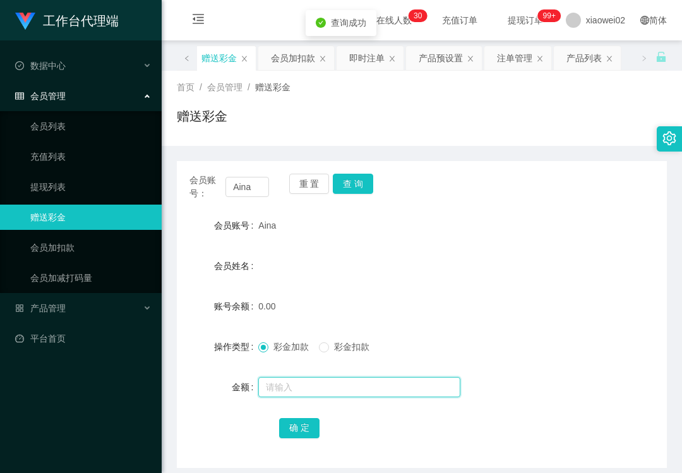
click at [287, 384] on input "text" at bounding box center [359, 387] width 202 height 20
type input "60"
click at [293, 430] on button "确 定" at bounding box center [299, 428] width 40 height 20
click at [104, 225] on link "赠送彩金" at bounding box center [90, 217] width 121 height 25
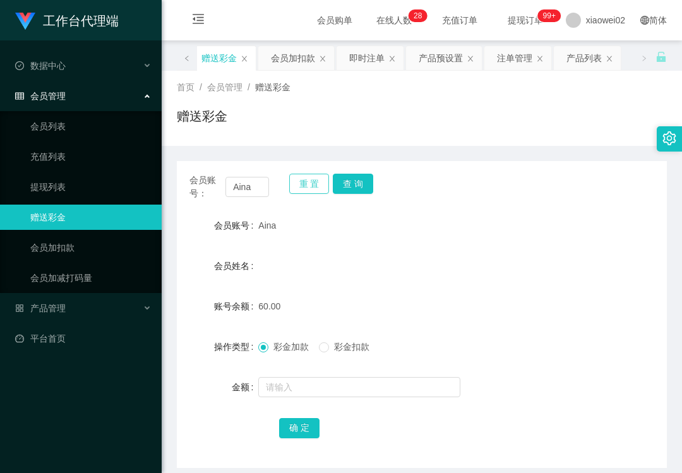
click at [302, 189] on button "重 置" at bounding box center [309, 184] width 40 height 20
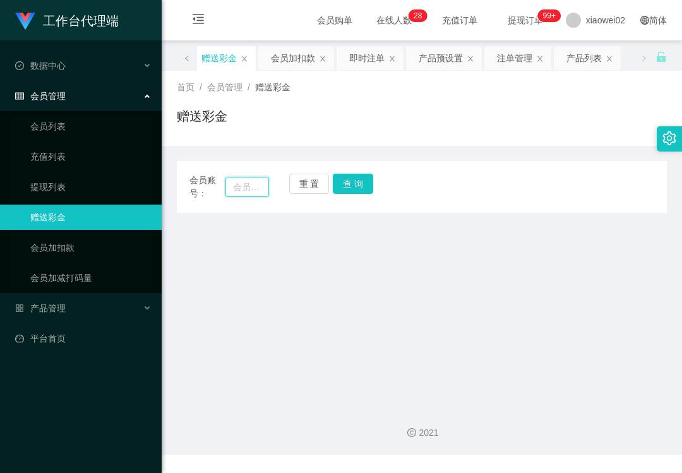
drag, startPoint x: 248, startPoint y: 193, endPoint x: 270, endPoint y: 188, distance: 22.5
click at [248, 193] on input "text" at bounding box center [247, 187] width 44 height 20
paste input "ABJ2025"
type input "ABJ2025"
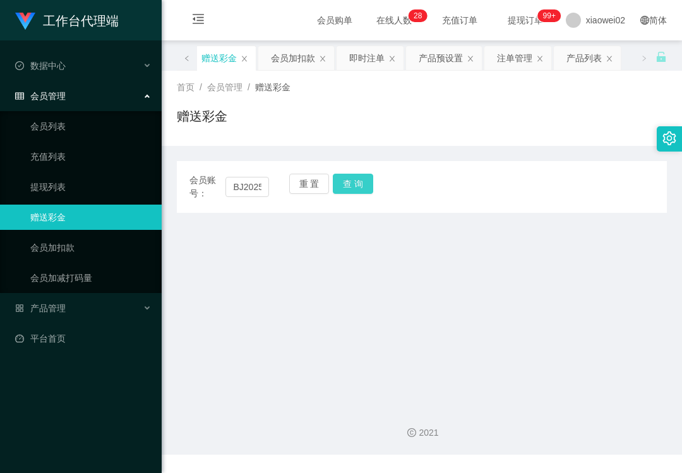
drag, startPoint x: 340, startPoint y: 190, endPoint x: 340, endPoint y: 201, distance: 10.7
click at [340, 190] on button "查 询" at bounding box center [353, 184] width 40 height 20
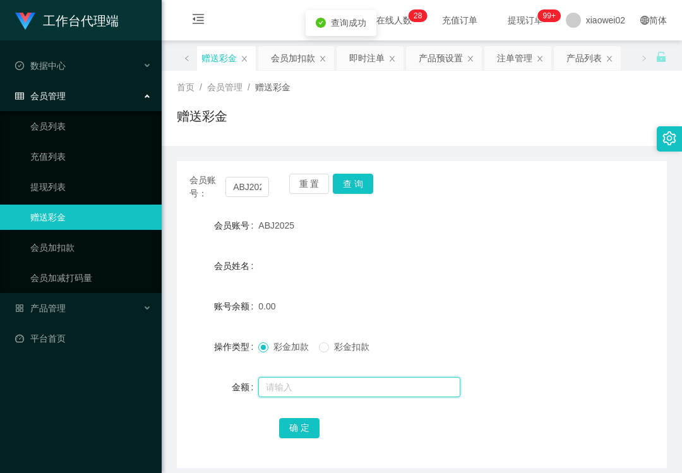
click at [300, 379] on input "text" at bounding box center [359, 387] width 202 height 20
type input "60"
drag, startPoint x: 307, startPoint y: 427, endPoint x: 377, endPoint y: 414, distance: 71.2
click at [307, 427] on button "确 定" at bounding box center [299, 428] width 40 height 20
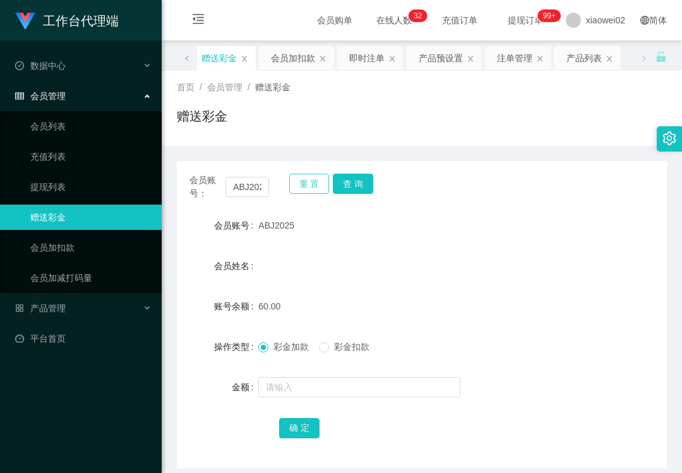
drag, startPoint x: 311, startPoint y: 186, endPoint x: 304, endPoint y: 186, distance: 7.6
click at [311, 186] on button "重 置" at bounding box center [309, 184] width 40 height 20
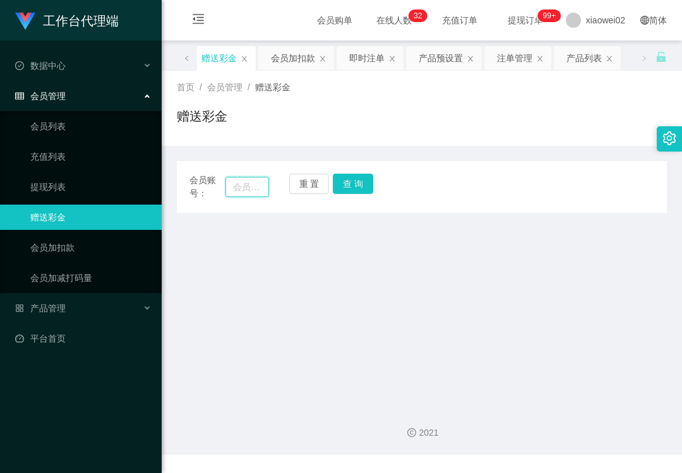
click at [258, 190] on input "text" at bounding box center [247, 187] width 44 height 20
paste input "As1234"
type input "As1234"
click at [353, 182] on button "查 询" at bounding box center [353, 184] width 40 height 20
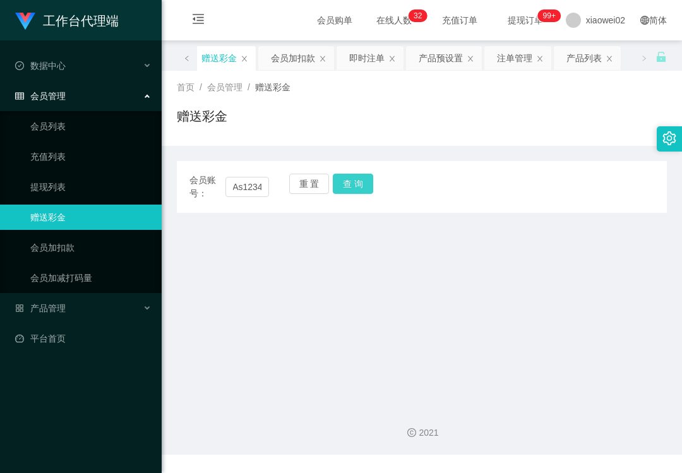
scroll to position [0, 0]
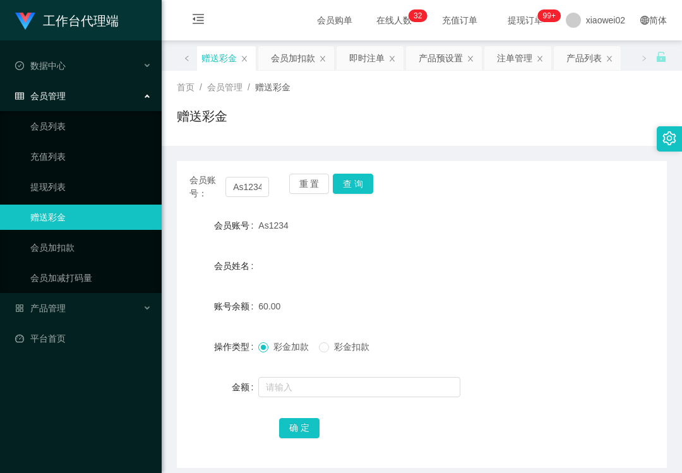
click at [357, 210] on div "会员账号： As1234 重 置 查 询 会员账号 As1234 会员姓名 账号余额 60.00 操作类型 彩金加款 彩金扣款 金额 确 定" at bounding box center [422, 314] width 490 height 307
drag, startPoint x: 309, startPoint y: 189, endPoint x: 254, endPoint y: 187, distance: 55.6
click at [308, 189] on button "重 置" at bounding box center [309, 184] width 40 height 20
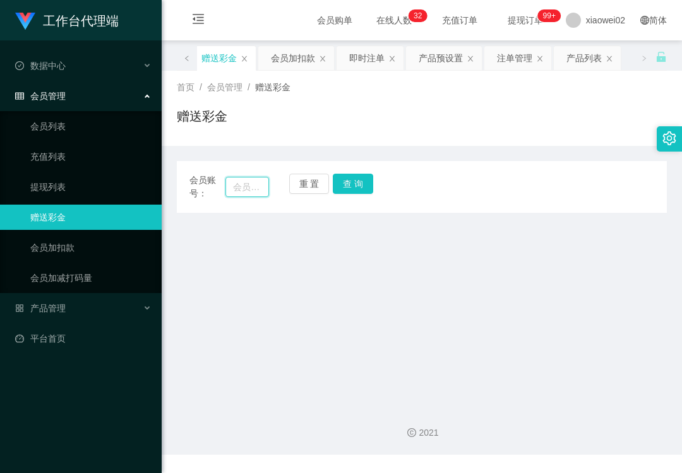
drag, startPoint x: 254, startPoint y: 187, endPoint x: 266, endPoint y: 184, distance: 12.9
click at [254, 187] on input "text" at bounding box center [247, 187] width 44 height 20
paste input "Ng055805"
type input "Ng055805"
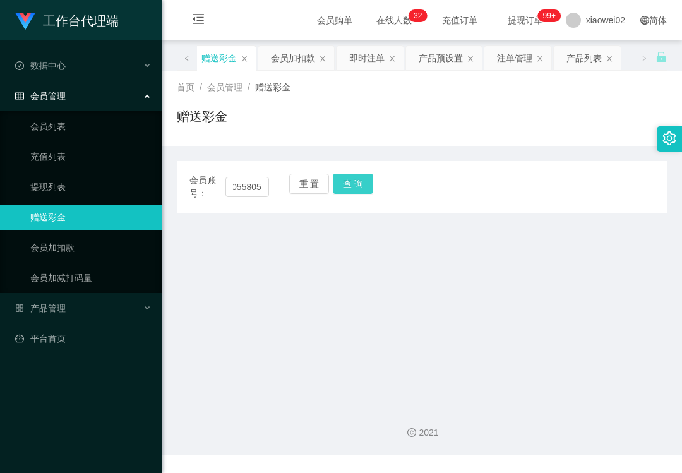
click at [354, 193] on button "查 询" at bounding box center [353, 184] width 40 height 20
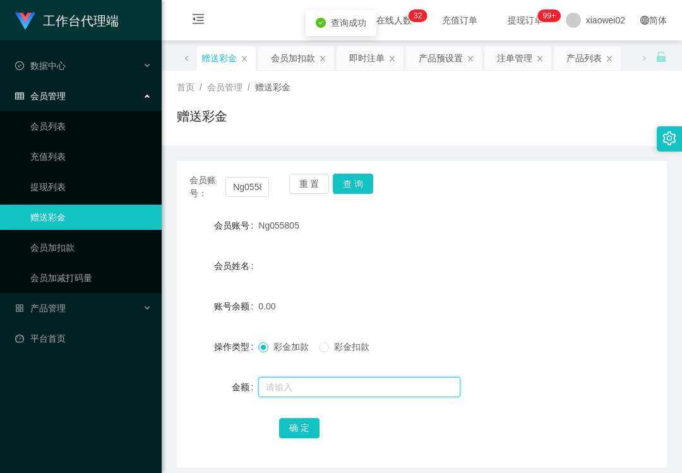
click at [306, 389] on input "text" at bounding box center [359, 387] width 202 height 20
type input "60"
click at [302, 430] on button "确 定" at bounding box center [299, 428] width 40 height 20
click at [384, 199] on div "会员账号： Ng055805 重 置 查 询" at bounding box center [422, 187] width 490 height 27
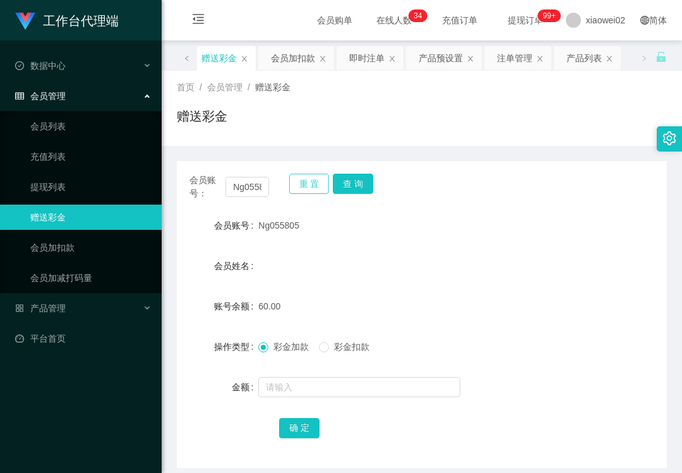
click at [304, 177] on button "重 置" at bounding box center [309, 184] width 40 height 20
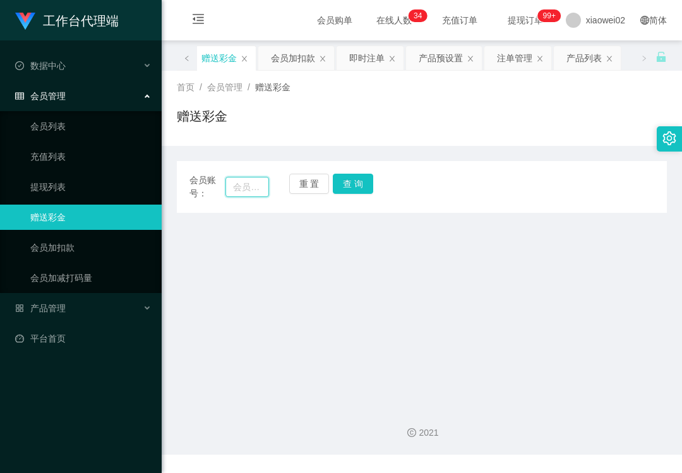
click at [235, 183] on input "text" at bounding box center [247, 187] width 44 height 20
paste input "jjjjj"
type input "jjjjj"
click at [362, 187] on button "查 询" at bounding box center [353, 184] width 40 height 20
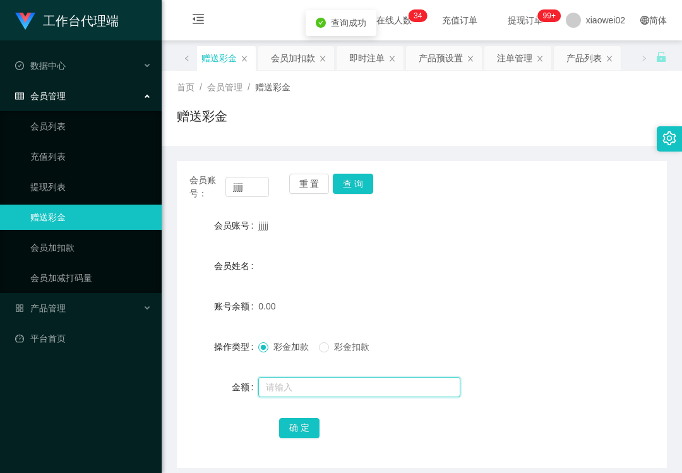
click at [299, 380] on input "text" at bounding box center [359, 387] width 202 height 20
type input "60"
click at [299, 428] on button "确 定" at bounding box center [299, 428] width 40 height 20
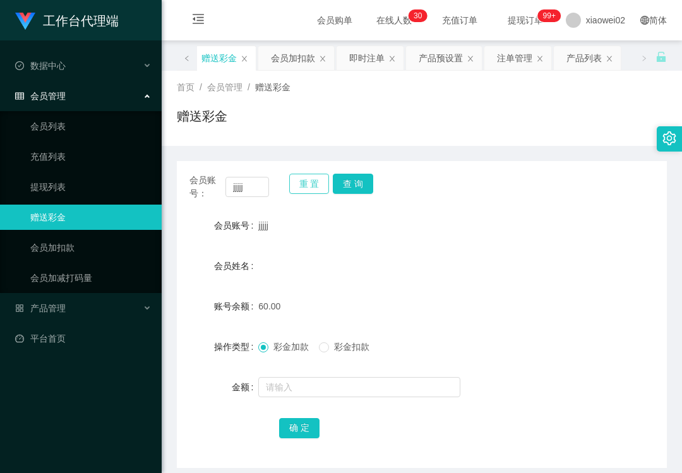
click at [311, 184] on button "重 置" at bounding box center [309, 184] width 40 height 20
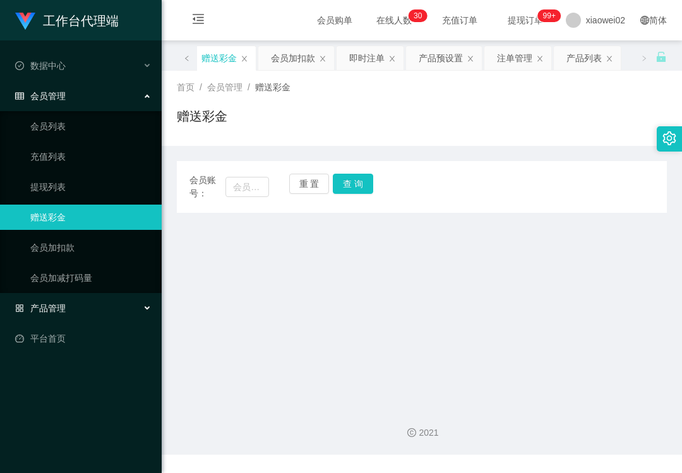
click at [64, 306] on span "产品管理" at bounding box center [40, 308] width 50 height 10
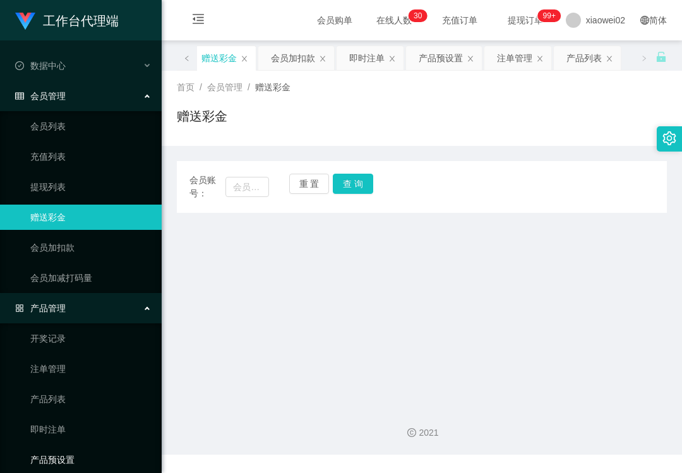
click at [49, 457] on link "产品预设置" at bounding box center [90, 459] width 121 height 25
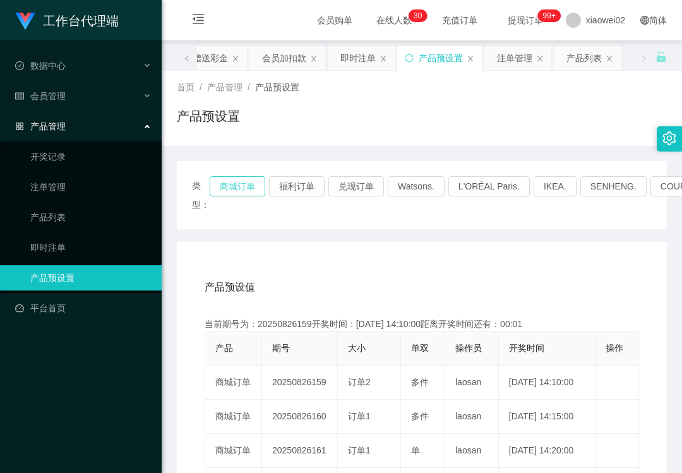
click at [251, 187] on button "商城订单" at bounding box center [238, 186] width 56 height 20
drag, startPoint x: 97, startPoint y: 379, endPoint x: 105, endPoint y: 303, distance: 76.1
click at [99, 379] on div "工作台代理端 数据中心 会员管理 会员列表 充值列表 提现列表 赠送彩金 会员加扣款 会员加减打码量 产品管理 开奖记录 注单管理 产品列表 即时注单 产品预…" at bounding box center [81, 236] width 162 height 473
click at [102, 187] on link "注单管理" at bounding box center [90, 186] width 121 height 25
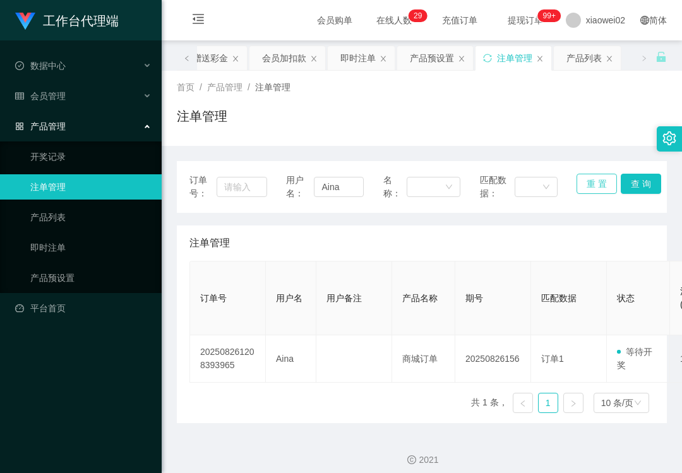
click at [586, 178] on button "重 置" at bounding box center [596, 184] width 40 height 20
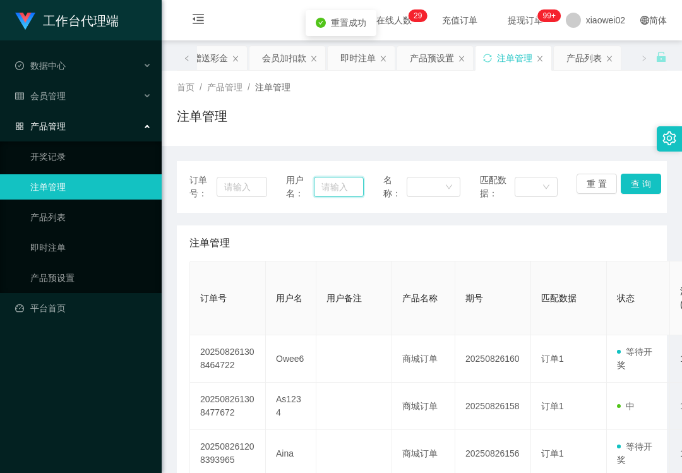
click at [336, 187] on input "text" at bounding box center [338, 187] width 49 height 20
paste input "Owee6"
type input "Owee6"
click at [634, 175] on button "查 询" at bounding box center [641, 184] width 40 height 20
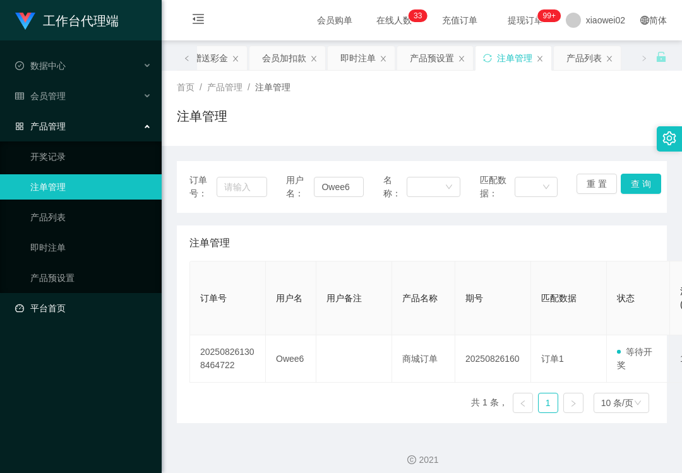
drag, startPoint x: 73, startPoint y: 321, endPoint x: 74, endPoint y: 307, distance: 14.5
click at [74, 321] on ul "数据中心 会员管理 会员列表 充值列表 提现列表 赠送彩金 会员加扣款 会员加减打码量 产品管理 开奖记录 注单管理 产品列表 即时注单 产品预设置 平台首页" at bounding box center [81, 186] width 162 height 293
click at [77, 97] on div "会员管理" at bounding box center [81, 95] width 162 height 25
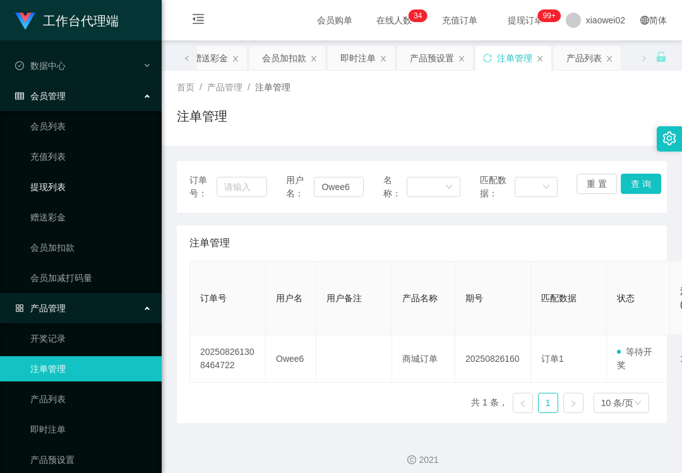
click at [92, 185] on link "提现列表" at bounding box center [90, 186] width 121 height 25
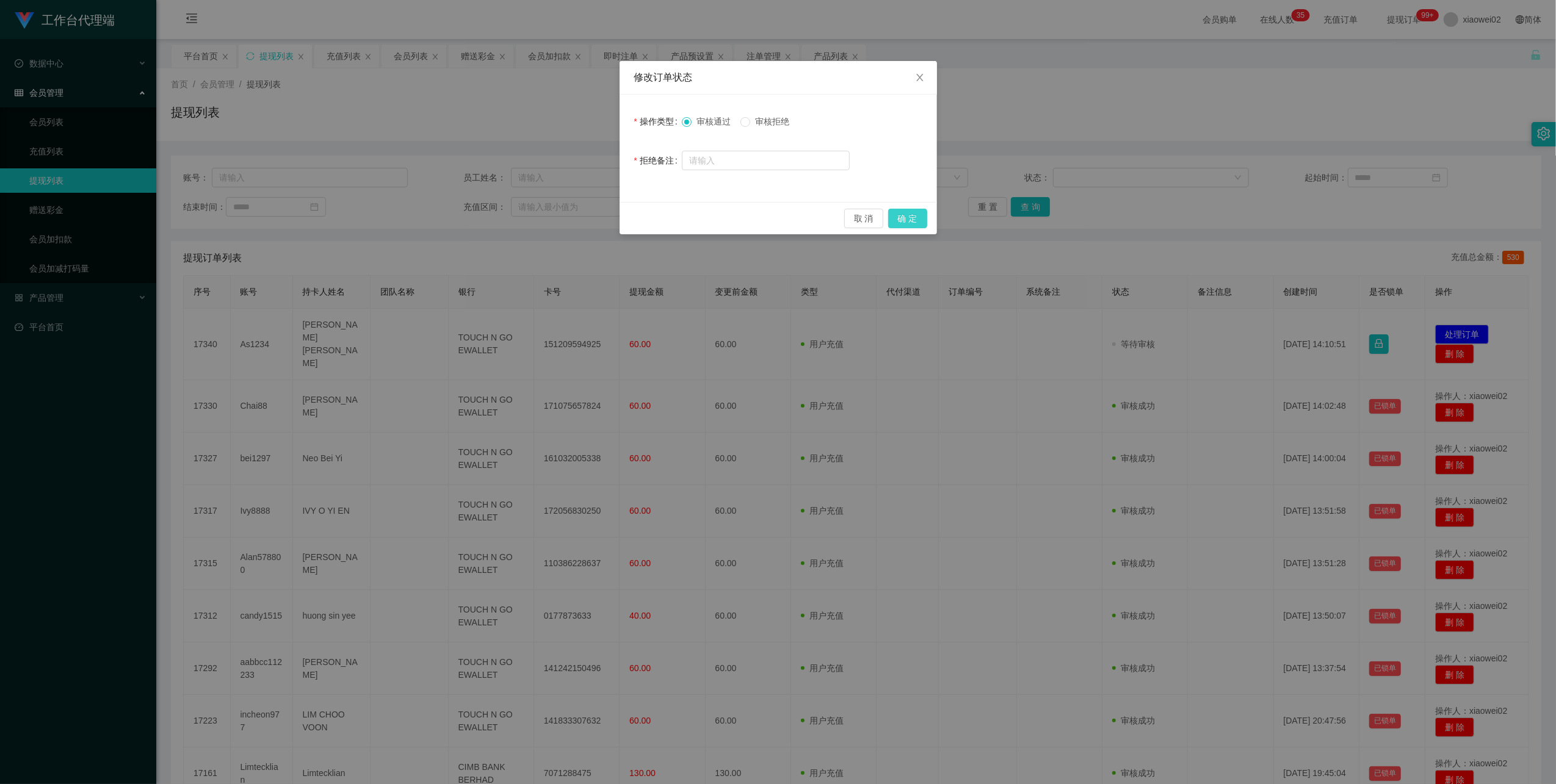
click at [906, 210] on button "确 定" at bounding box center [907, 218] width 39 height 19
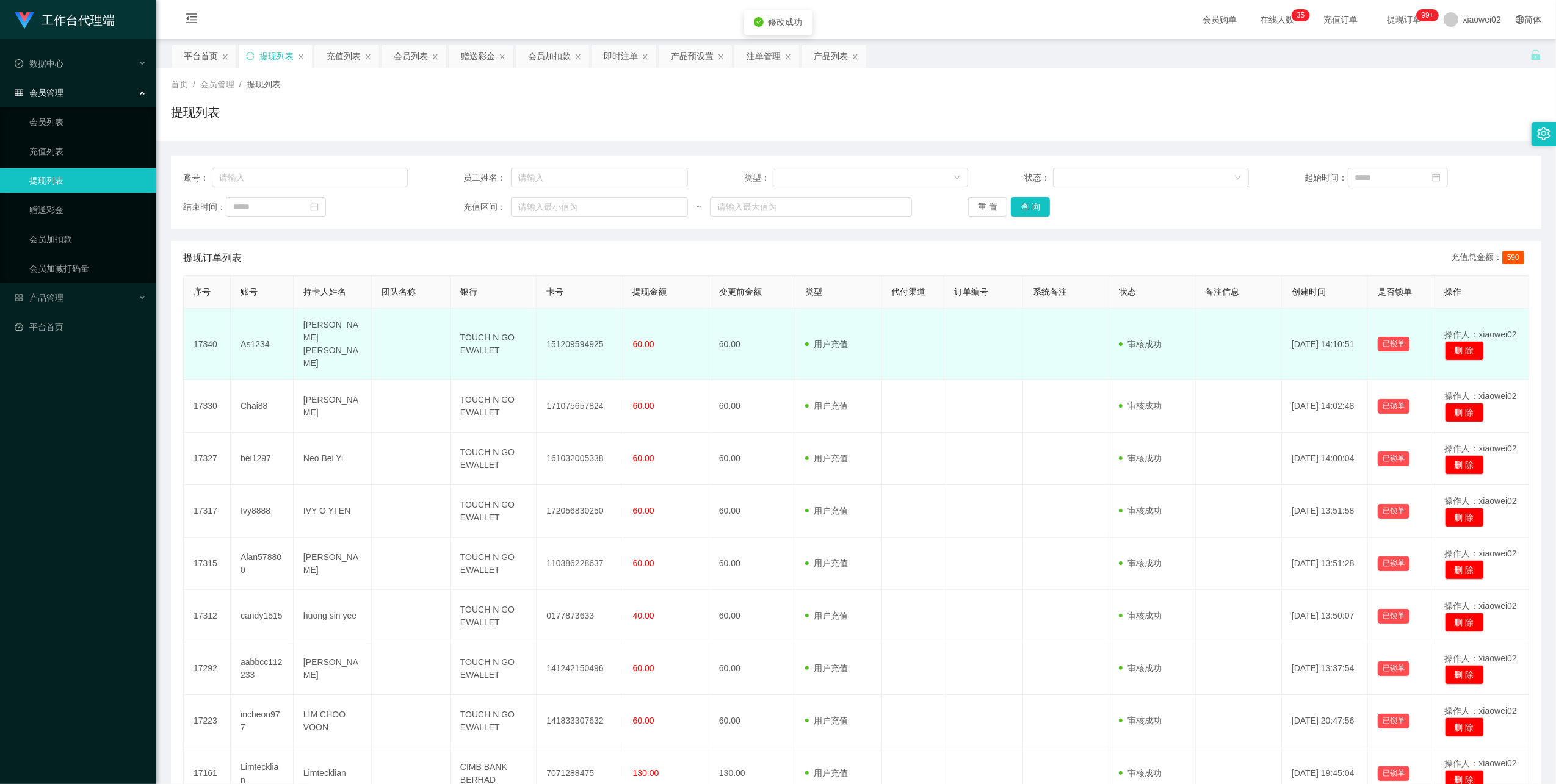
click at [567, 331] on td "151209594925" at bounding box center [579, 344] width 86 height 72
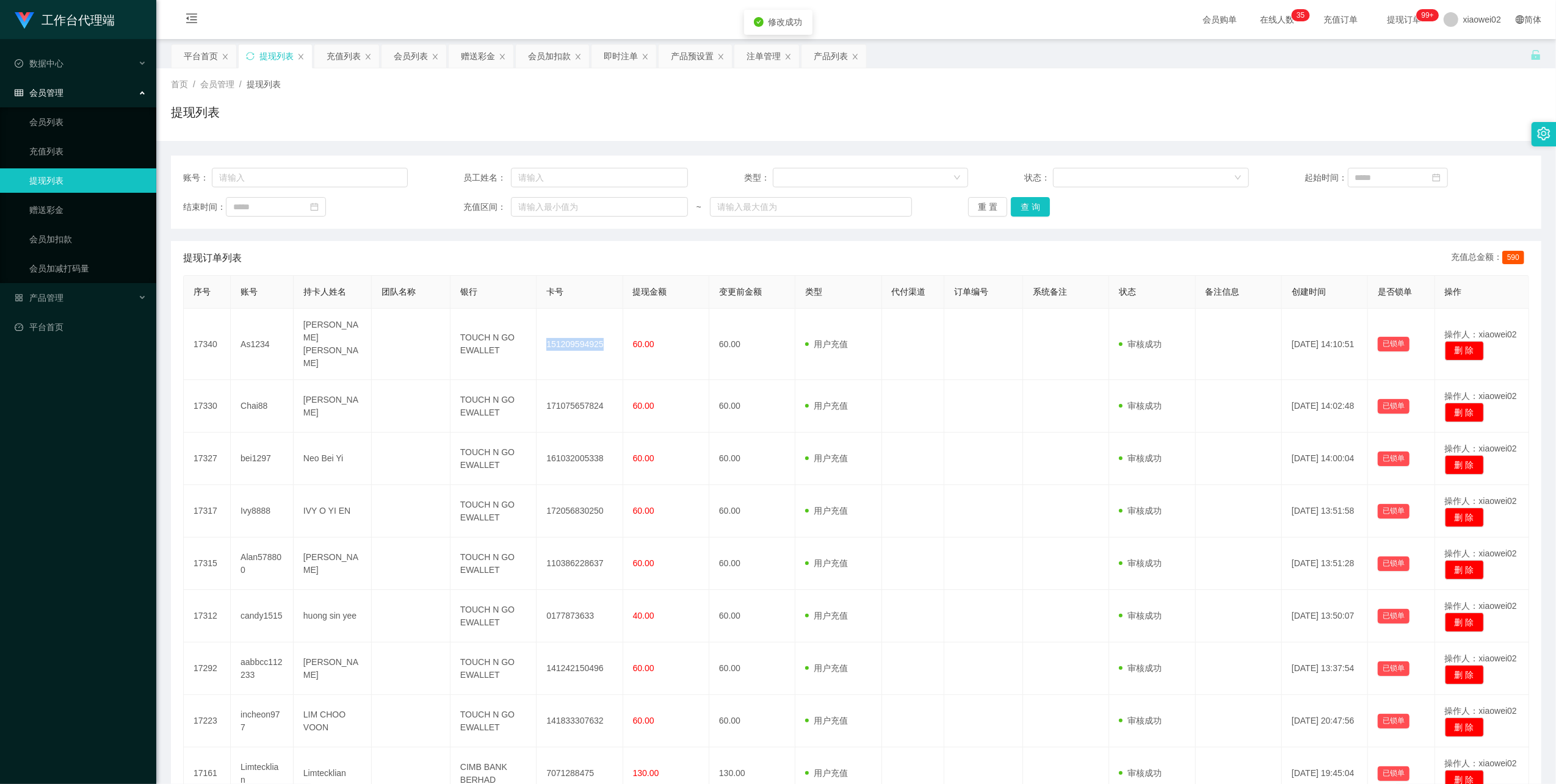
copy td "151209594925"
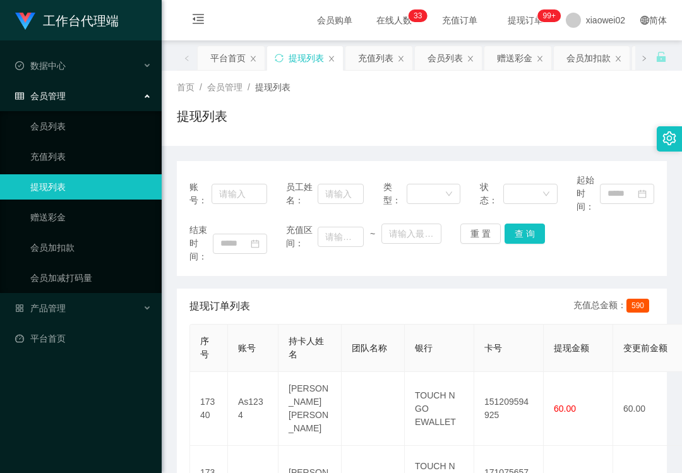
drag, startPoint x: 468, startPoint y: 112, endPoint x: 452, endPoint y: 110, distance: 16.5
click at [468, 112] on div "提现列表" at bounding box center [422, 121] width 490 height 29
click at [435, 162] on div "账号： 员工姓名： 类型： 状态： 起始时间： 结束时间： 充值区间： ~ 重 置 查 询" at bounding box center [422, 218] width 490 height 115
click at [66, 302] on div "产品管理" at bounding box center [81, 307] width 162 height 25
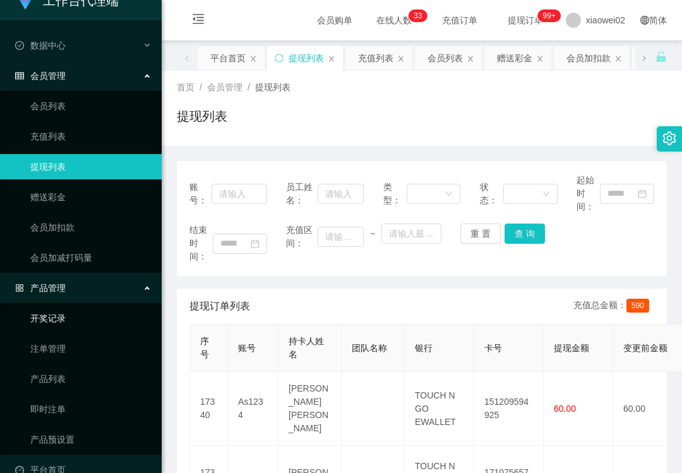
scroll to position [38, 0]
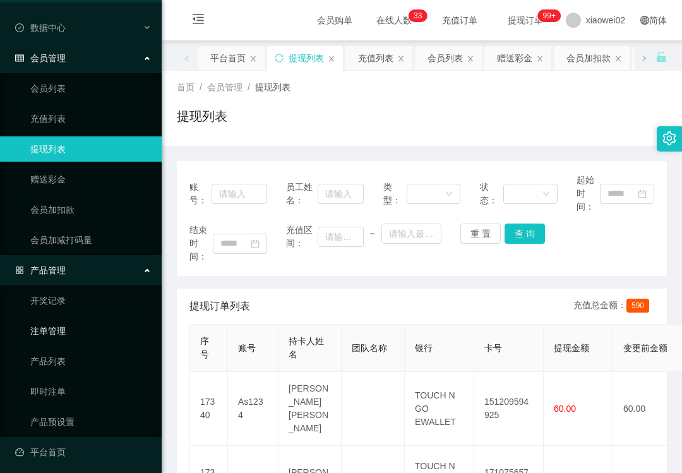
click at [67, 319] on link "注单管理" at bounding box center [90, 330] width 121 height 25
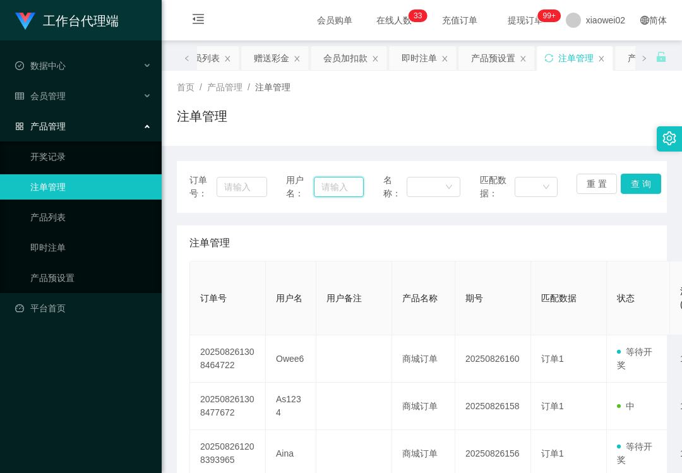
click at [319, 193] on input "text" at bounding box center [338, 187] width 49 height 20
paste input "Ng055805"
type input "Ng055805"
click at [636, 182] on button "查 询" at bounding box center [641, 184] width 40 height 20
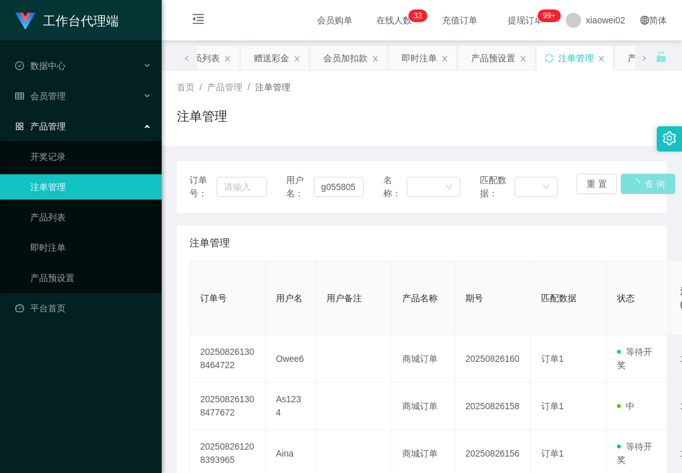
scroll to position [0, 0]
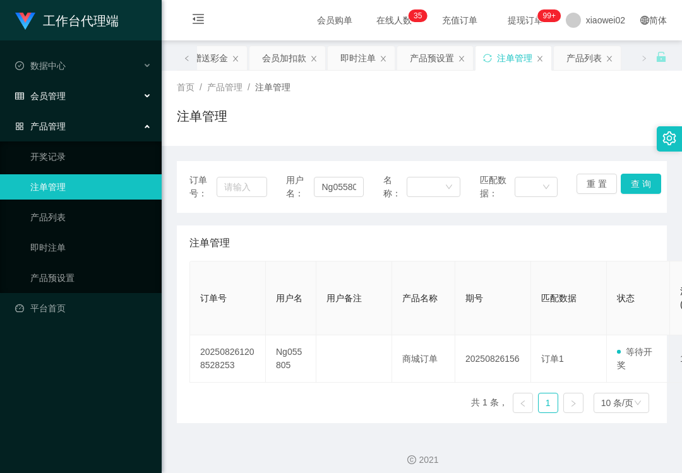
click at [56, 86] on div "会员管理" at bounding box center [81, 95] width 162 height 25
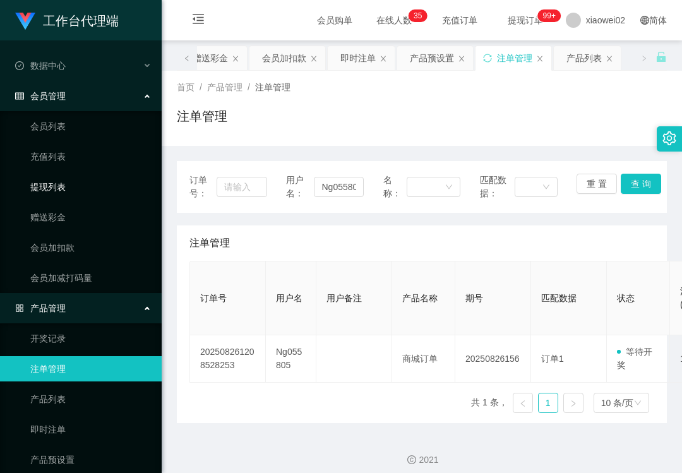
click at [71, 191] on link "提现列表" at bounding box center [90, 186] width 121 height 25
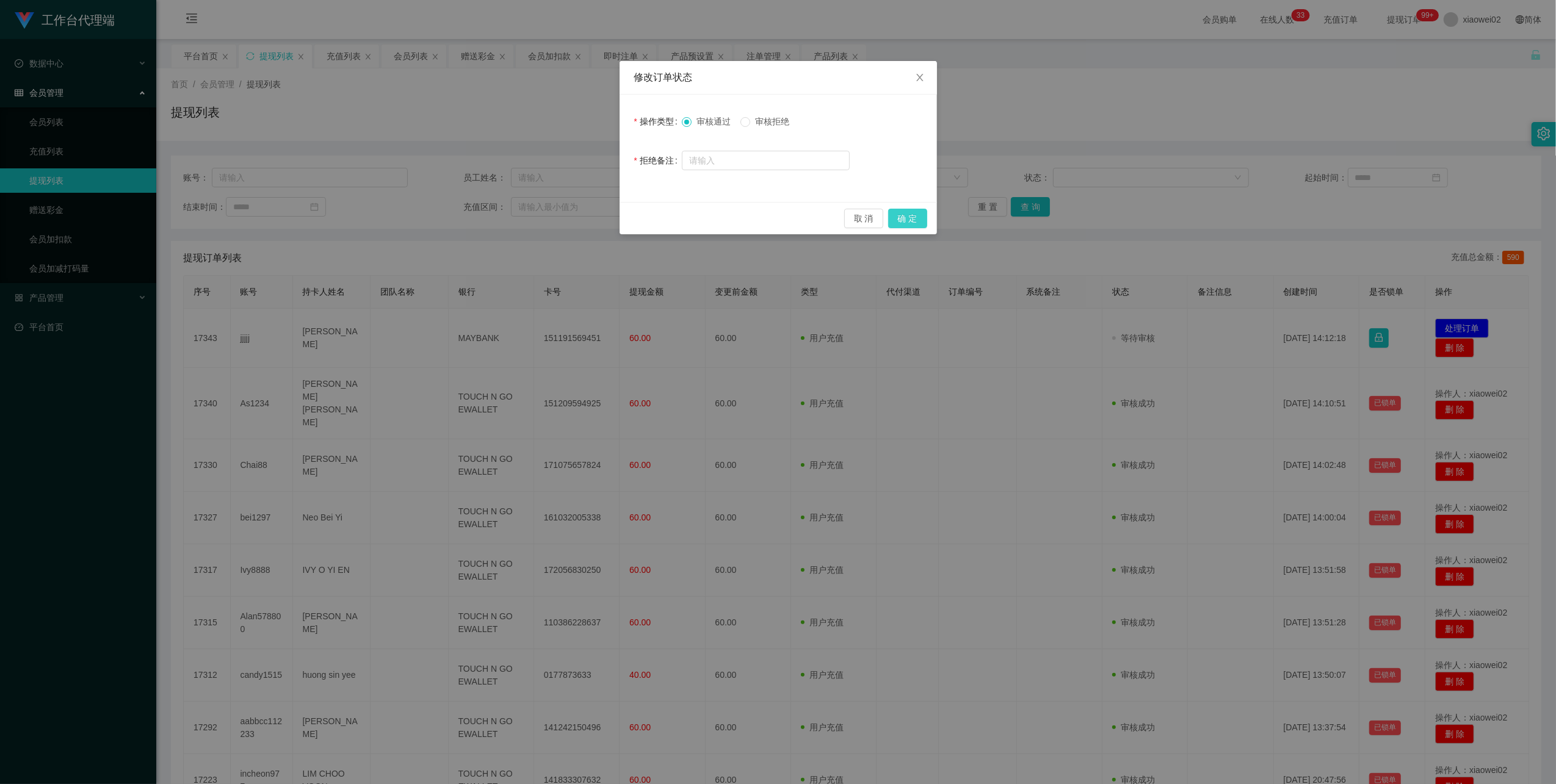
click at [919, 218] on button "确 定" at bounding box center [907, 218] width 39 height 19
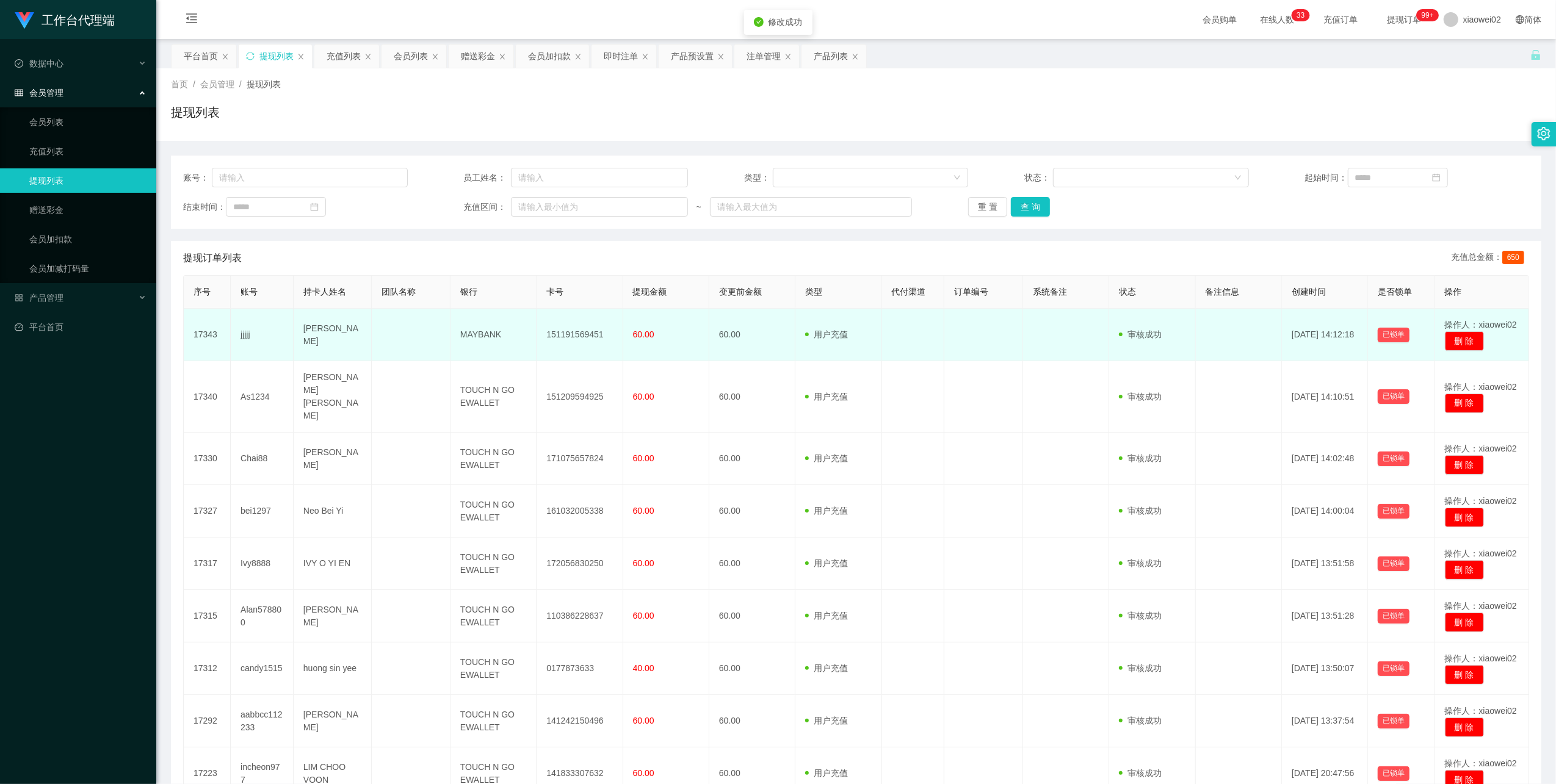
click at [569, 334] on td "151191569451" at bounding box center [579, 334] width 86 height 52
click at [570, 334] on td "151191569451" at bounding box center [579, 334] width 86 height 52
copy td "151191569451"
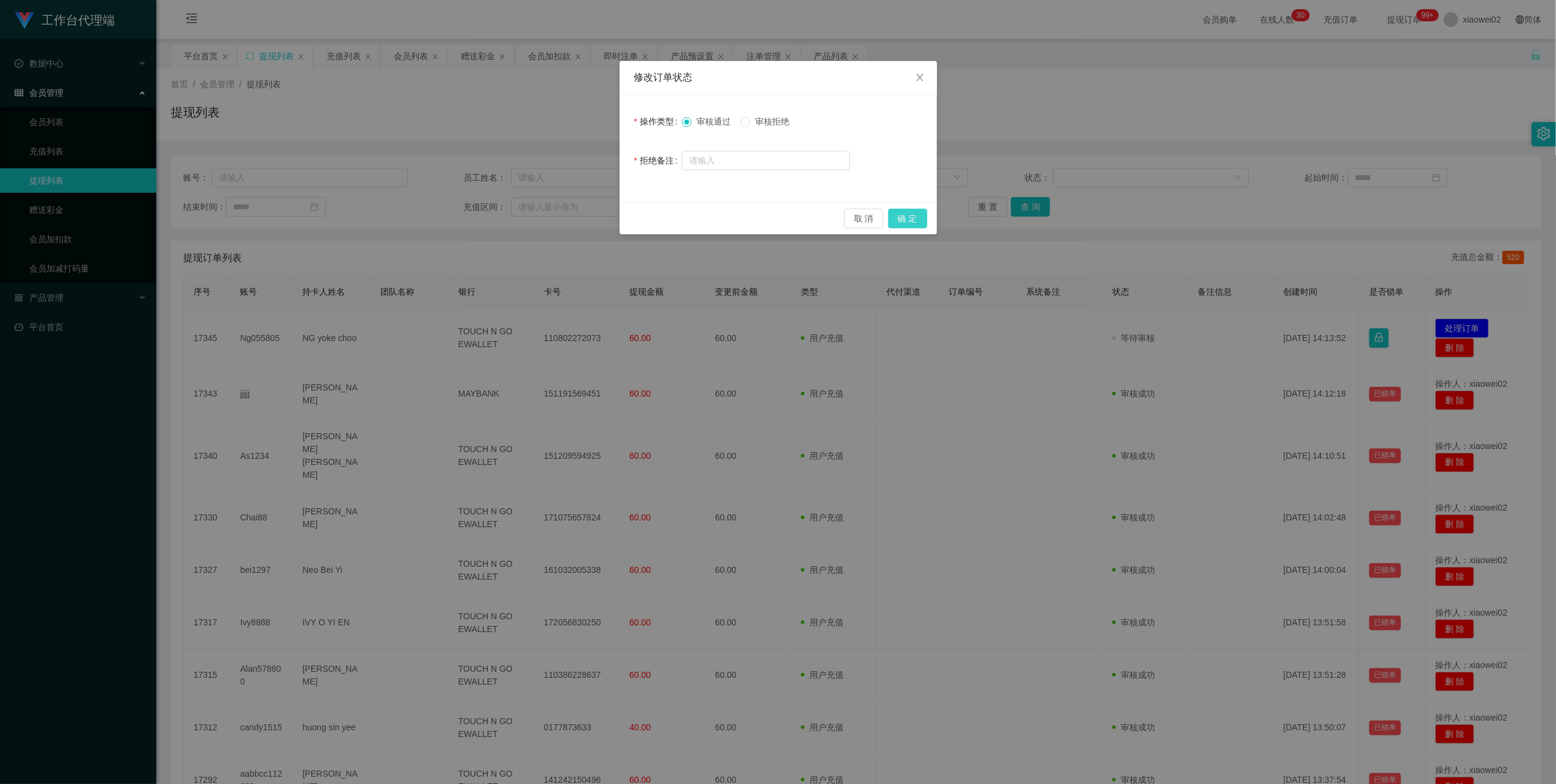
click at [901, 213] on button "确 定" at bounding box center [907, 218] width 39 height 19
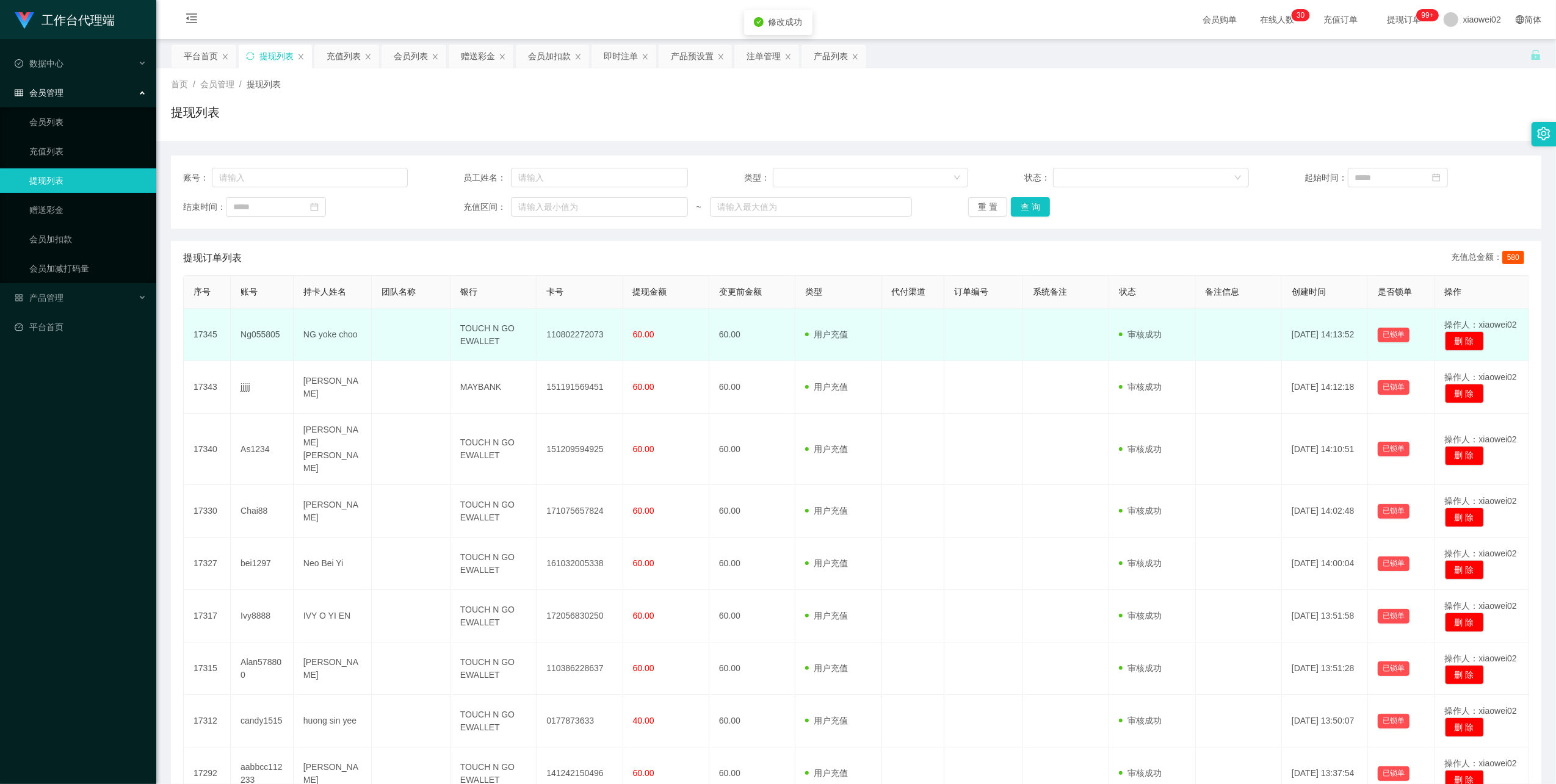
click at [580, 333] on td "110802272073" at bounding box center [579, 334] width 86 height 52
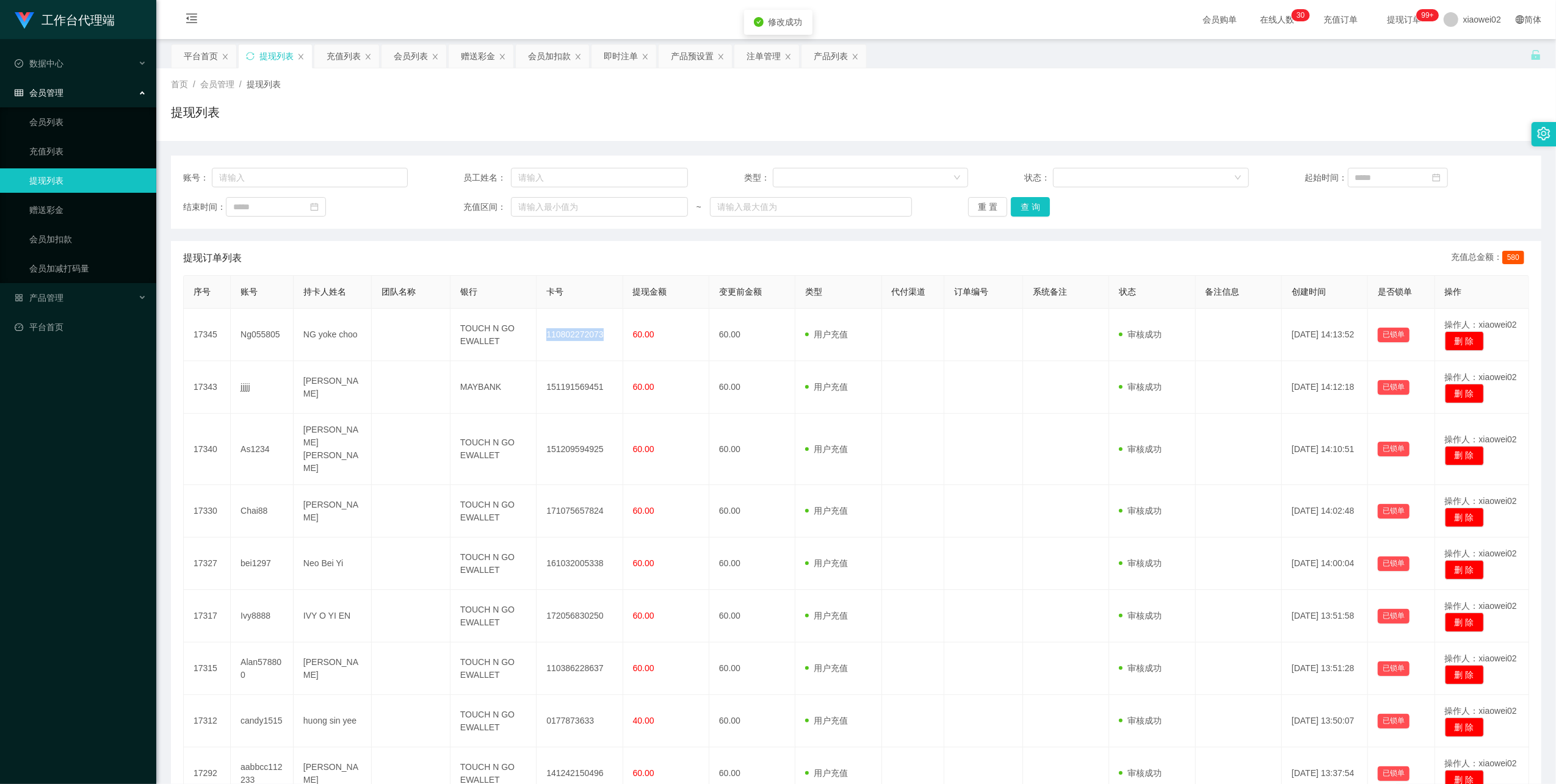
copy td "110802272073"
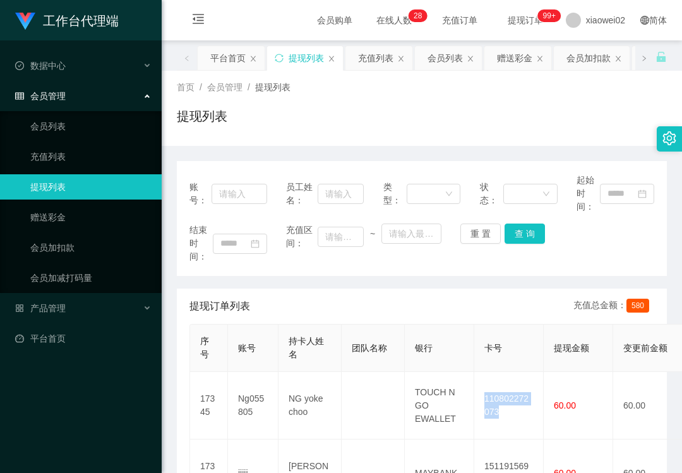
scroll to position [252, 0]
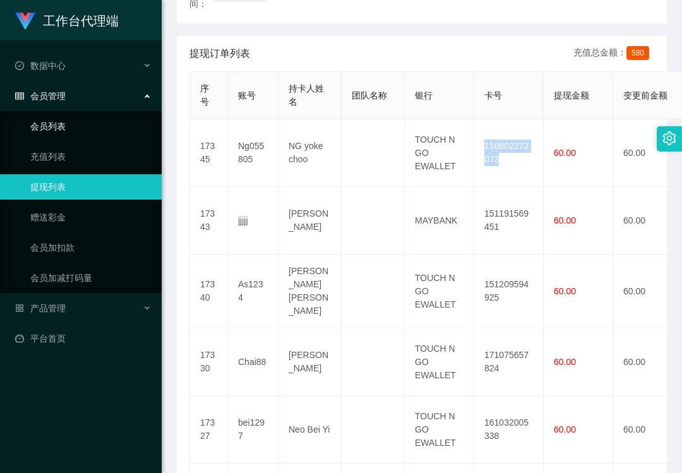
click at [83, 119] on link "会员列表" at bounding box center [90, 126] width 121 height 25
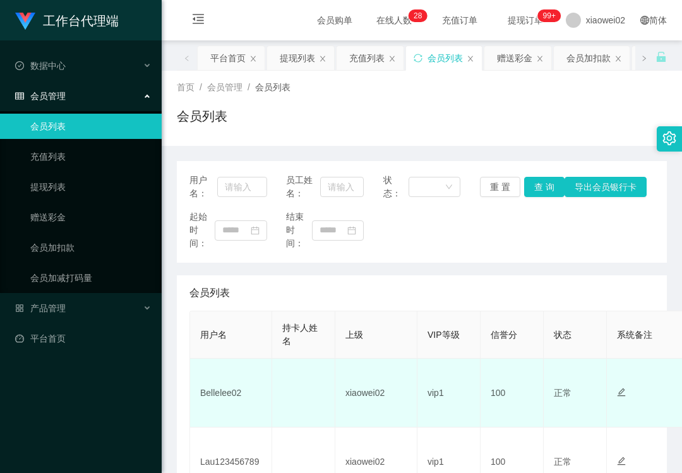
click at [217, 387] on td "Bellelee02" at bounding box center [231, 393] width 82 height 69
click at [218, 387] on td "Bellelee02" at bounding box center [231, 393] width 82 height 69
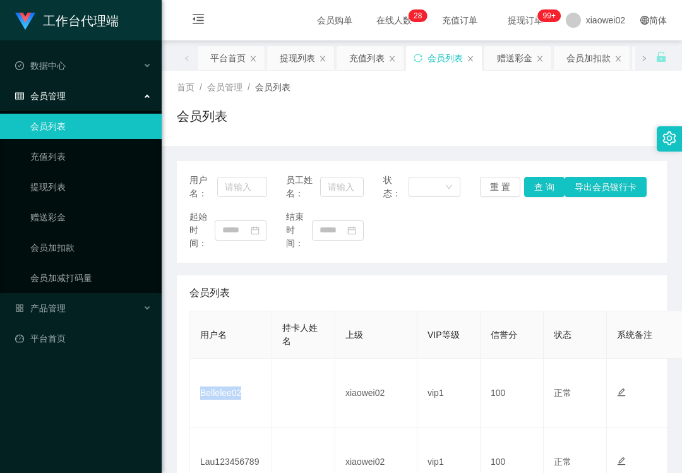
copy td "Bellelee02"
click at [95, 124] on link "会员列表" at bounding box center [90, 126] width 121 height 25
click at [88, 306] on div "产品管理" at bounding box center [81, 307] width 162 height 25
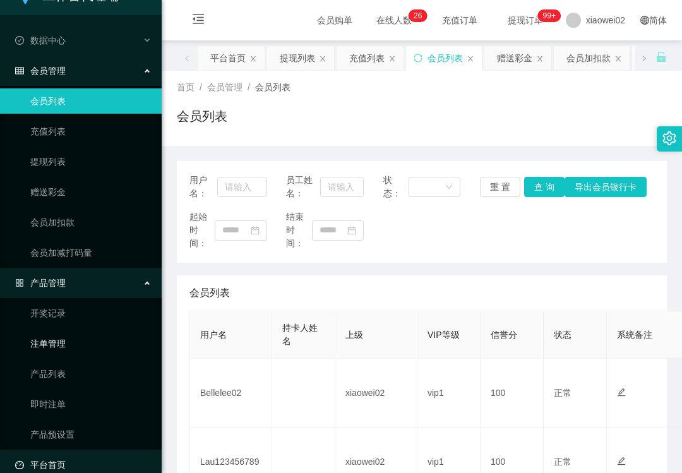
scroll to position [39, 0]
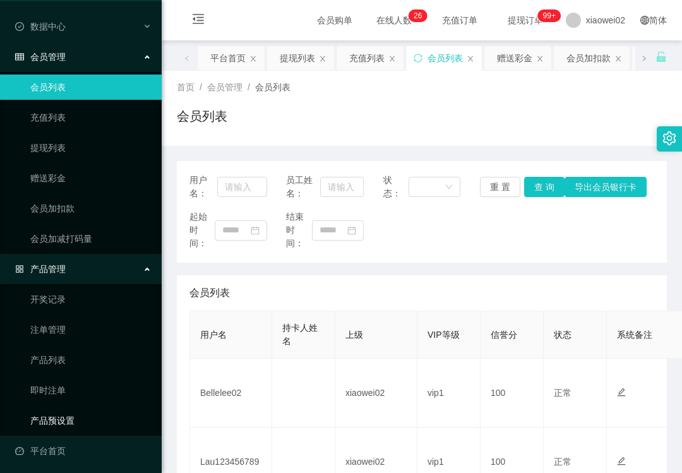
click at [74, 424] on link "产品预设置" at bounding box center [90, 420] width 121 height 25
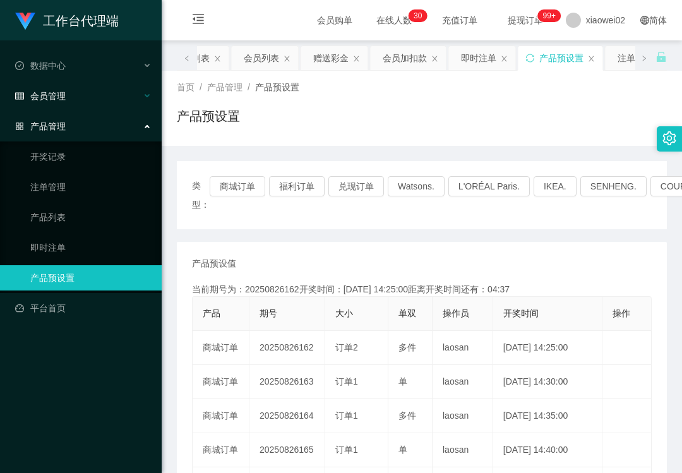
click at [90, 99] on div "会员管理" at bounding box center [81, 95] width 162 height 25
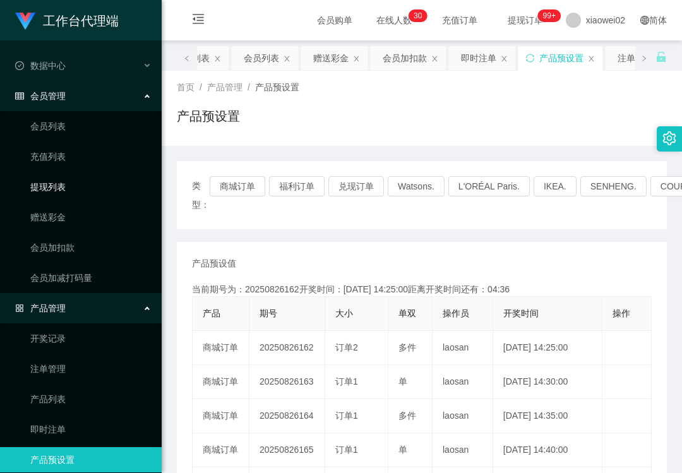
click at [82, 186] on link "提现列表" at bounding box center [90, 186] width 121 height 25
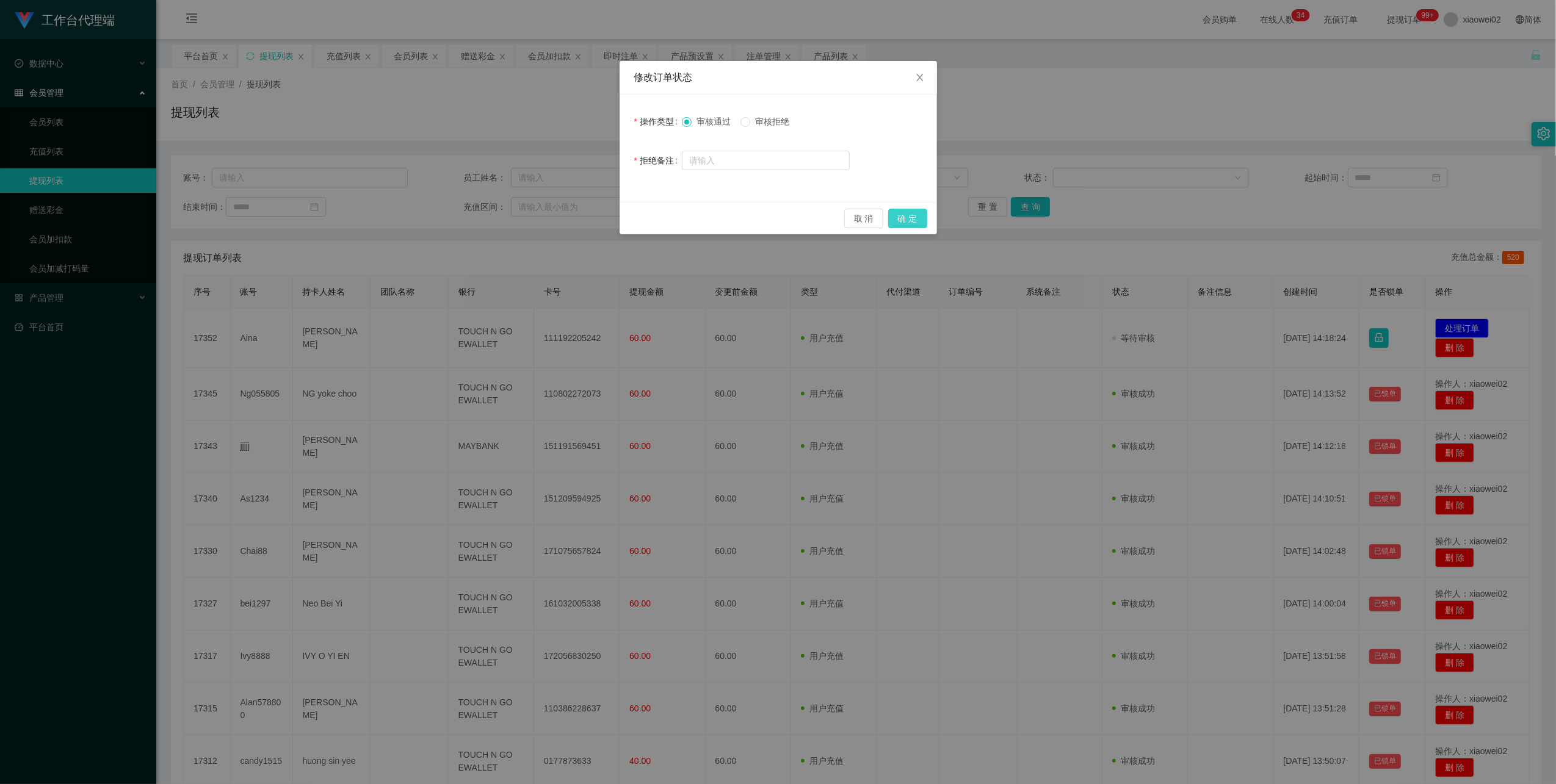
click at [890, 211] on button "确 定" at bounding box center [907, 218] width 39 height 19
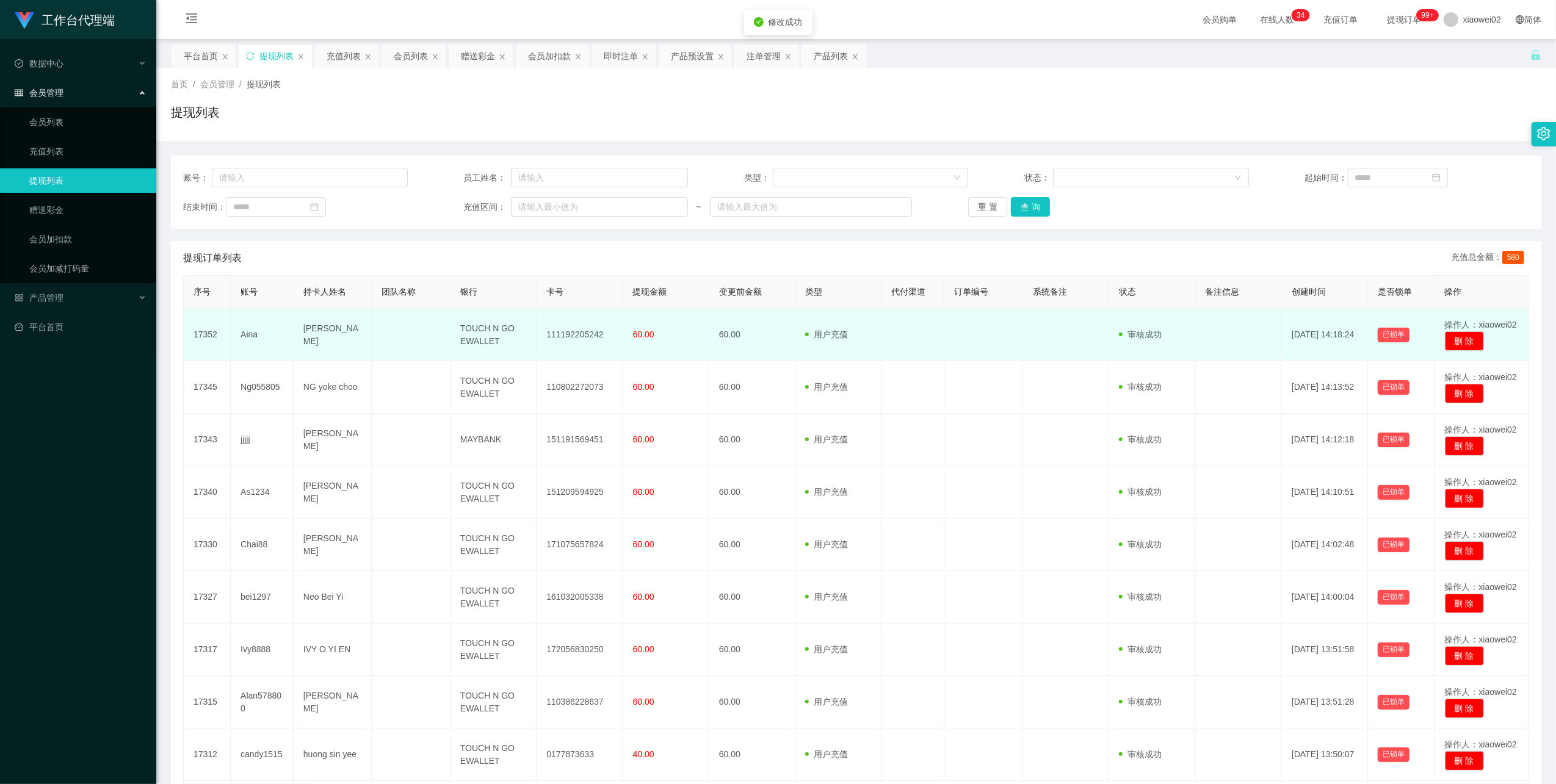
click at [579, 332] on td "111192205242" at bounding box center [579, 334] width 86 height 52
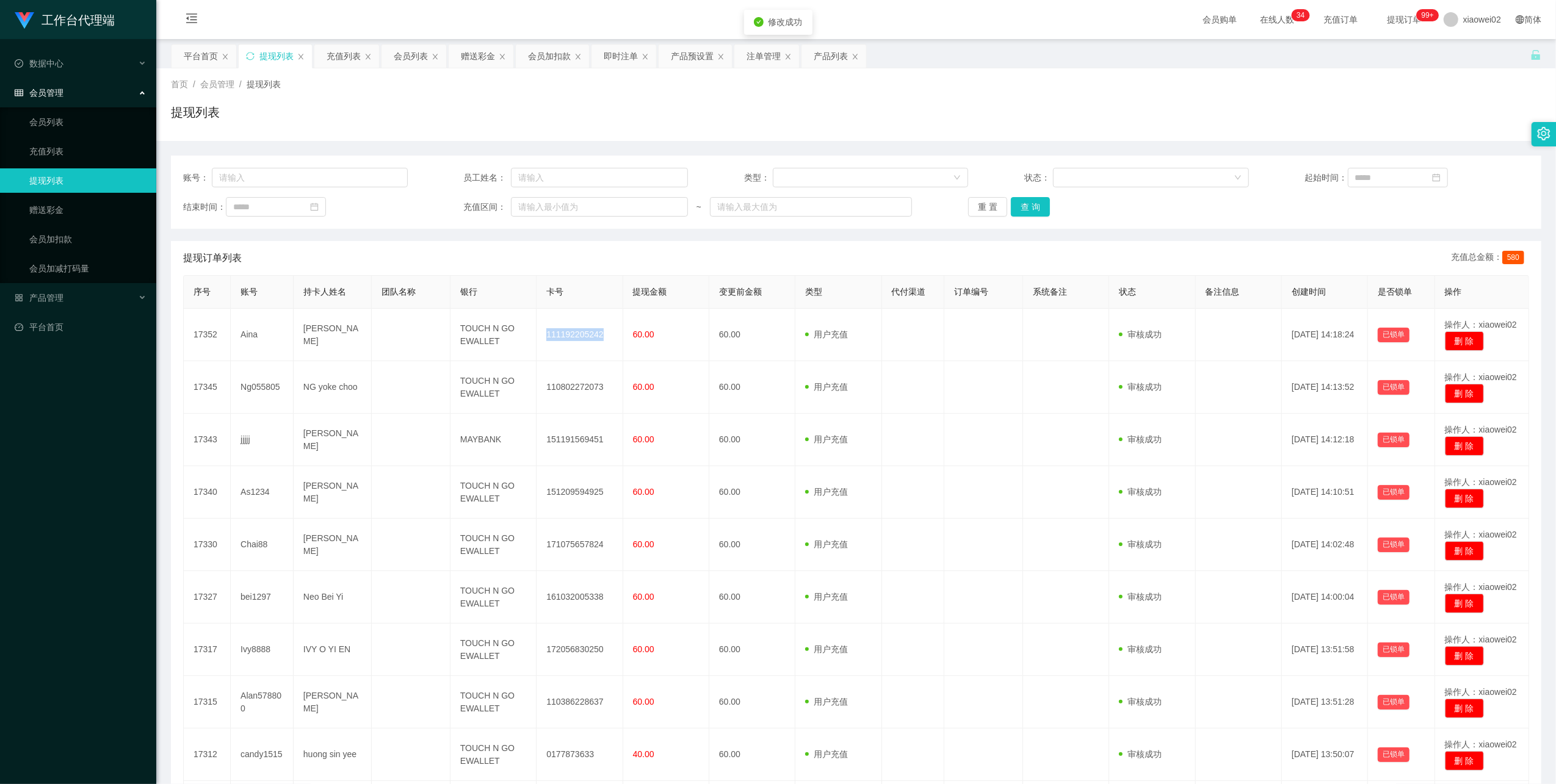
copy td "111192205242"
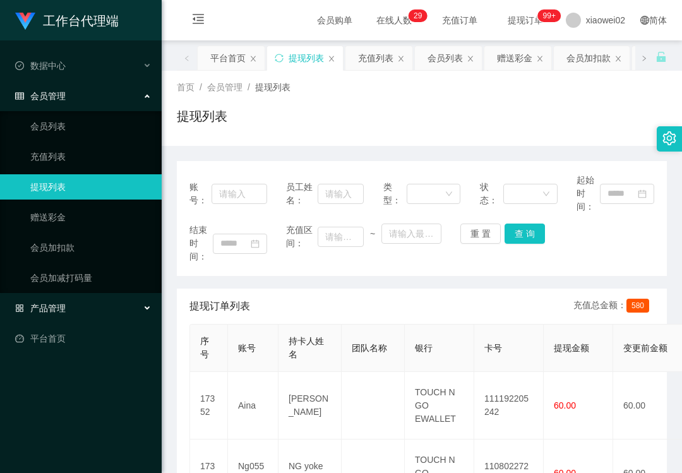
click at [61, 303] on span "产品管理" at bounding box center [40, 308] width 50 height 10
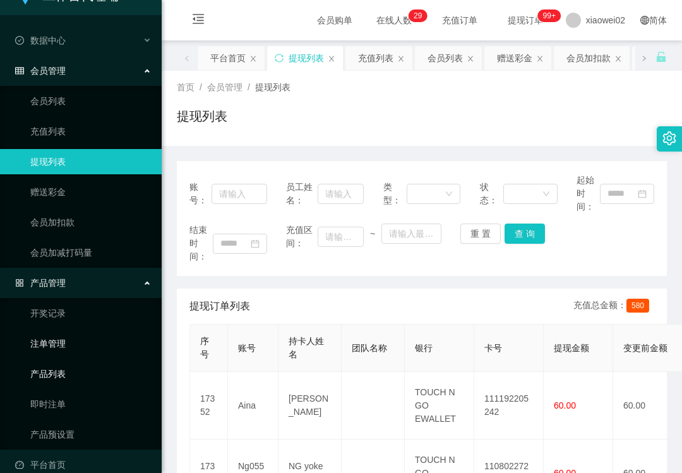
scroll to position [39, 0]
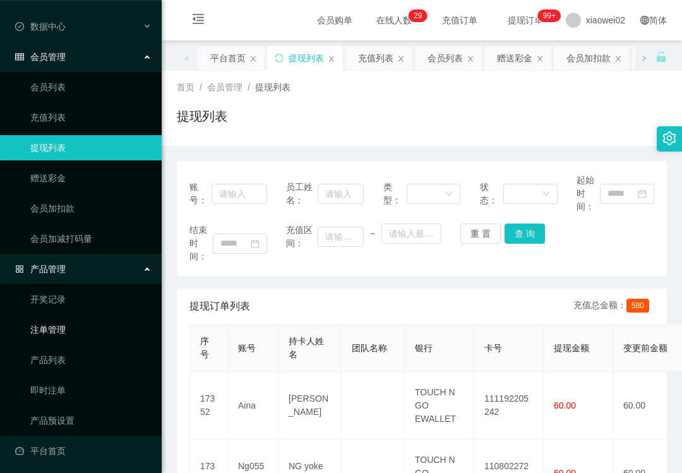
click at [76, 318] on link "注单管理" at bounding box center [90, 329] width 121 height 25
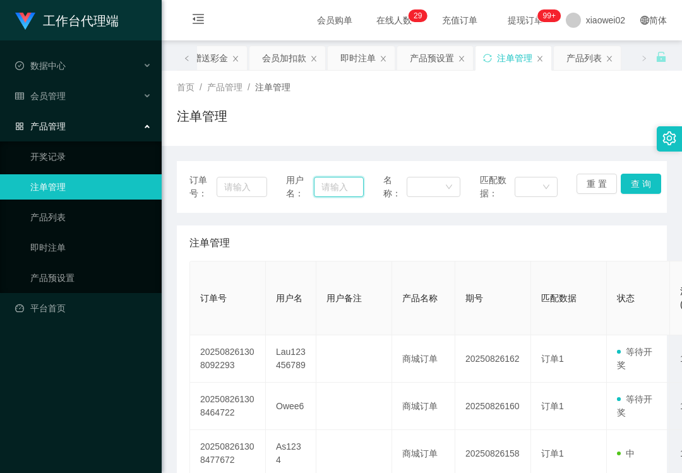
drag, startPoint x: 331, startPoint y: 183, endPoint x: 357, endPoint y: 183, distance: 25.9
click at [331, 183] on input "text" at bounding box center [338, 187] width 49 height 20
paste input "Lau123456789"
type input "Lau123456789"
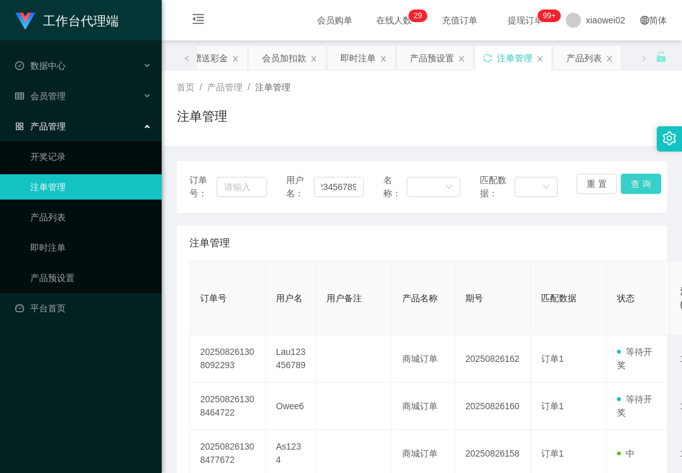
click at [627, 181] on button "查 询" at bounding box center [641, 184] width 40 height 20
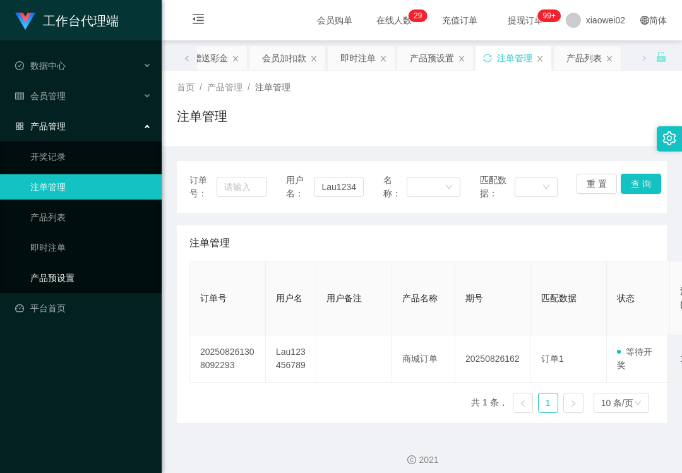
click at [72, 282] on link "产品预设置" at bounding box center [90, 277] width 121 height 25
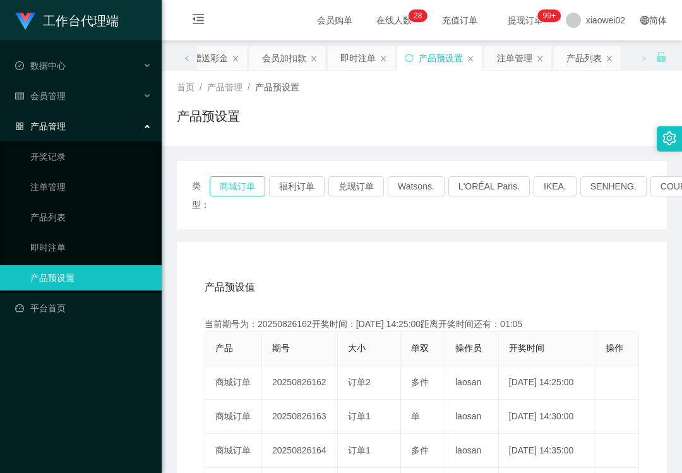
click at [230, 179] on button "商城订单" at bounding box center [238, 186] width 56 height 20
click at [88, 93] on div "会员管理" at bounding box center [81, 95] width 162 height 25
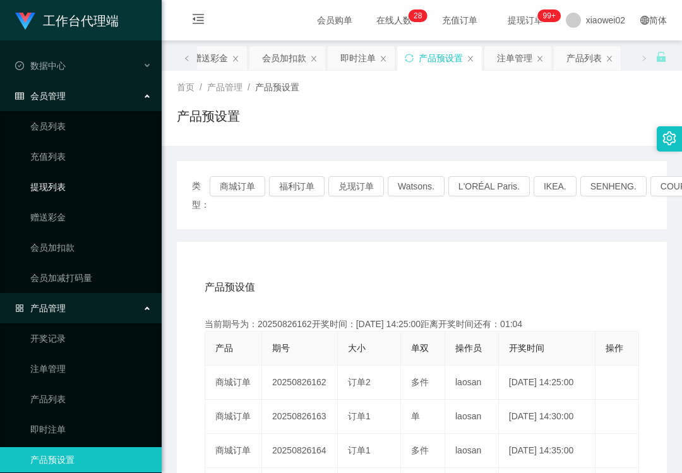
click at [86, 190] on link "提现列表" at bounding box center [90, 186] width 121 height 25
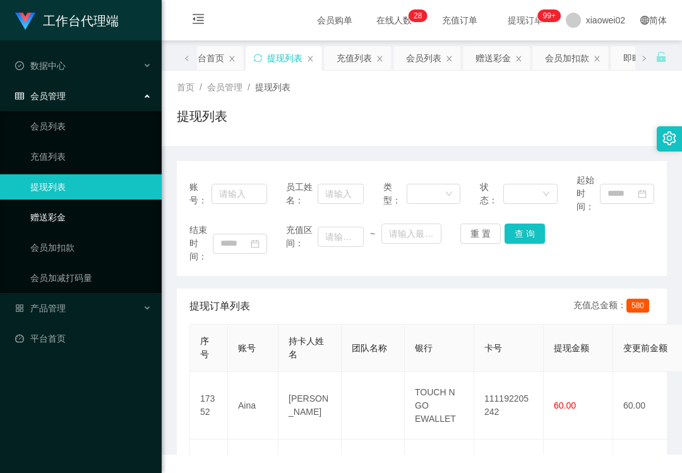
click at [92, 205] on link "赠送彩金" at bounding box center [90, 217] width 121 height 25
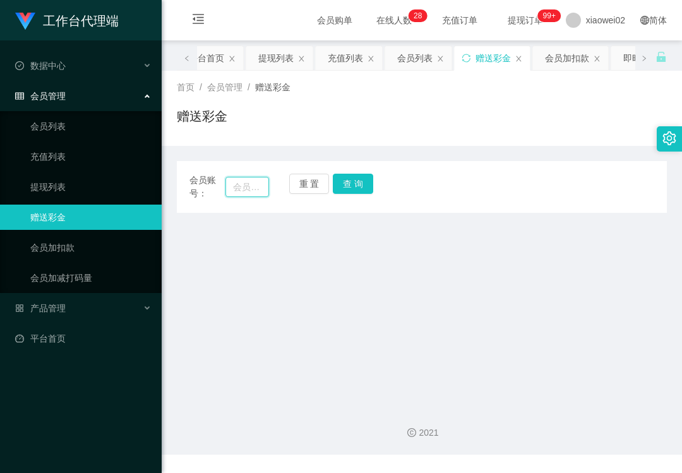
click at [254, 191] on input "text" at bounding box center [247, 187] width 44 height 20
paste input "Lau123456789"
type input "Lau123456789"
click at [354, 184] on button "查 询" at bounding box center [353, 184] width 40 height 20
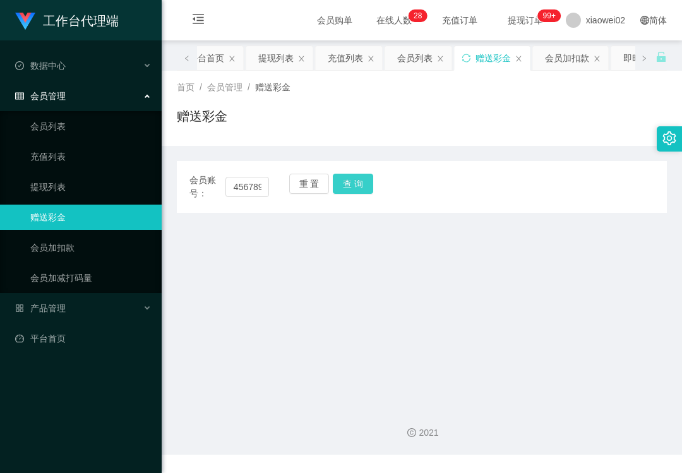
scroll to position [0, 0]
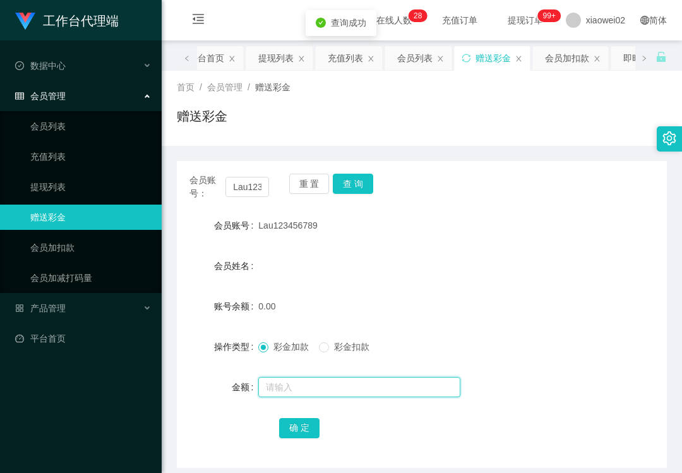
click at [303, 386] on input "text" at bounding box center [359, 387] width 202 height 20
type input "60"
click at [299, 427] on button "确 定" at bounding box center [299, 428] width 40 height 20
drag, startPoint x: 97, startPoint y: 175, endPoint x: 92, endPoint y: 76, distance: 99.9
click at [97, 174] on link "提现列表" at bounding box center [90, 186] width 121 height 25
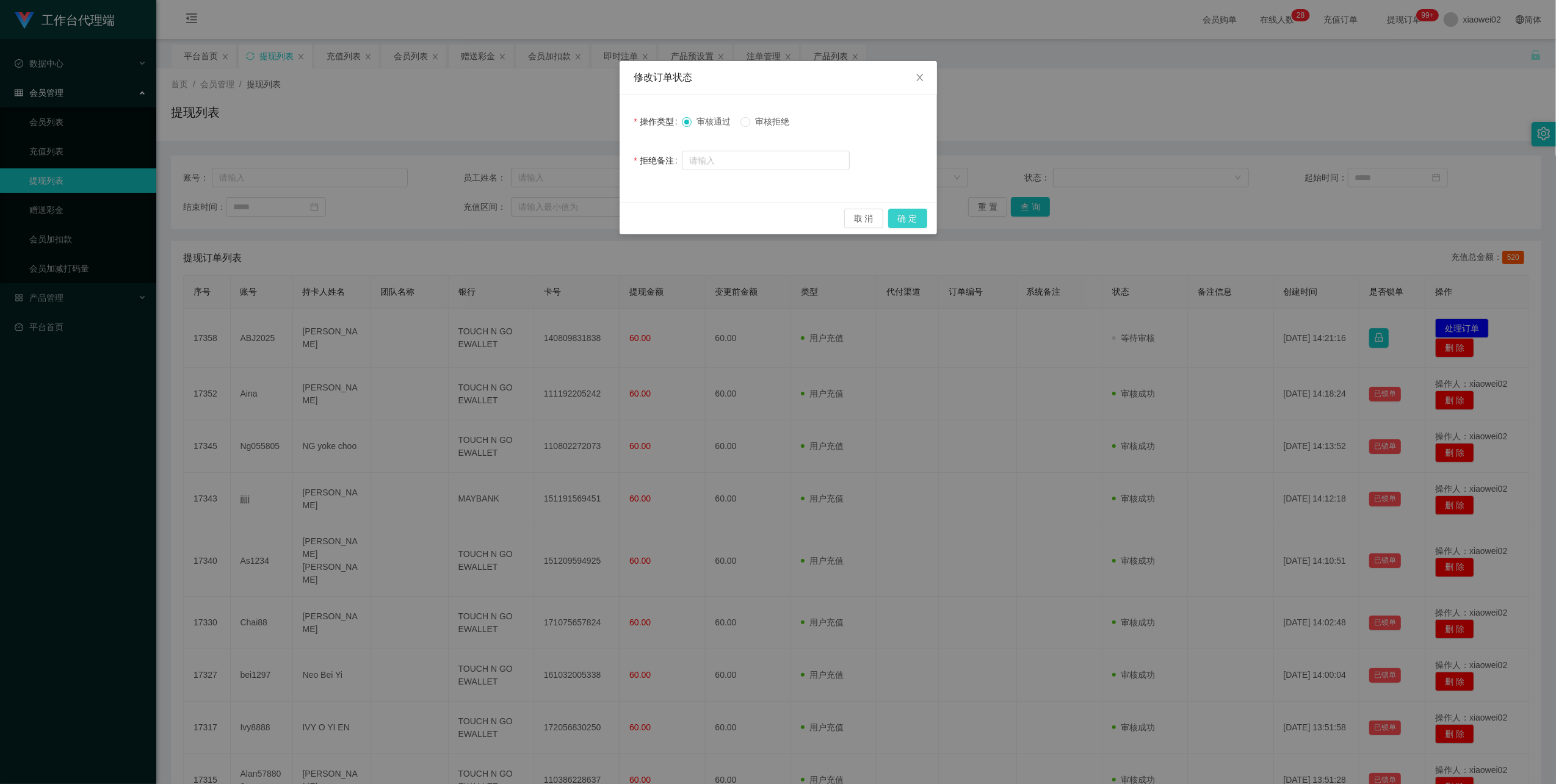
click at [906, 215] on button "确 定" at bounding box center [907, 218] width 39 height 19
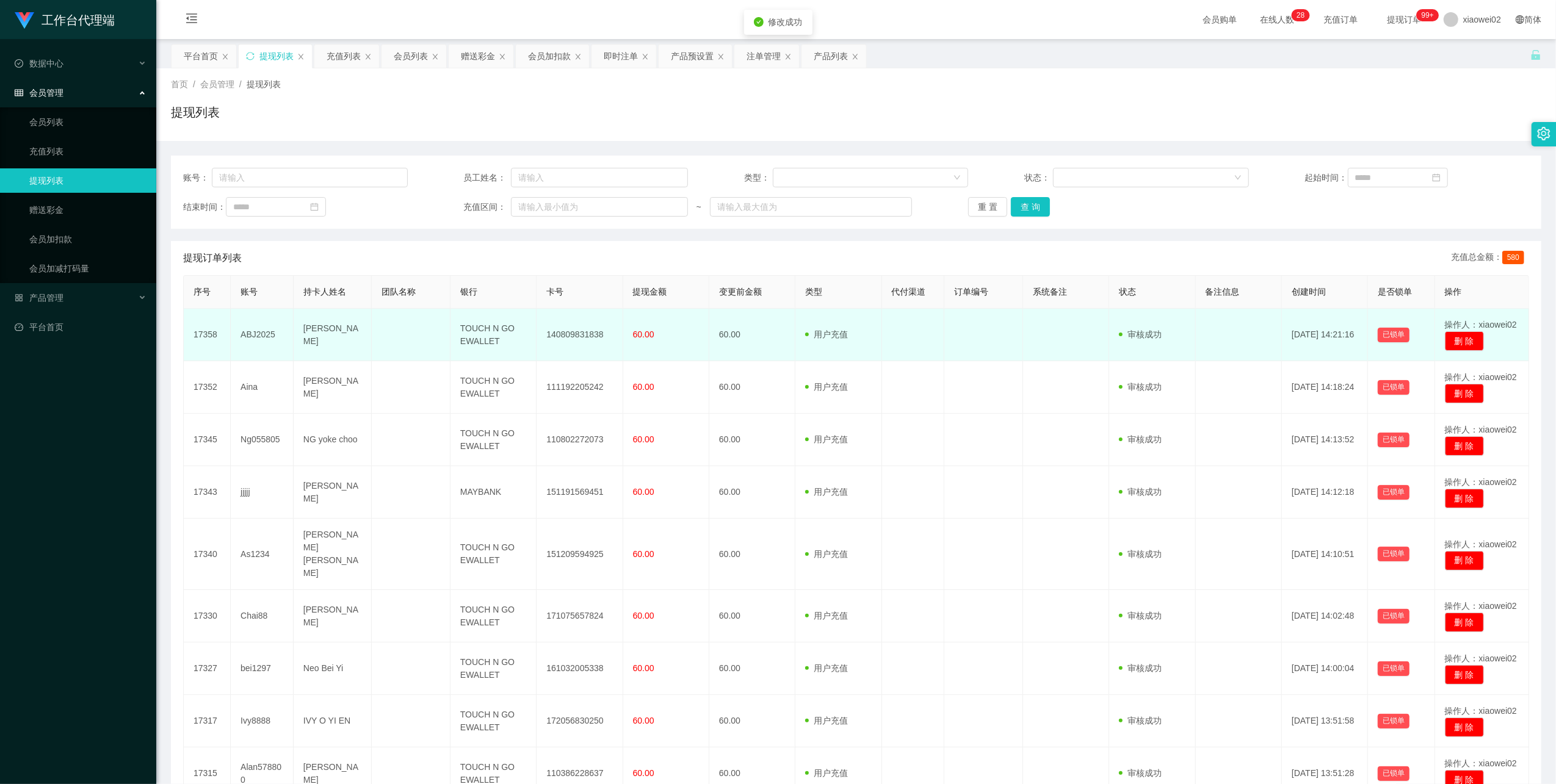
click at [577, 336] on td "140809831838" at bounding box center [579, 334] width 86 height 52
copy td "140809831838"
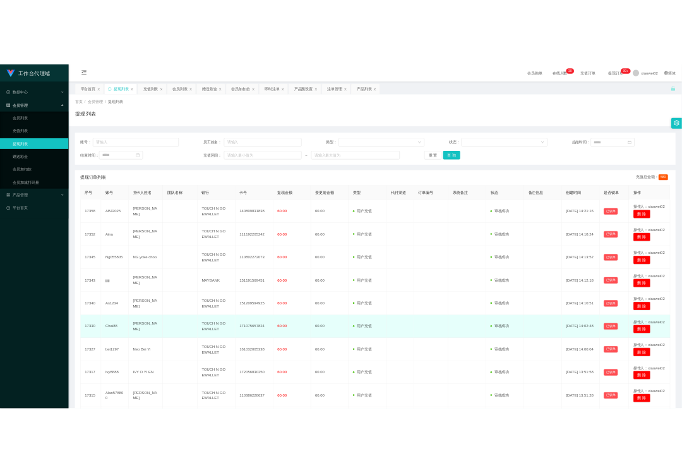
scroll to position [153, 0]
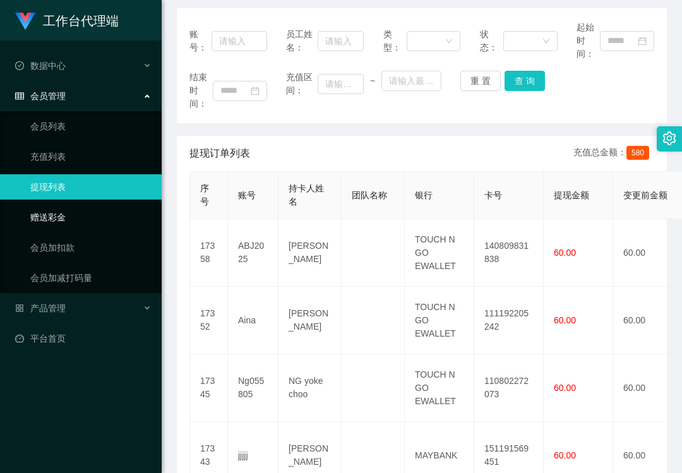
click at [88, 208] on link "赠送彩金" at bounding box center [90, 217] width 121 height 25
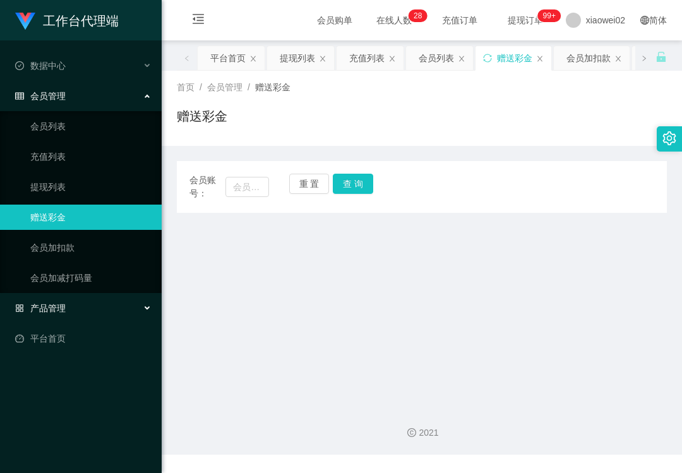
click at [73, 313] on div "产品管理" at bounding box center [81, 307] width 162 height 25
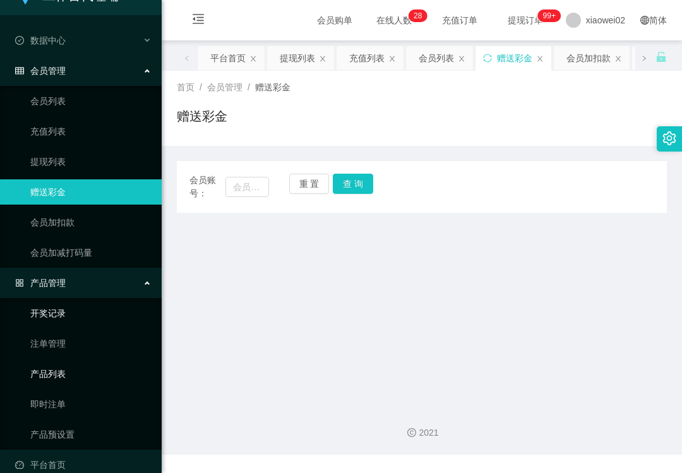
scroll to position [39, 0]
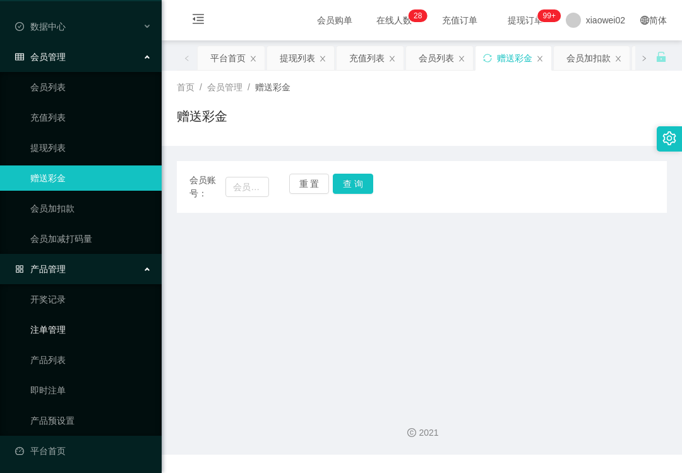
click at [69, 331] on link "注单管理" at bounding box center [90, 329] width 121 height 25
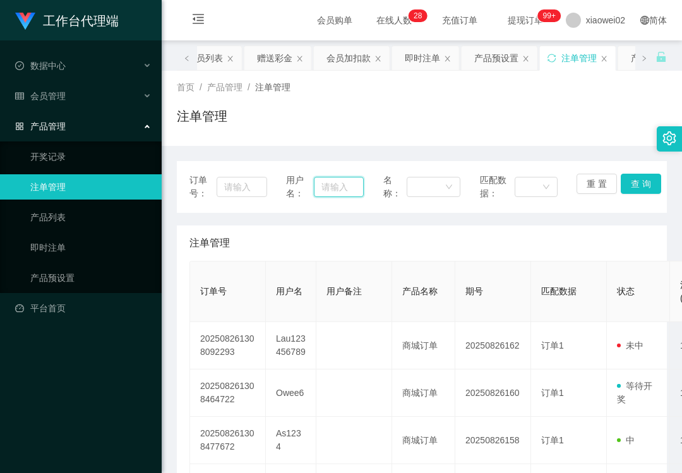
click at [324, 193] on input "text" at bounding box center [338, 187] width 49 height 20
paste input "Owee6"
type input "Owee6"
click at [643, 184] on button "查 询" at bounding box center [641, 184] width 40 height 20
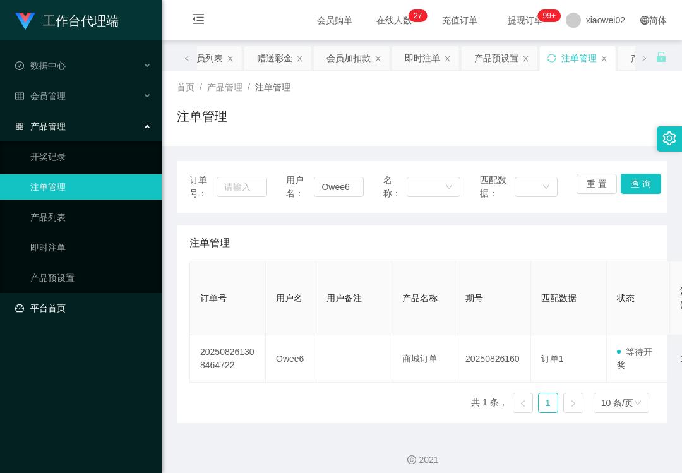
click at [69, 295] on link "平台首页" at bounding box center [83, 307] width 136 height 25
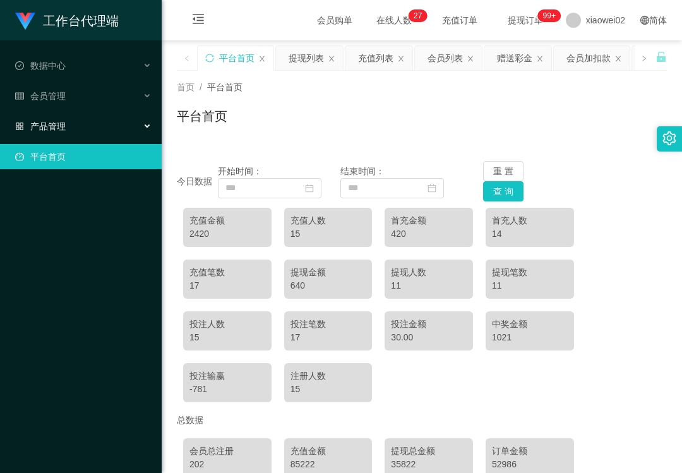
drag, startPoint x: 98, startPoint y: 121, endPoint x: 106, endPoint y: 147, distance: 27.0
click at [98, 121] on div "产品管理" at bounding box center [81, 126] width 162 height 25
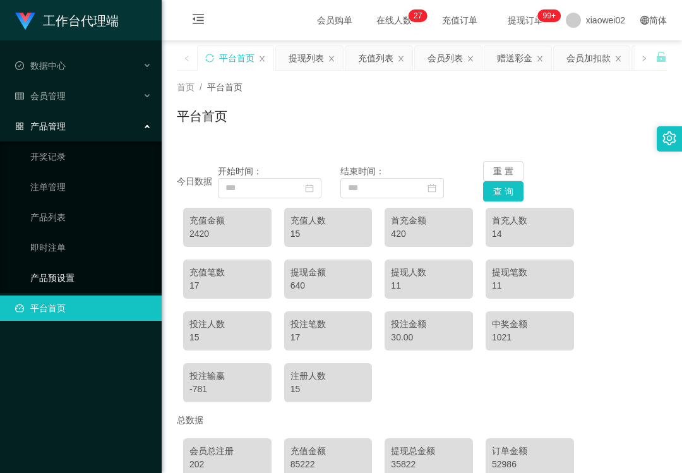
click at [98, 268] on link "产品预设置" at bounding box center [90, 277] width 121 height 25
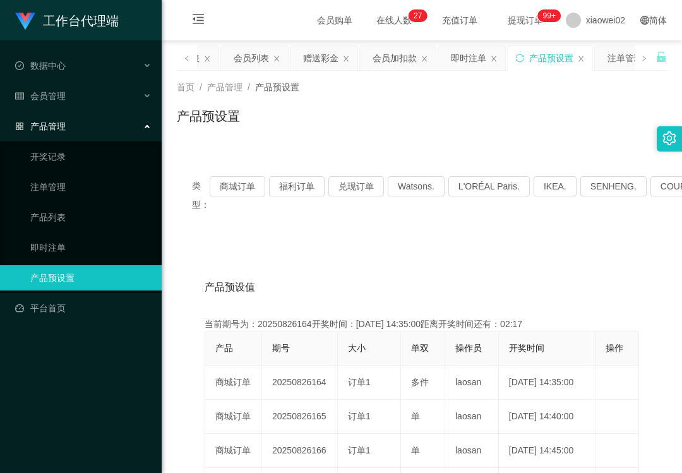
click at [98, 268] on link "产品预设置" at bounding box center [90, 277] width 121 height 25
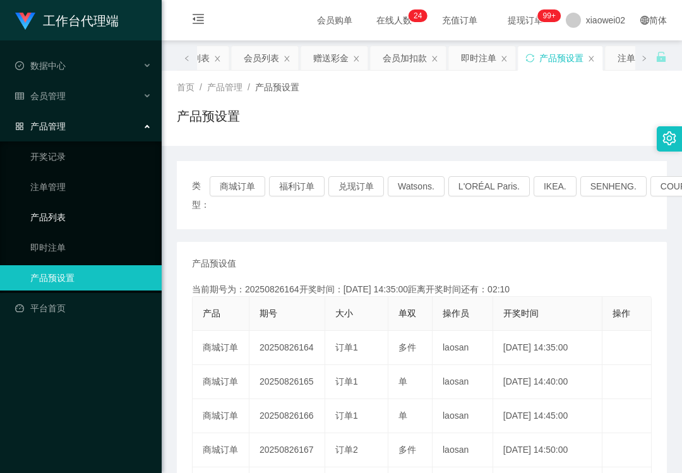
click at [101, 222] on link "产品列表" at bounding box center [90, 217] width 121 height 25
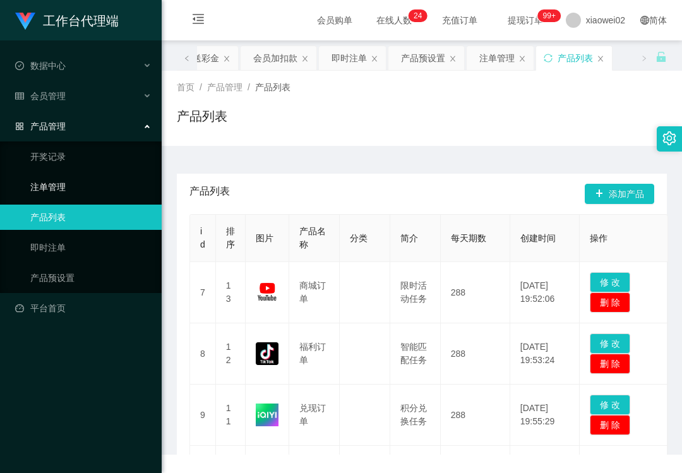
click at [92, 175] on link "注单管理" at bounding box center [90, 186] width 121 height 25
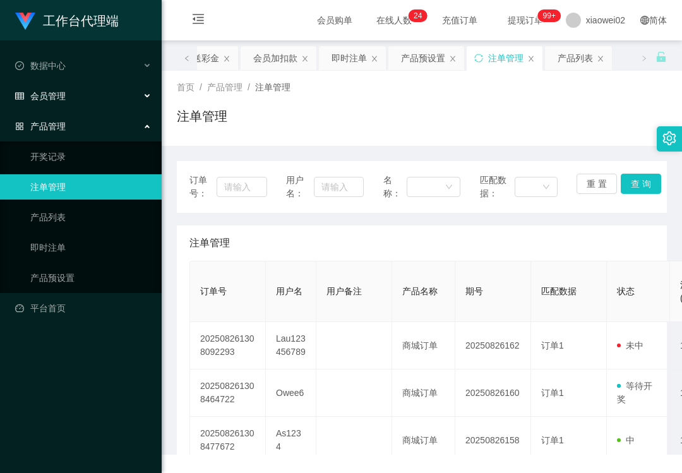
click at [86, 104] on div "会员管理" at bounding box center [81, 95] width 162 height 25
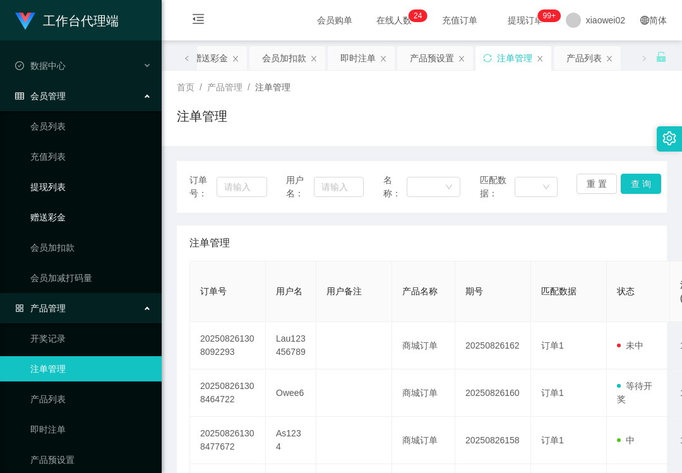
click at [76, 210] on link "赠送彩金" at bounding box center [90, 217] width 121 height 25
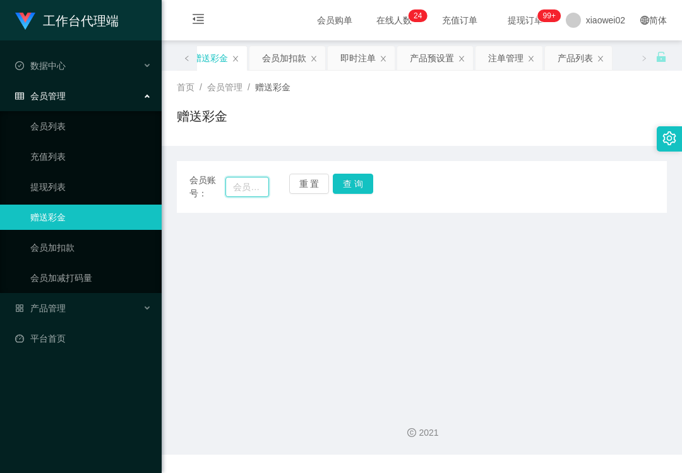
click at [245, 180] on input "text" at bounding box center [247, 187] width 44 height 20
paste input "Owee6"
type input "Owee6"
click at [359, 190] on button "查 询" at bounding box center [353, 184] width 40 height 20
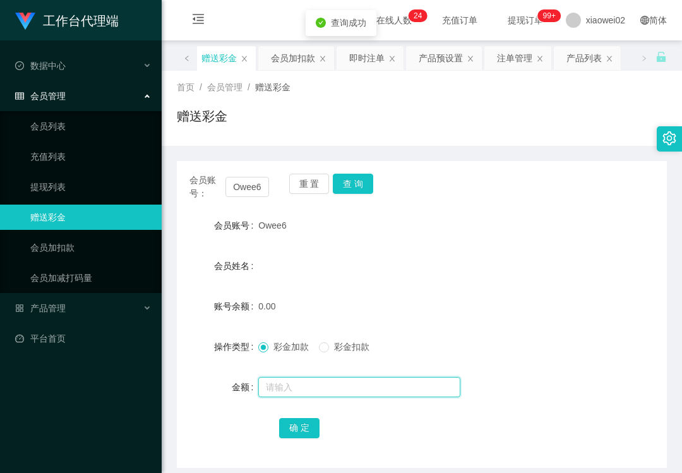
click at [301, 386] on input "text" at bounding box center [359, 387] width 202 height 20
type input "60"
click at [287, 429] on button "确 定" at bounding box center [299, 428] width 40 height 20
drag, startPoint x: 473, startPoint y: 240, endPoint x: 475, endPoint y: 288, distance: 48.0
click at [475, 288] on form "会员账号 Owee6 会员姓名 账号余额 60.00 操作类型 彩金加款 彩金扣款 金额 确 定" at bounding box center [422, 326] width 490 height 227
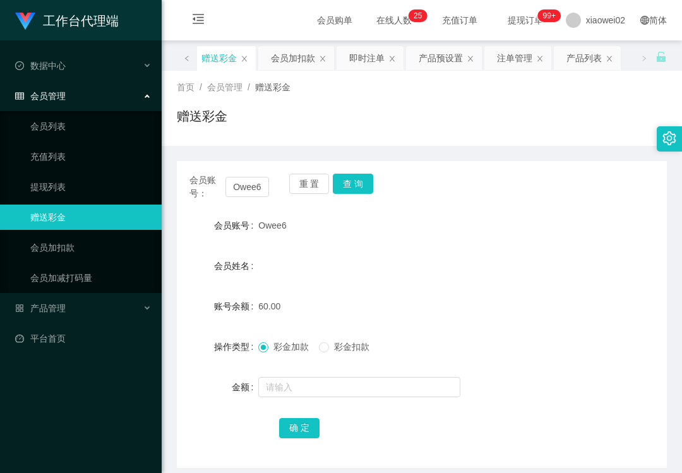
drag, startPoint x: 437, startPoint y: 250, endPoint x: 345, endPoint y: 201, distance: 104.5
click at [434, 248] on form "会员账号 Owee6 会员姓名 账号余额 60.00 操作类型 彩金加款 彩金扣款 金额 确 定" at bounding box center [422, 326] width 490 height 227
click at [79, 307] on div "产品管理" at bounding box center [81, 307] width 162 height 25
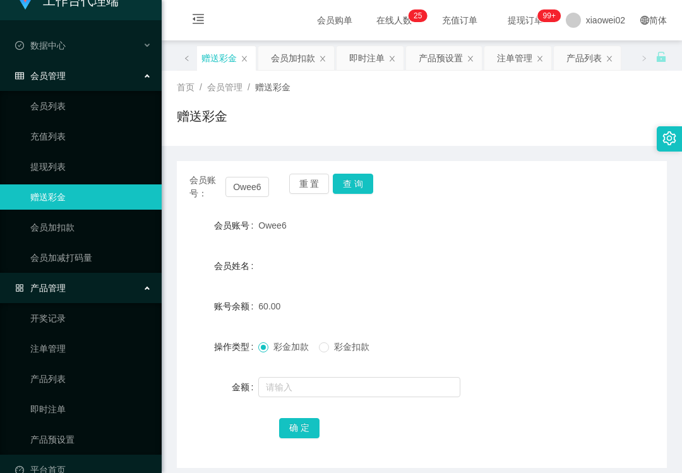
scroll to position [38, 0]
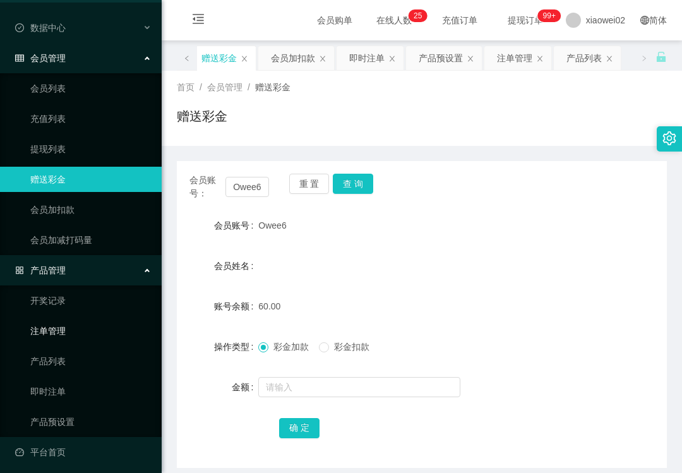
click at [76, 329] on link "注单管理" at bounding box center [90, 330] width 121 height 25
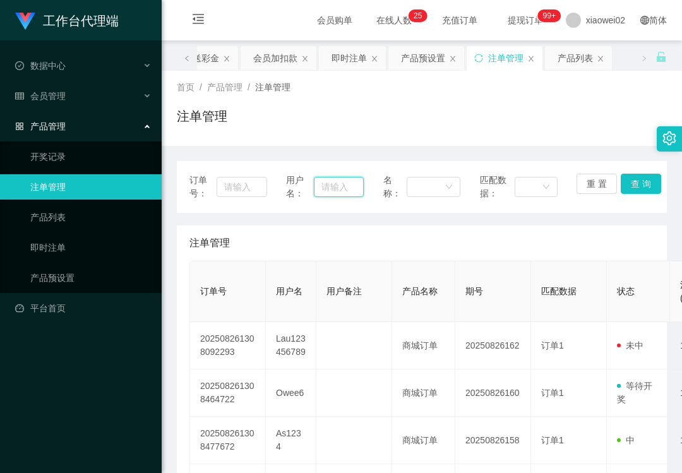
click at [348, 186] on input "text" at bounding box center [338, 187] width 49 height 20
paste input "Owee6"
type input "Owee6"
click at [639, 188] on button "查 询" at bounding box center [641, 184] width 40 height 20
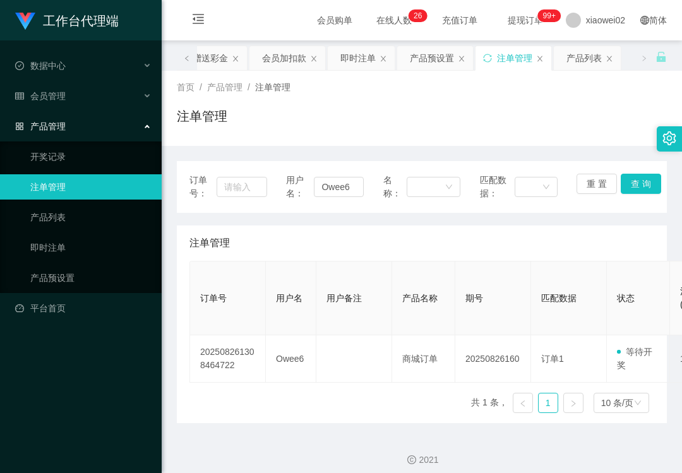
click at [63, 122] on span "产品管理" at bounding box center [40, 126] width 50 height 10
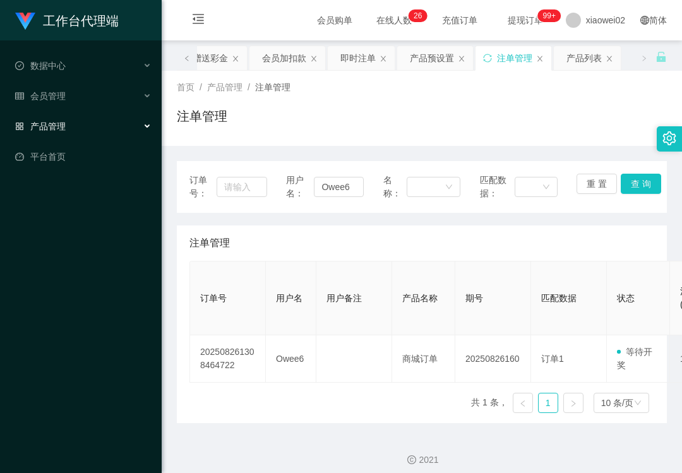
click at [69, 116] on div "产品管理" at bounding box center [81, 126] width 162 height 25
click at [73, 93] on div "会员管理" at bounding box center [81, 95] width 162 height 25
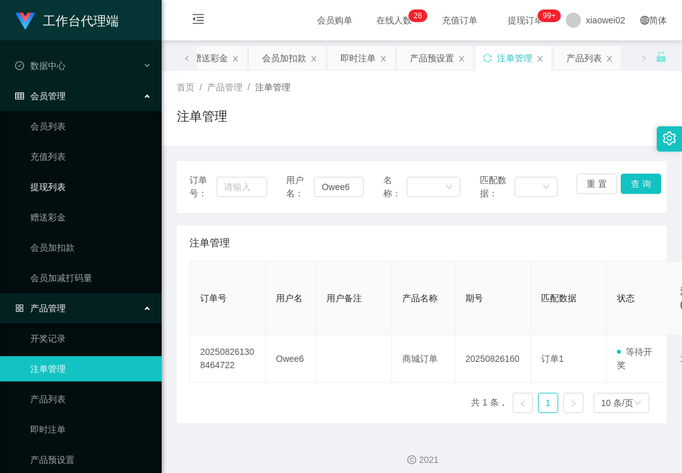
click at [61, 189] on link "提现列表" at bounding box center [90, 186] width 121 height 25
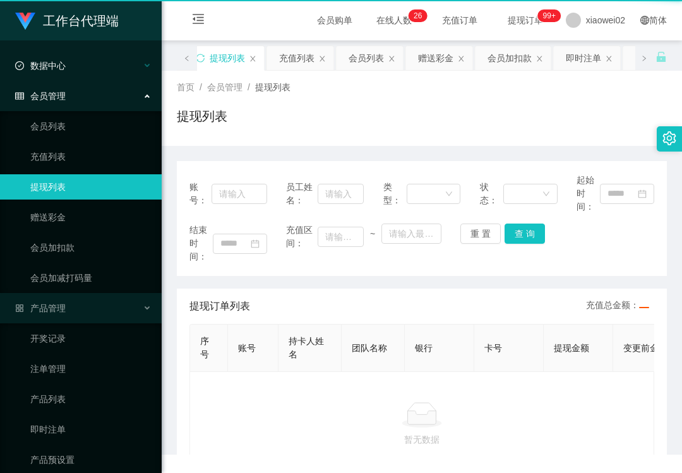
drag, startPoint x: 61, startPoint y: 189, endPoint x: 49, endPoint y: 59, distance: 131.3
click at [61, 188] on link "提现列表" at bounding box center [90, 186] width 121 height 25
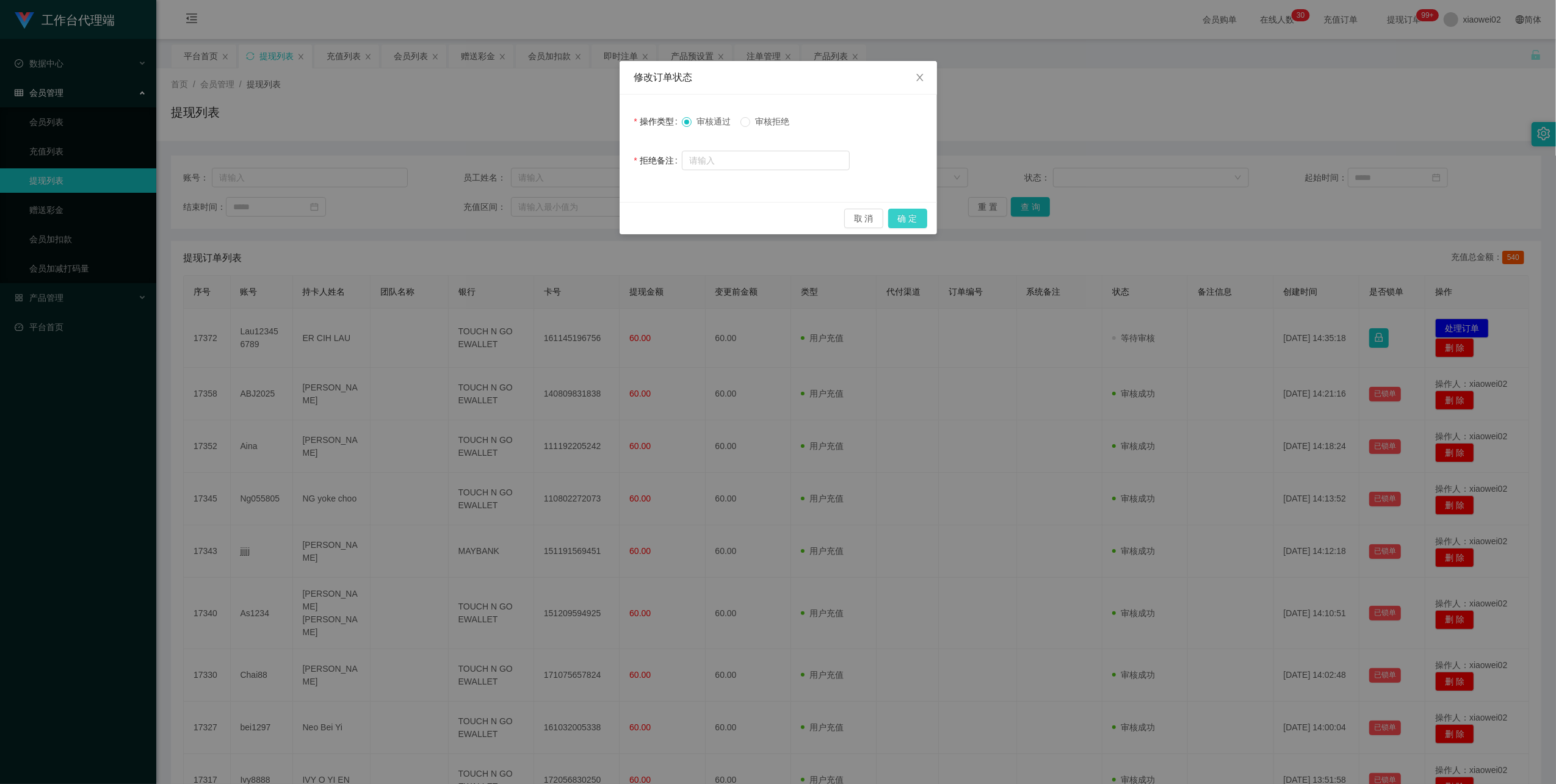
click at [899, 218] on button "确 定" at bounding box center [907, 218] width 39 height 19
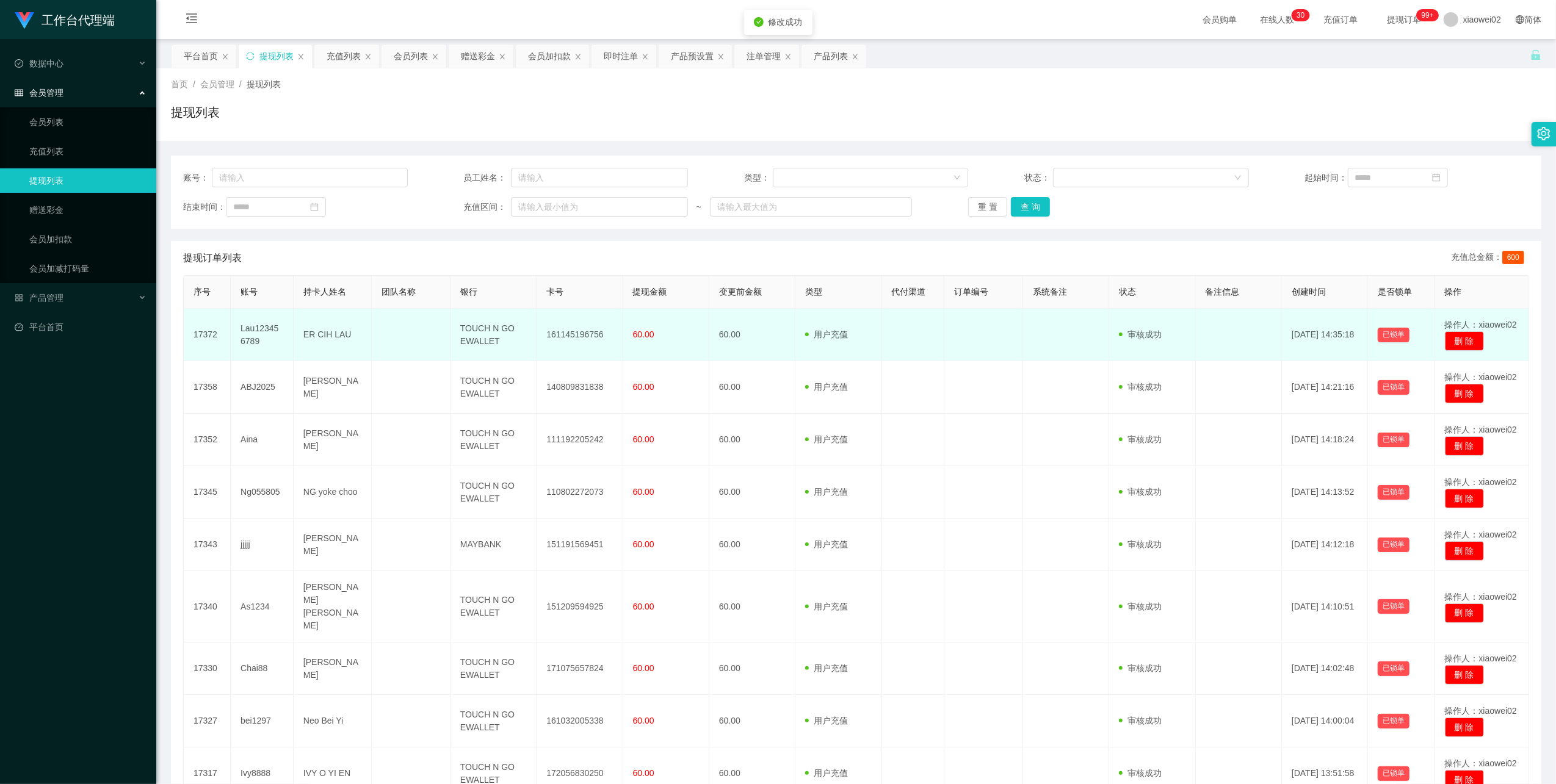
click at [558, 332] on td "161145196756" at bounding box center [579, 334] width 86 height 52
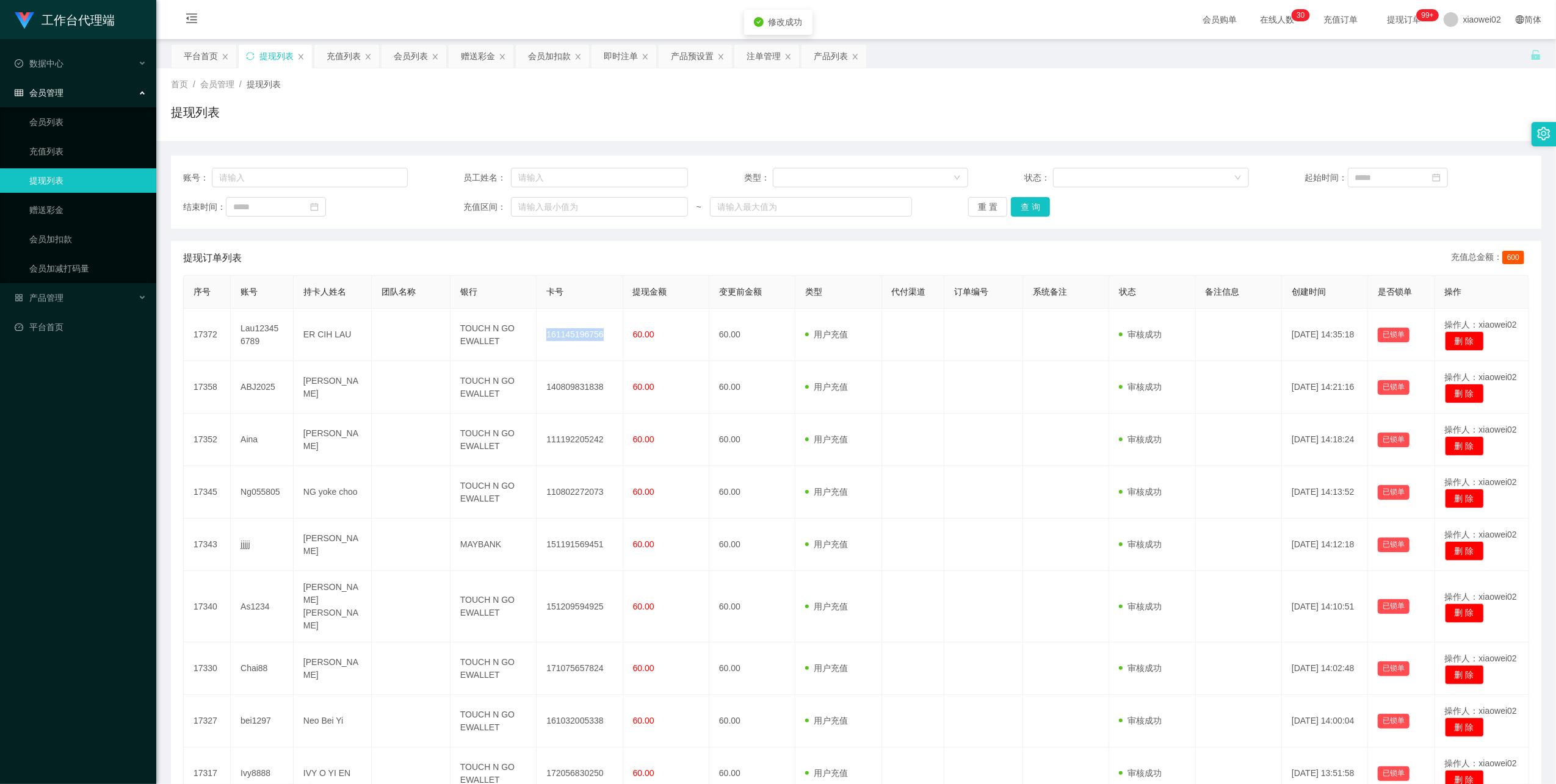
copy td "161145196756"
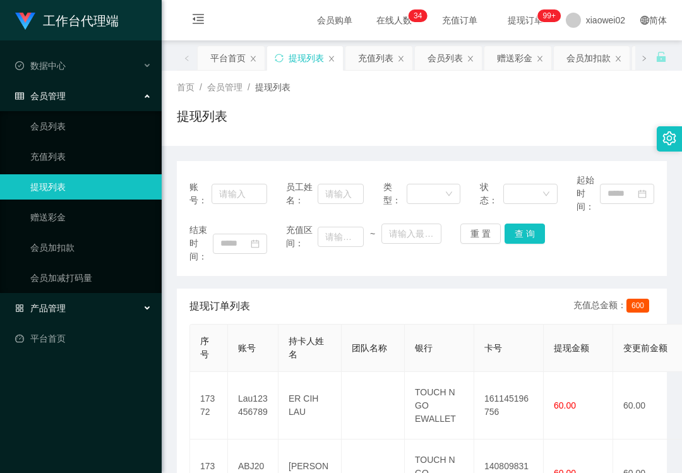
click at [69, 304] on div "产品管理" at bounding box center [81, 307] width 162 height 25
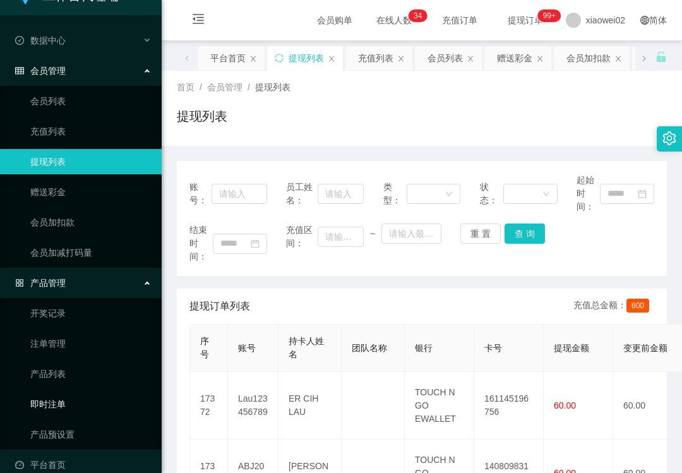
scroll to position [39, 0]
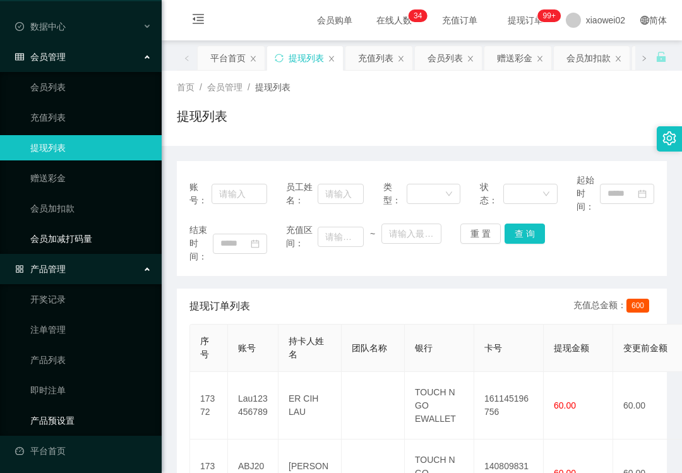
drag, startPoint x: 66, startPoint y: 412, endPoint x: 119, endPoint y: 236, distance: 183.7
click at [67, 412] on link "产品预设置" at bounding box center [90, 420] width 121 height 25
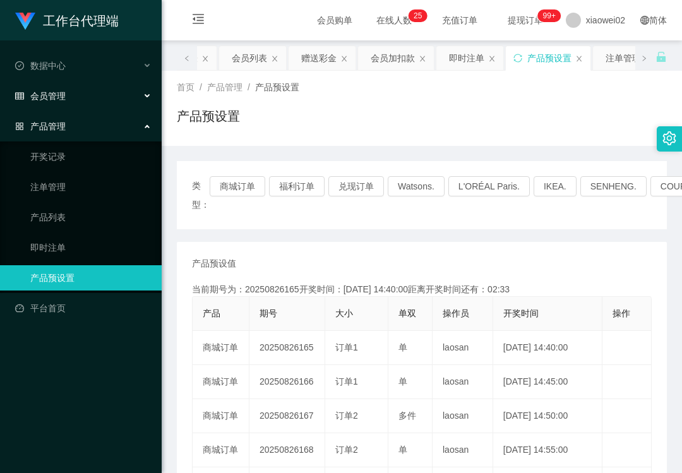
click at [74, 83] on div "会员管理" at bounding box center [81, 95] width 162 height 25
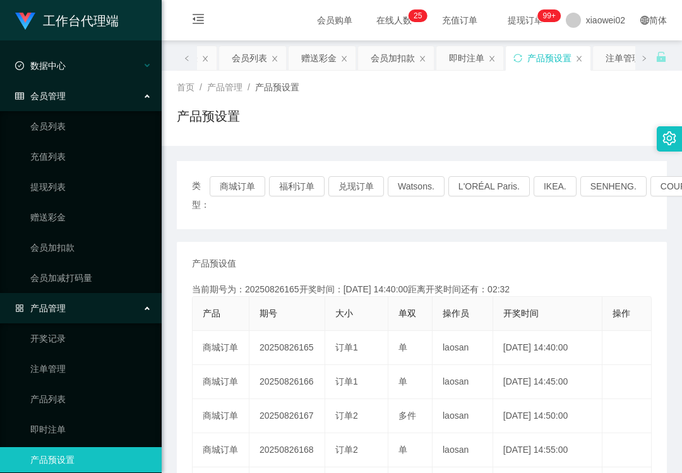
drag, startPoint x: 86, startPoint y: 182, endPoint x: 97, endPoint y: 74, distance: 108.4
click at [86, 179] on link "提现列表" at bounding box center [90, 186] width 121 height 25
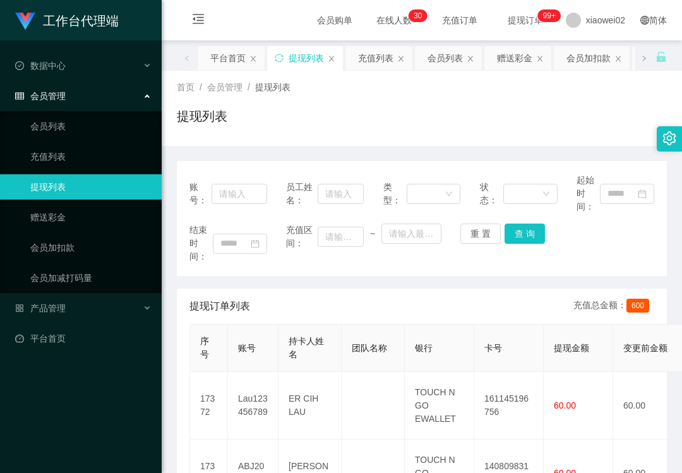
click at [87, 184] on link "提现列表" at bounding box center [90, 186] width 121 height 25
drag, startPoint x: 89, startPoint y: 179, endPoint x: 89, endPoint y: 167, distance: 12.0
click at [89, 174] on link "提现列表" at bounding box center [90, 186] width 121 height 25
click at [83, 218] on link "赠送彩金" at bounding box center [90, 217] width 121 height 25
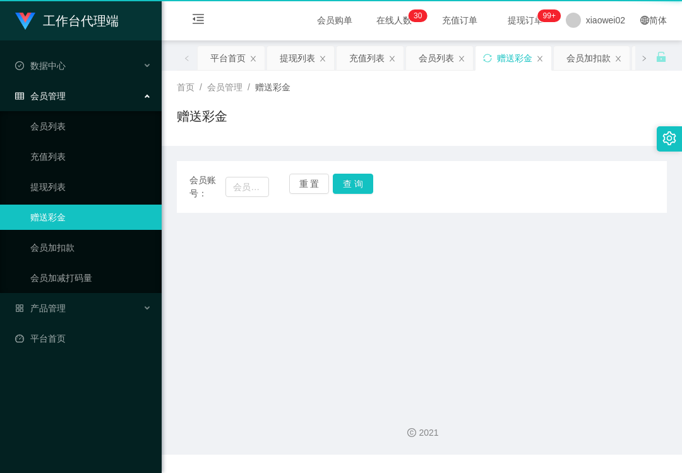
click at [83, 218] on link "赠送彩金" at bounding box center [90, 217] width 121 height 25
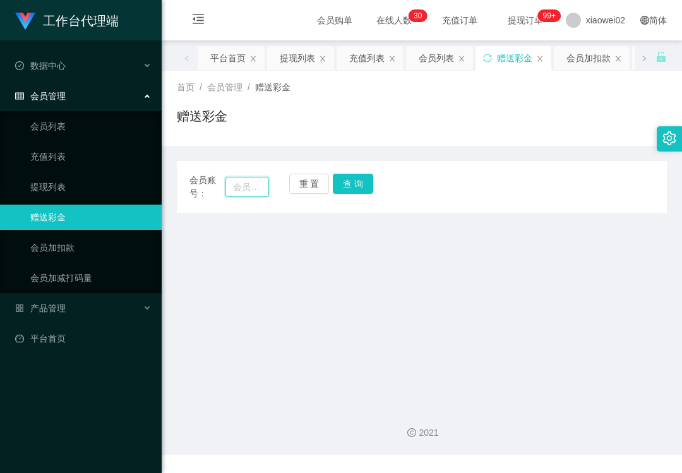
click at [240, 182] on input "text" at bounding box center [247, 187] width 44 height 20
paste input "111666712019"
type input "111666712019"
click at [338, 187] on button "查 询" at bounding box center [353, 184] width 40 height 20
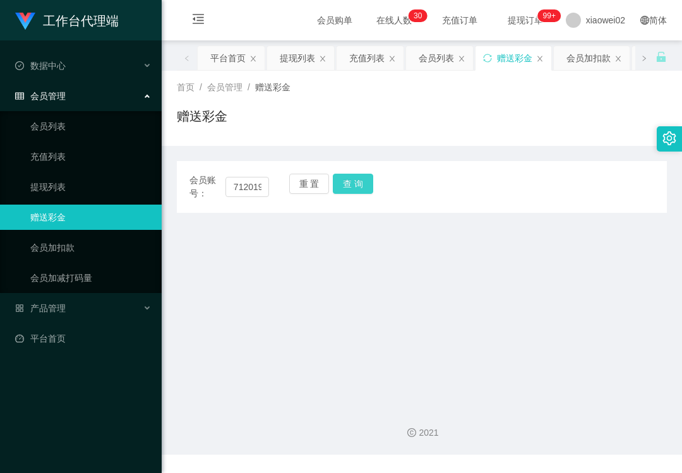
scroll to position [0, 0]
click at [340, 189] on button "查 询" at bounding box center [353, 184] width 40 height 20
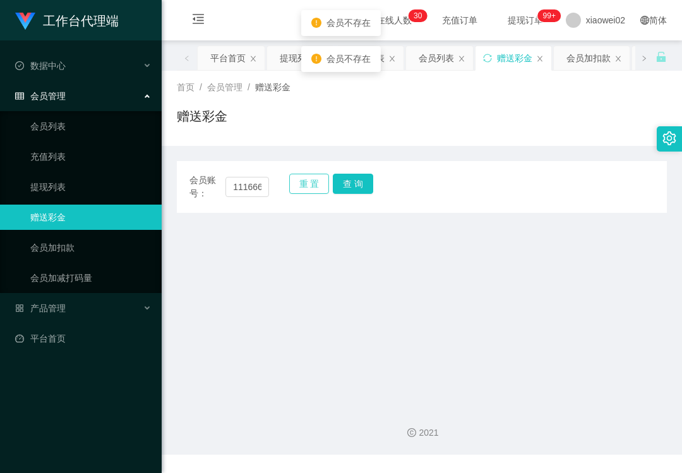
click at [302, 188] on button "重 置" at bounding box center [309, 184] width 40 height 20
drag, startPoint x: 311, startPoint y: 236, endPoint x: 283, endPoint y: 210, distance: 37.9
click at [306, 225] on main "关闭左侧 关闭右侧 关闭其它 刷新页面 平台首页 提现列表 充值列表 会员列表 赠送彩金 会员加扣款 即时注单 产品预设置 注单管理 产品列表 首页 / 会员…" at bounding box center [422, 217] width 520 height 355
click at [251, 187] on input "text" at bounding box center [247, 187] width 44 height 20
paste input "Owee6"
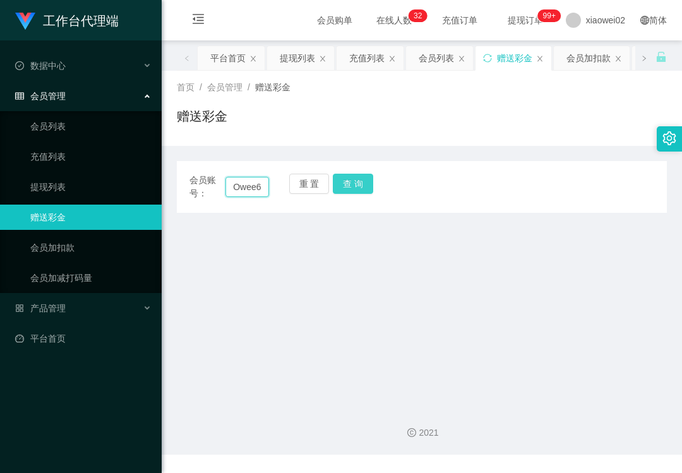
type input "Owee6"
click at [343, 189] on button "查 询" at bounding box center [353, 184] width 40 height 20
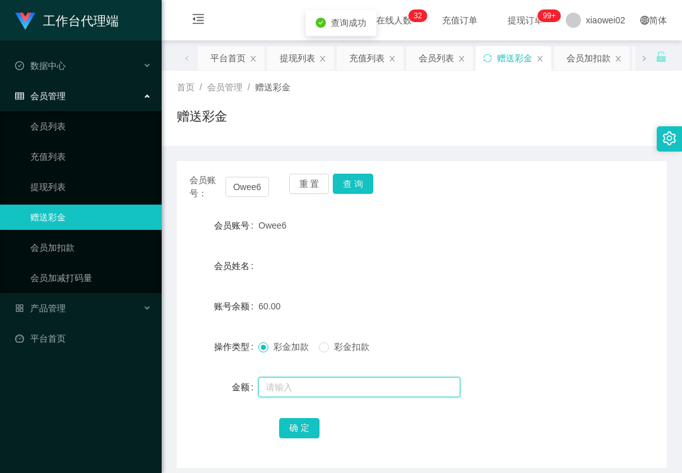
click at [311, 384] on input "text" at bounding box center [359, 387] width 202 height 20
type input "60"
click at [352, 341] on span "彩金扣款" at bounding box center [351, 346] width 45 height 10
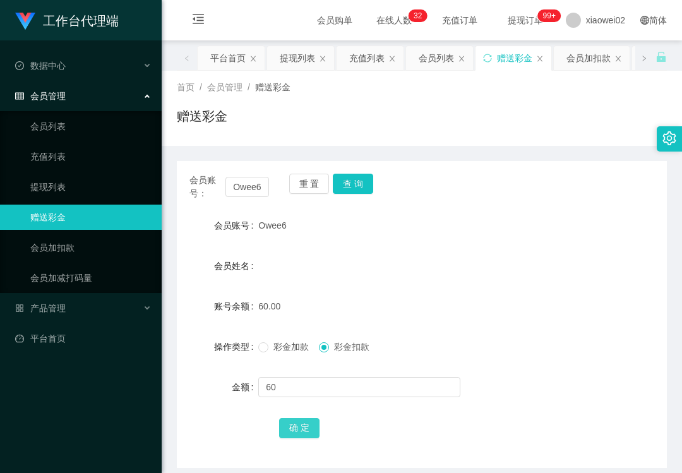
click at [303, 425] on button "确 定" at bounding box center [299, 428] width 40 height 20
